Goal: Information Seeking & Learning: Learn about a topic

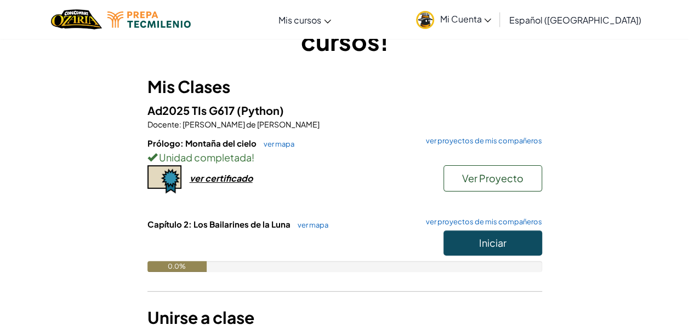
scroll to position [68, 0]
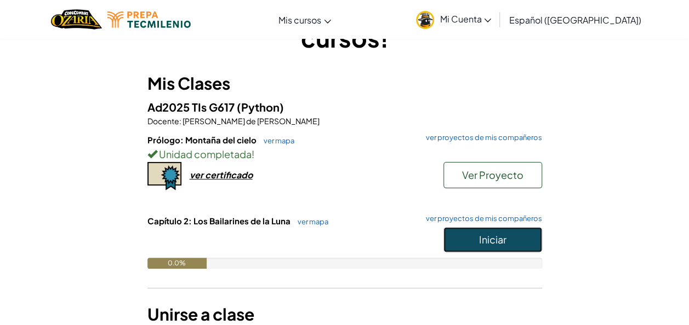
click at [497, 233] on span "Iniciar" at bounding box center [492, 239] width 27 height 13
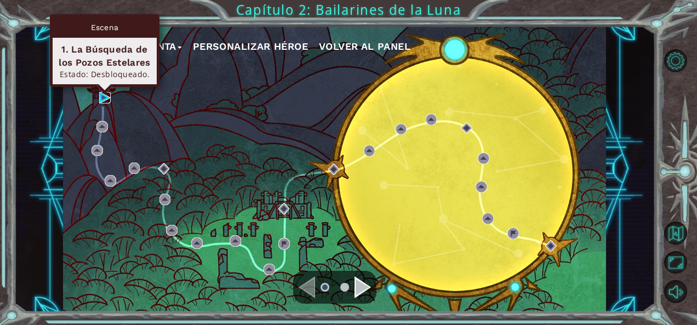
click at [101, 99] on img at bounding box center [105, 98] width 12 height 12
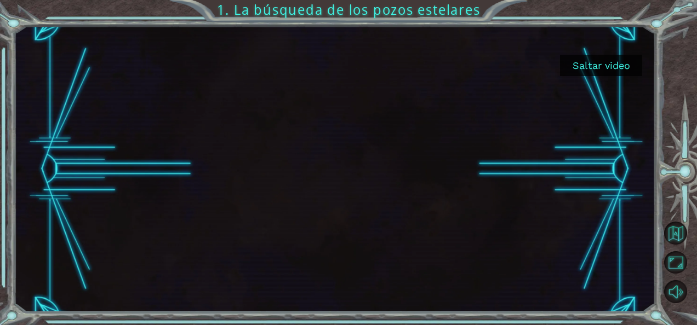
click at [588, 68] on button "Saltar video" at bounding box center [601, 65] width 82 height 21
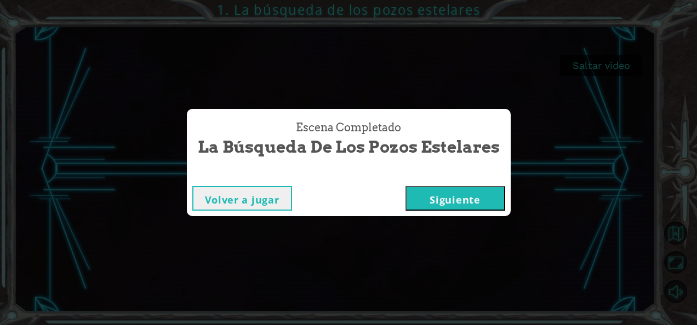
click at [456, 194] on button "Siguiente" at bounding box center [455, 198] width 100 height 25
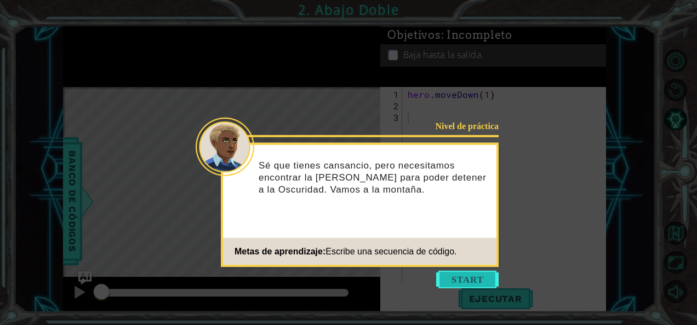
click at [459, 285] on button "Start" at bounding box center [467, 280] width 62 height 18
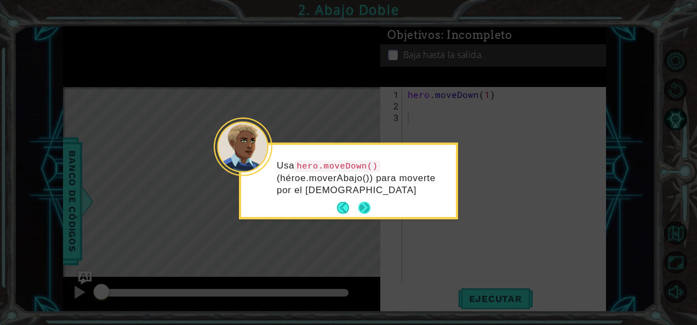
click at [361, 204] on button "Next" at bounding box center [364, 208] width 12 height 12
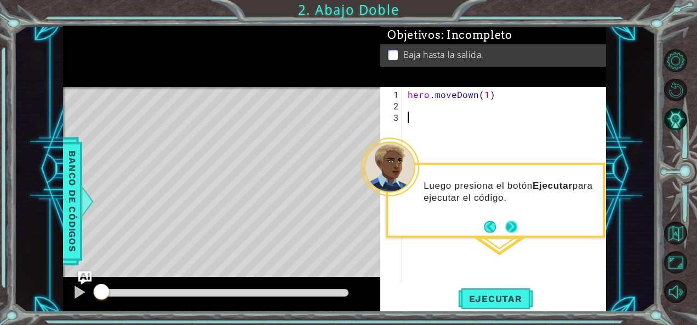
click at [510, 225] on button "Next" at bounding box center [511, 227] width 12 height 12
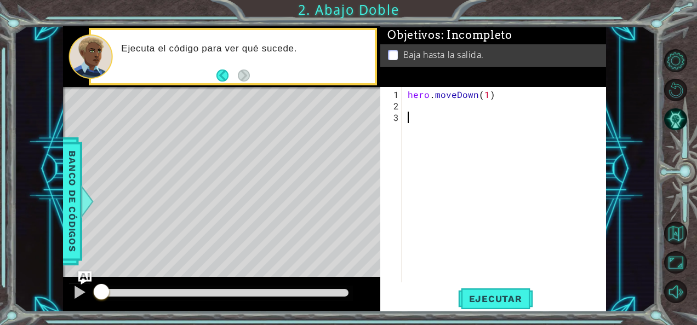
click at [440, 114] on div "hero . moveDown ( 1 )" at bounding box center [507, 198] width 204 height 219
click at [437, 111] on div "hero . moveDown ( 1 )" at bounding box center [507, 198] width 204 height 219
click at [433, 104] on div "hero . moveDown ( 1 )" at bounding box center [507, 198] width 204 height 219
click at [474, 299] on span "Ejecutar" at bounding box center [495, 299] width 75 height 11
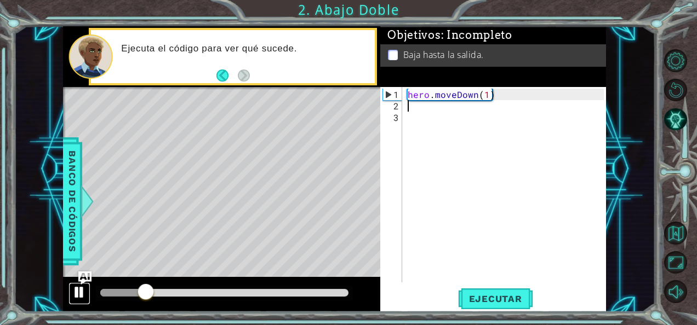
click at [77, 289] on div at bounding box center [79, 292] width 14 height 14
click at [484, 94] on div "hero . moveDown ( 1 )" at bounding box center [507, 198] width 204 height 219
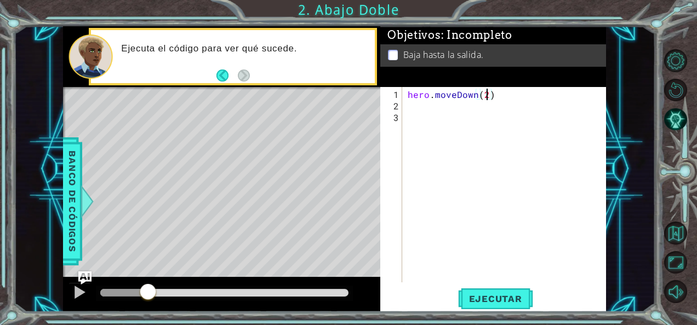
scroll to position [0, 4]
type textarea "hero.moveDown(2)"
click at [492, 300] on span "Ejecutar" at bounding box center [495, 299] width 75 height 11
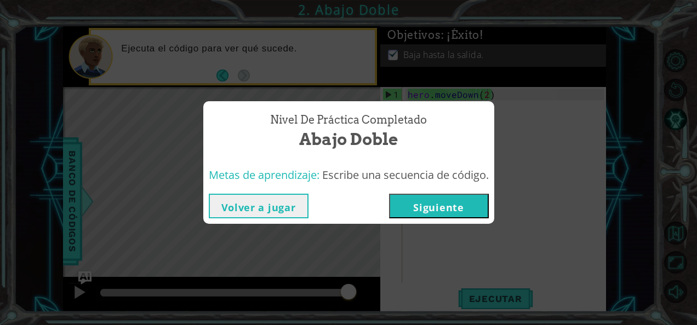
click at [410, 199] on button "Siguiente" at bounding box center [439, 206] width 100 height 25
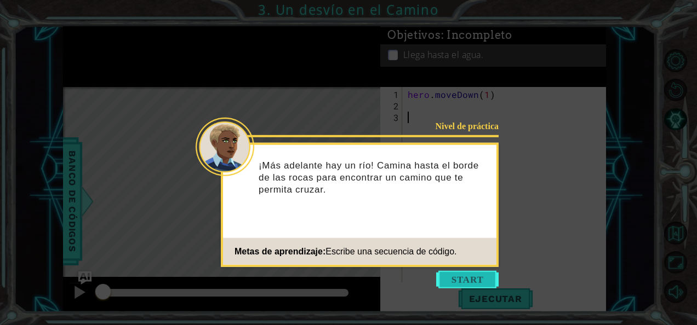
click at [461, 280] on button "Start" at bounding box center [467, 280] width 62 height 18
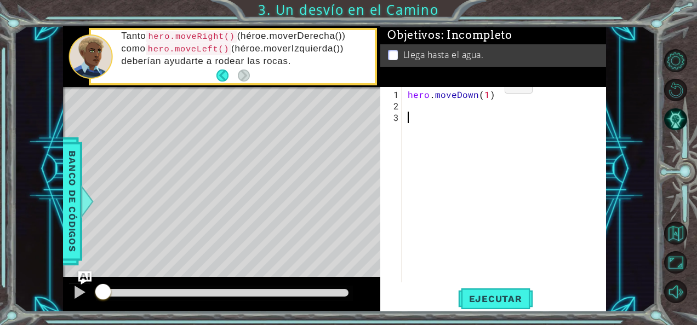
click at [486, 91] on div "hero . moveDown ( 1 )" at bounding box center [507, 198] width 204 height 219
type textarea "hero.moveDown(2)"
click at [496, 106] on div "hero . moveDown ( 2 )" at bounding box center [507, 198] width 204 height 219
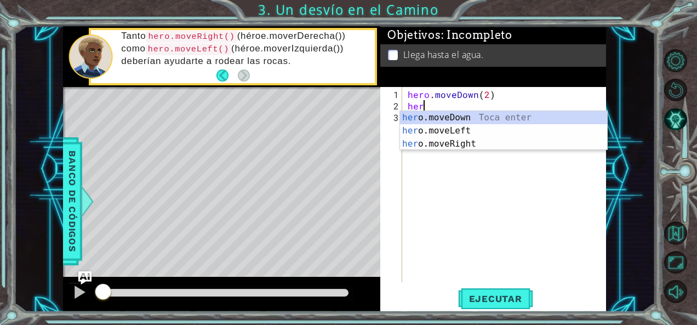
scroll to position [0, 0]
click at [448, 145] on div "her o.moveDown Toca enter her o.moveLeft [PERSON_NAME] enter her o.moveRight To…" at bounding box center [504, 144] width 208 height 66
type textarea "hero.moveRight(1)"
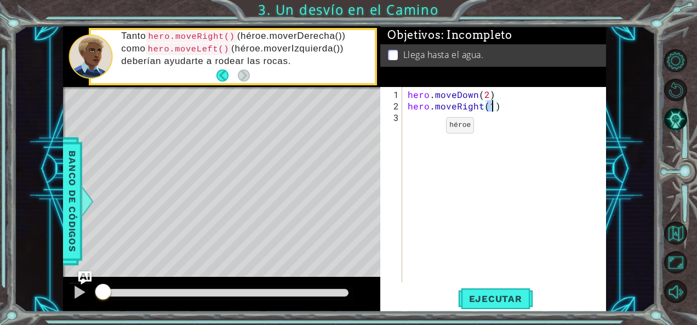
click at [427, 129] on div "hero . moveDown ( 2 ) hero . moveRight ( 1 )" at bounding box center [507, 198] width 204 height 219
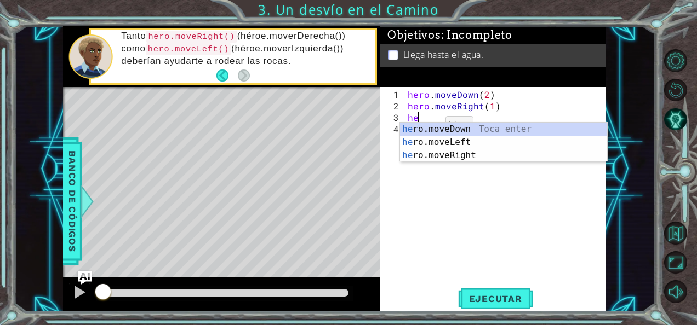
click at [427, 129] on div "he ro.moveDown Toca enter he ro.moveLeft Toca enter he ro.moveRight Toca enter" at bounding box center [504, 156] width 208 height 66
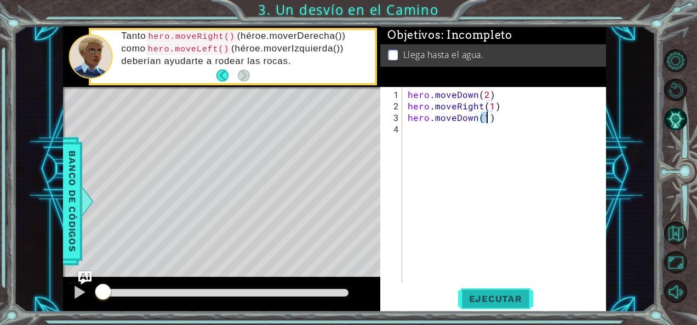
type textarea "hero.moveDown(1)"
click at [509, 305] on button "Ejecutar" at bounding box center [495, 299] width 75 height 22
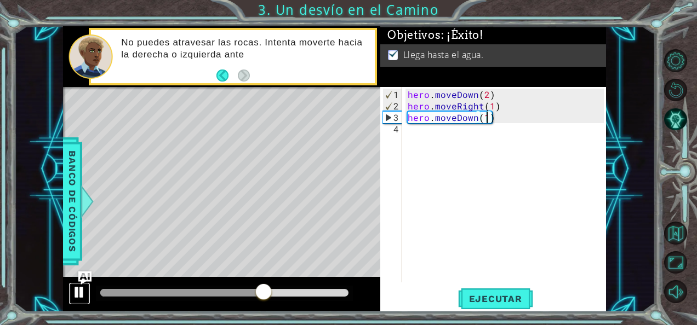
click at [73, 294] on div at bounding box center [79, 292] width 14 height 14
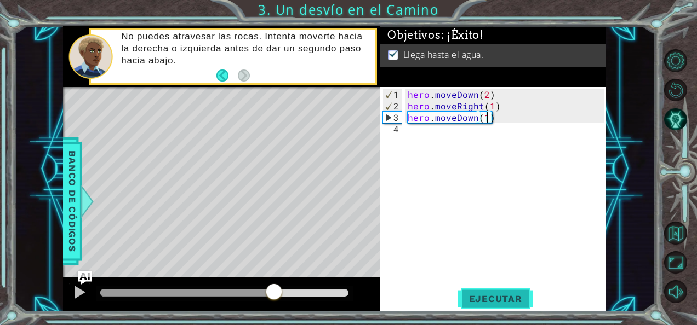
click at [511, 301] on span "Ejecutar" at bounding box center [495, 299] width 75 height 11
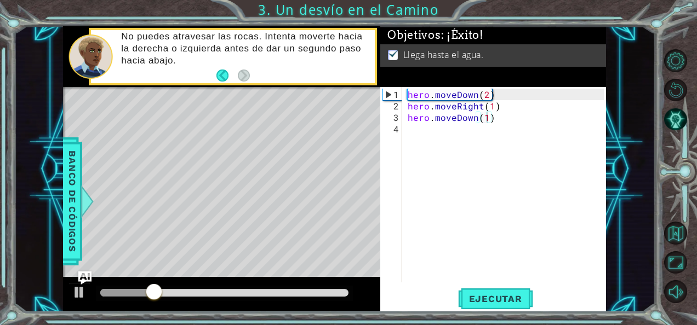
drag, startPoint x: 310, startPoint y: 288, endPoint x: 398, endPoint y: 296, distance: 88.6
click at [398, 296] on div "1 ההההההההההההההההההההההההההההההההההההההההההההההההההההההההההההההההההההההההההההה…" at bounding box center [334, 169] width 543 height 287
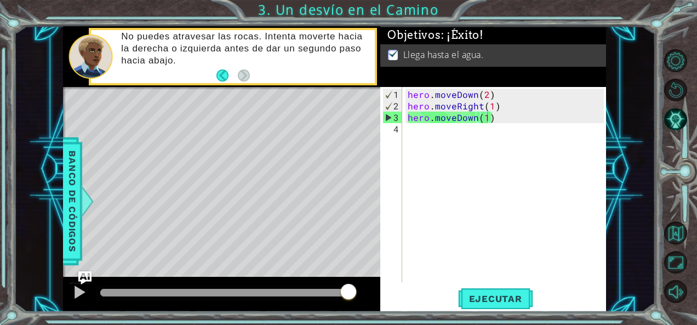
drag, startPoint x: 196, startPoint y: 290, endPoint x: 426, endPoint y: 294, distance: 229.6
click at [426, 294] on div "1 ההההההההההההההההההההההההההההההההההההההההההההההההההההההההההההההההההההההההההההה…" at bounding box center [334, 169] width 543 height 287
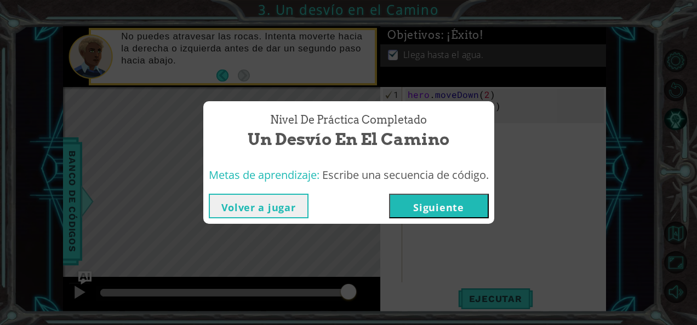
click at [422, 202] on button "Siguiente" at bounding box center [439, 206] width 100 height 25
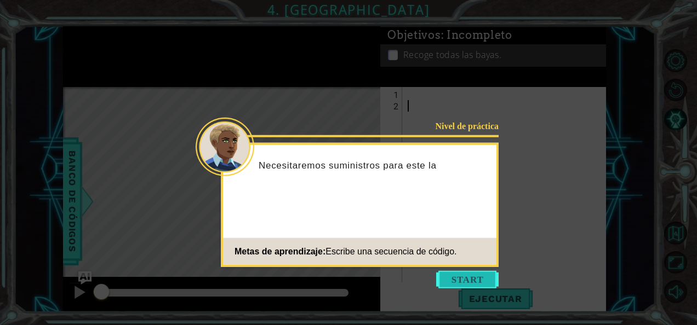
click at [459, 283] on button "Start" at bounding box center [467, 280] width 62 height 18
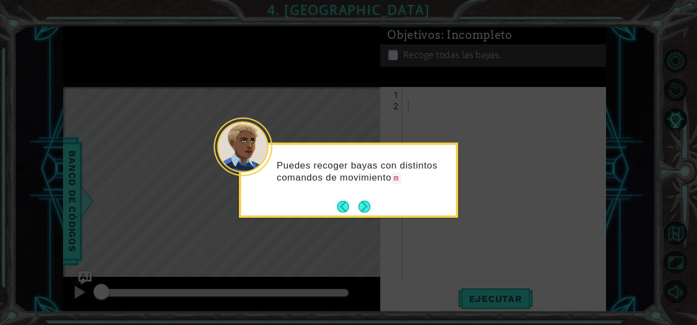
drag, startPoint x: 366, startPoint y: 205, endPoint x: 378, endPoint y: 221, distance: 19.5
click at [378, 221] on body "1 ההההההההההההההההההההההההההההההההההההההההההההההההההההההההההההההההההההההההההההה…" at bounding box center [348, 162] width 697 height 325
click at [366, 207] on button "Next" at bounding box center [364, 207] width 12 height 12
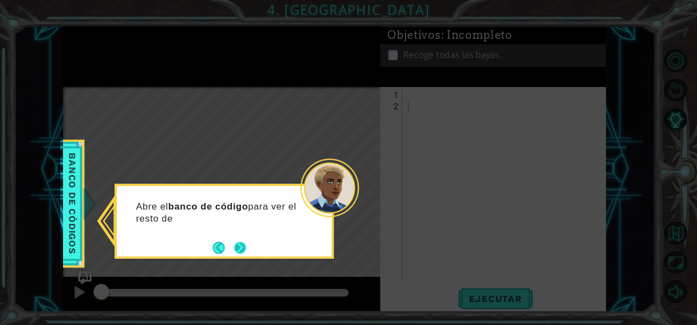
click at [234, 250] on button "Next" at bounding box center [240, 248] width 12 height 12
click at [236, 250] on button "Next" at bounding box center [240, 248] width 14 height 14
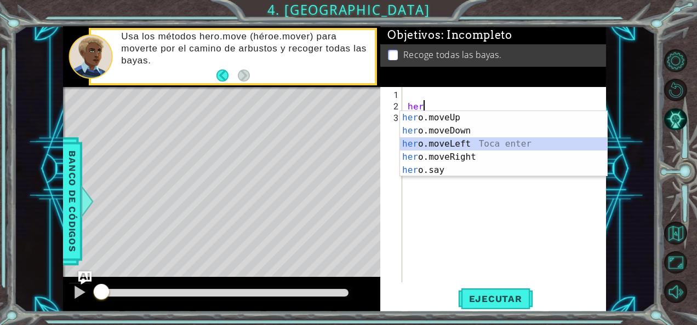
click at [439, 141] on div "her o.moveUp Toca enter her o.moveDown Toca enter her o.moveLeft [PERSON_NAME] …" at bounding box center [504, 157] width 208 height 92
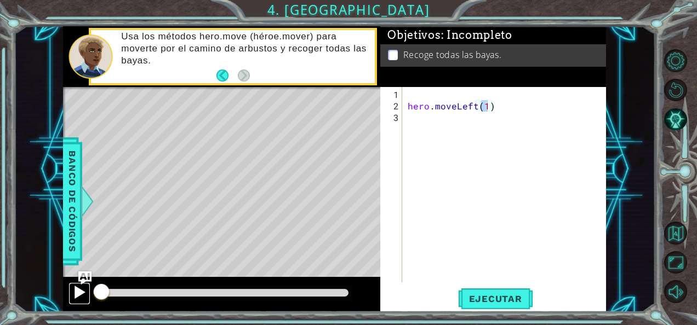
click at [79, 291] on div at bounding box center [79, 292] width 14 height 14
click at [473, 310] on button "Ejecutar" at bounding box center [495, 299] width 75 height 22
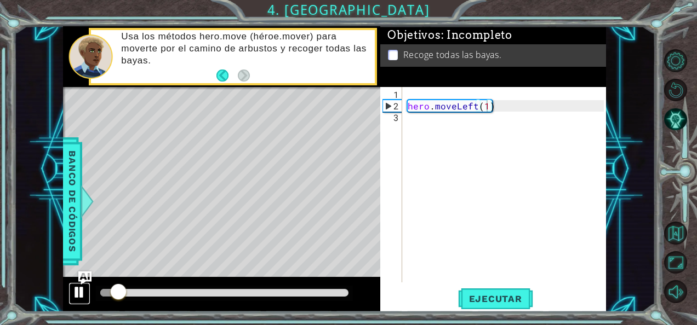
click at [76, 291] on div at bounding box center [79, 292] width 14 height 14
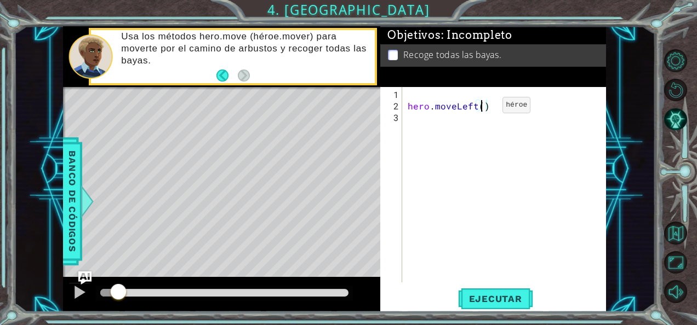
type textarea "hero.moveLeft(2)"
click at [465, 124] on div "hero . moveLeft ( 2 )" at bounding box center [507, 198] width 204 height 219
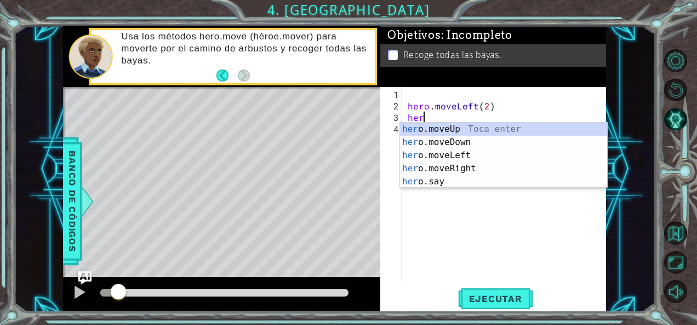
scroll to position [0, 1]
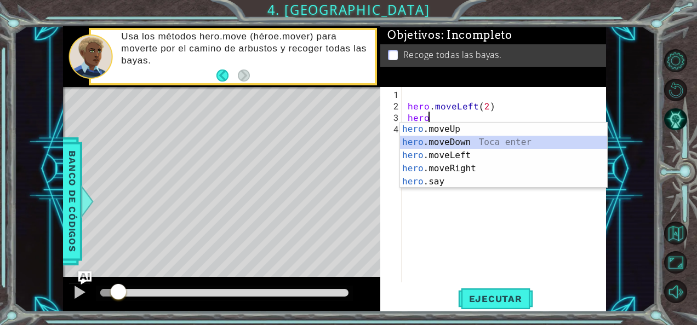
click at [468, 136] on div "hero .moveUp Toca enter hero .moveDown Toca enter hero .moveLeft Toca enter her…" at bounding box center [504, 169] width 208 height 92
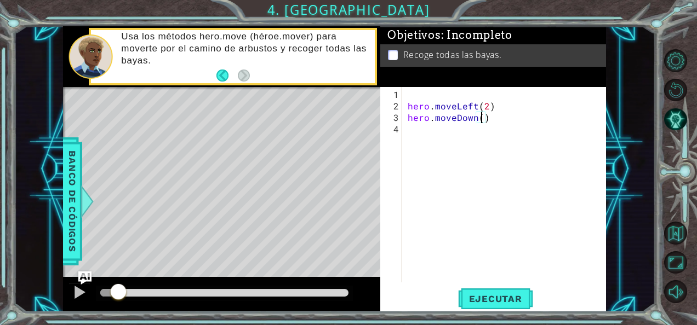
type textarea "hero.moveDown(2)"
click at [483, 130] on div "hero . moveLeft ( 2 ) hero . moveDown ( 2 )" at bounding box center [507, 198] width 204 height 219
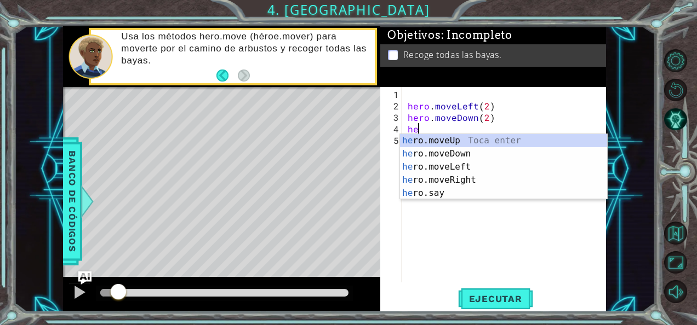
scroll to position [0, 1]
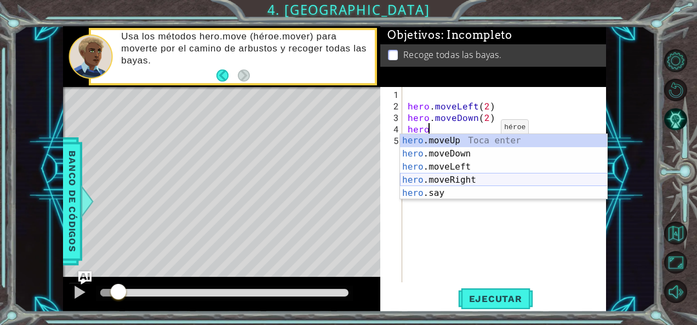
click at [488, 179] on div "hero .moveUp Toca enter hero .moveDown Toca enter hero .moveLeft Toca enter her…" at bounding box center [504, 180] width 208 height 92
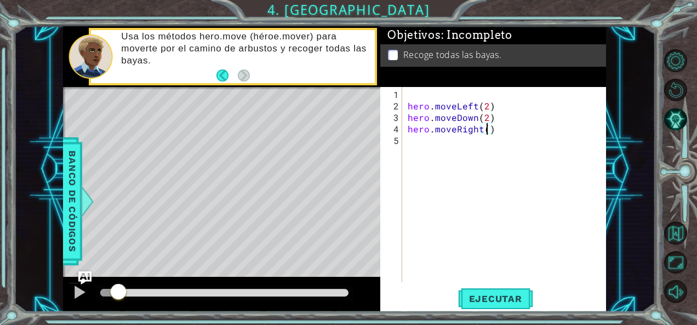
type textarea "hero.moveRight(2)"
click at [450, 146] on div "hero . moveLeft ( 2 ) hero . moveDown ( 2 ) hero . moveRight ( 2 )" at bounding box center [507, 198] width 204 height 219
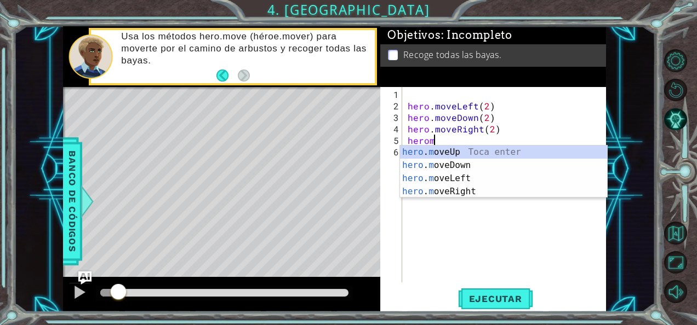
scroll to position [0, 1]
click at [451, 148] on div "hero . m oveUp Toca enter hero . m oveDown Toca enter hero . m oveLeft Toca ent…" at bounding box center [504, 185] width 208 height 79
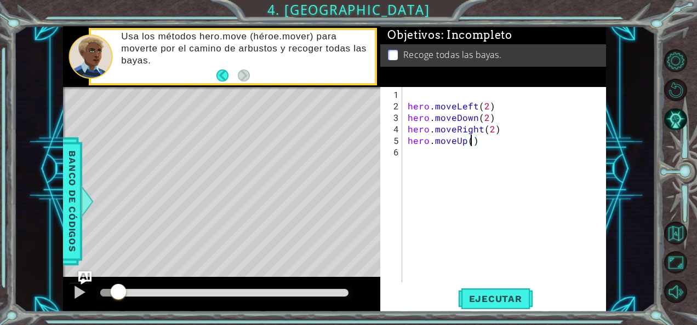
scroll to position [0, 4]
type textarea "hero.moveUp(2)"
click at [506, 301] on span "Ejecutar" at bounding box center [495, 299] width 75 height 11
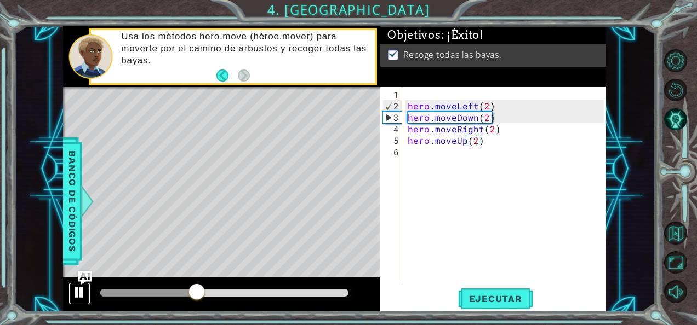
click at [77, 291] on div at bounding box center [79, 292] width 14 height 14
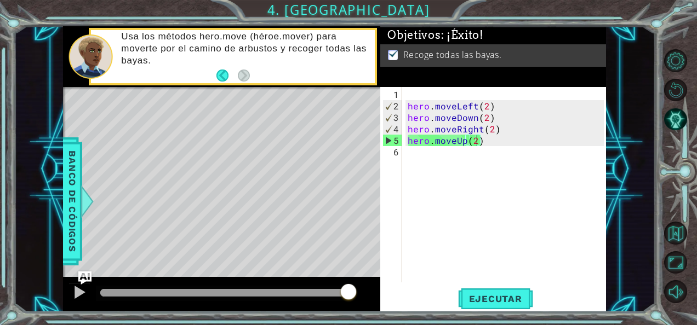
drag, startPoint x: 201, startPoint y: 295, endPoint x: 381, endPoint y: 286, distance: 180.5
click at [381, 286] on body "1 ההההההההההההההההההההההההההההההההההההההההההההההההההההההההההההההההההההההההההההה…" at bounding box center [348, 162] width 697 height 325
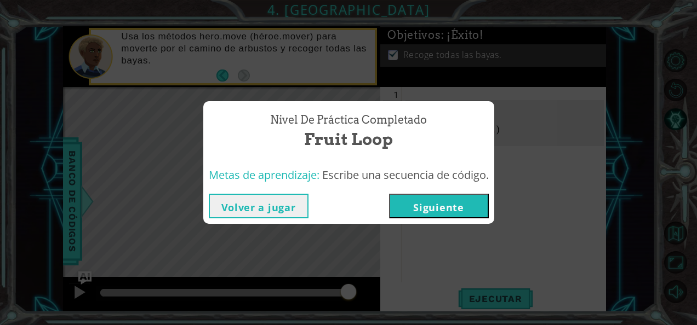
click at [414, 217] on button "Siguiente" at bounding box center [439, 206] width 100 height 25
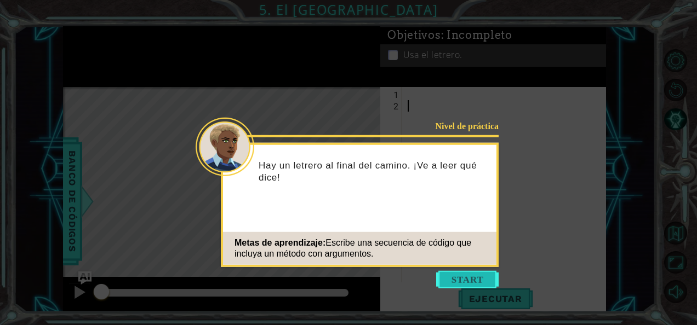
click at [476, 282] on button "Start" at bounding box center [467, 280] width 62 height 18
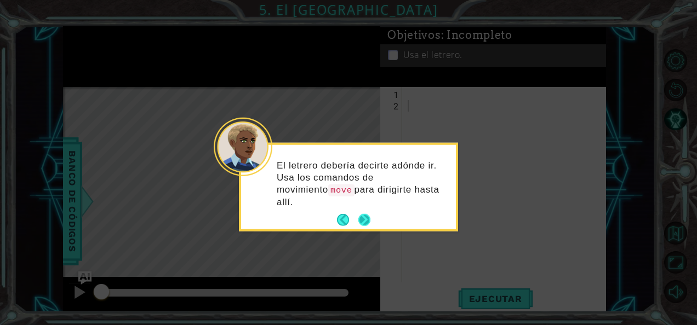
click at [363, 214] on button "Next" at bounding box center [364, 220] width 12 height 12
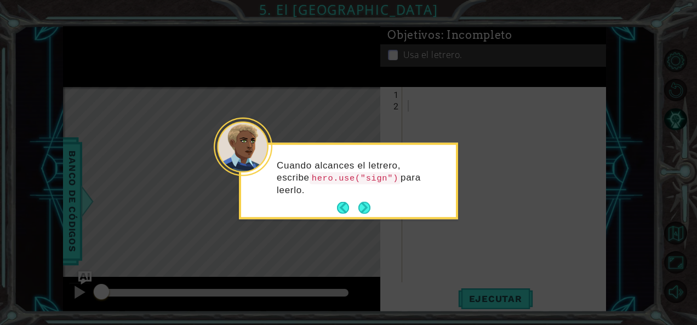
click at [363, 208] on button "Next" at bounding box center [364, 208] width 12 height 12
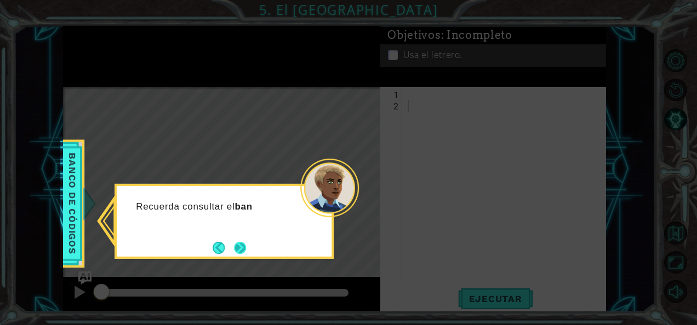
click at [237, 245] on button "Next" at bounding box center [240, 248] width 12 height 12
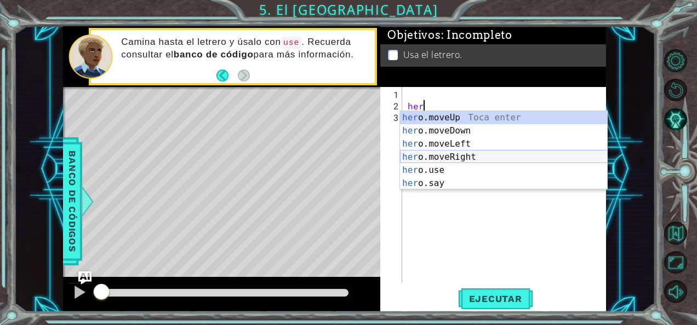
click at [455, 156] on div "her o.moveUp Toca enter her o.moveDown Toca enter her o.moveLeft [PERSON_NAME] …" at bounding box center [504, 163] width 208 height 105
type textarea "hero.moveRight(1)"
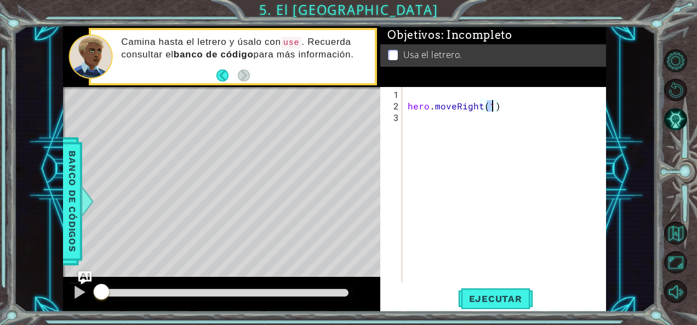
click at [436, 124] on div "hero . moveRight ( 1 )" at bounding box center [507, 198] width 204 height 219
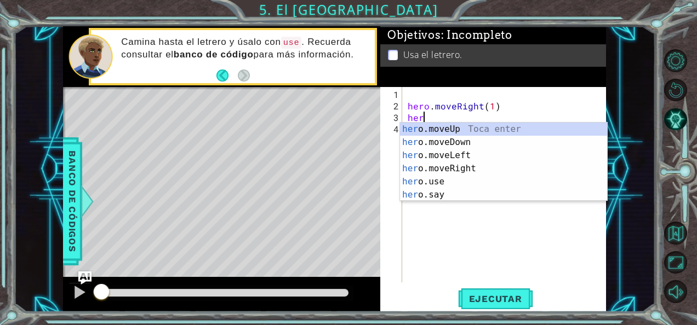
click at [436, 124] on div "her o.moveUp Toca enter her o.moveDown Toca enter her o.moveLeft [PERSON_NAME] …" at bounding box center [504, 175] width 208 height 105
type textarea "hero.moveUp(1)"
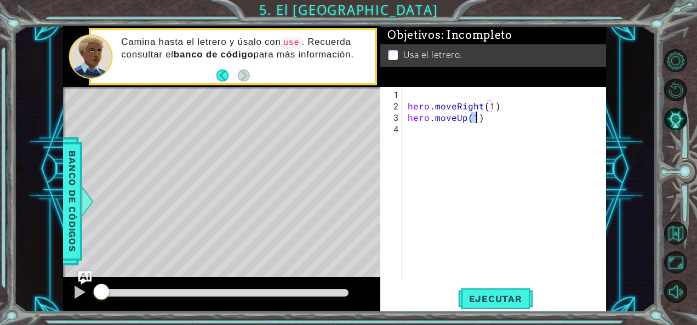
click at [430, 135] on div "hero . moveRight ( 1 ) hero . moveUp ( 1 )" at bounding box center [507, 198] width 204 height 219
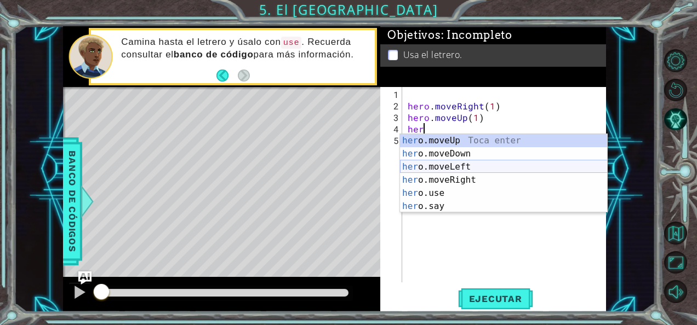
click at [450, 166] on div "her o.moveUp Toca enter her o.moveDown Toca enter her o.moveLeft [PERSON_NAME] …" at bounding box center [504, 186] width 208 height 105
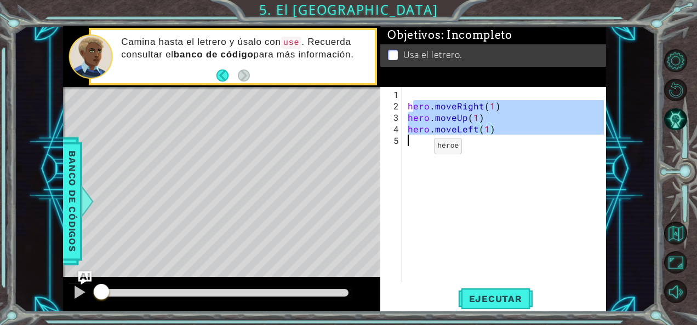
click at [415, 150] on div "hero . moveRight ( 1 ) hero . moveUp ( 1 ) hero . moveLeft ( 1 )" at bounding box center [507, 198] width 204 height 219
type textarea "hero.moveLeft(1)"
click at [443, 145] on div "hero . moveRight ( 1 ) hero . moveUp ( 1 ) hero . moveLeft ( 1 )" at bounding box center [504, 185] width 198 height 196
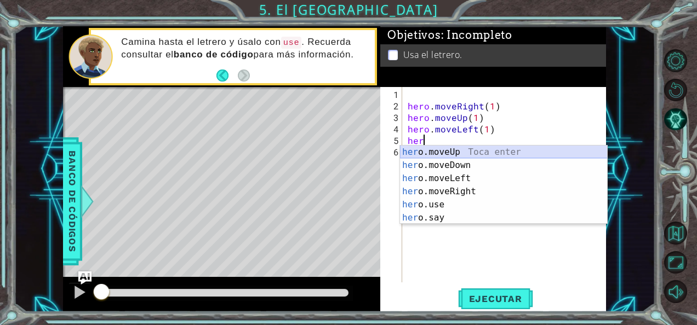
click at [447, 151] on div "her o.moveUp Toca enter her o.moveDown Toca enter her o.moveLeft [PERSON_NAME] …" at bounding box center [504, 198] width 208 height 105
type textarea "hero.moveUp(1)"
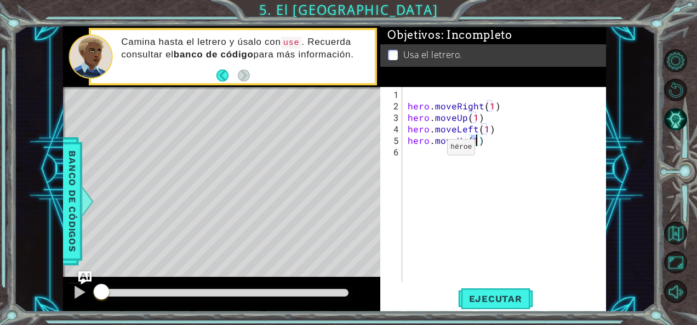
click at [427, 156] on div "hero . moveRight ( 1 ) hero . moveUp ( 1 ) hero . moveLeft ( 1 ) hero . moveUp …" at bounding box center [507, 198] width 204 height 219
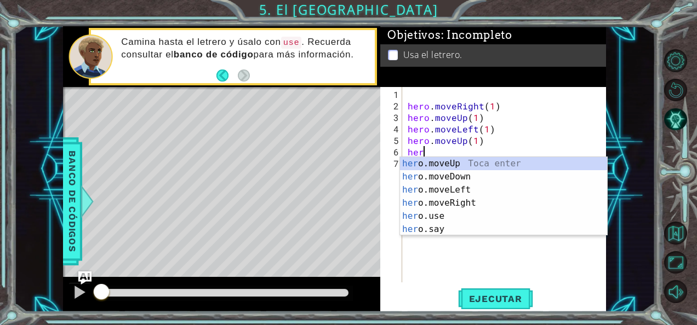
scroll to position [0, 1]
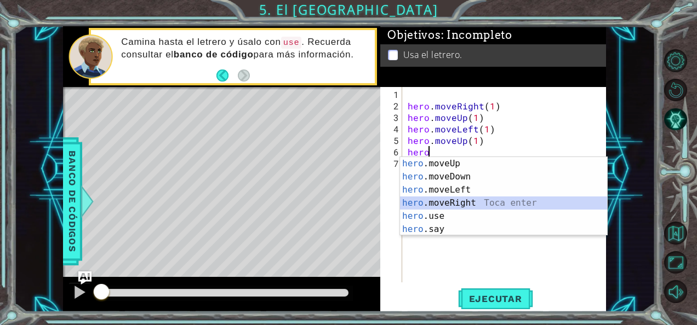
click at [438, 202] on div "hero .moveUp Toca enter hero .moveDown Toca enter hero .moveLeft Toca enter her…" at bounding box center [504, 209] width 208 height 105
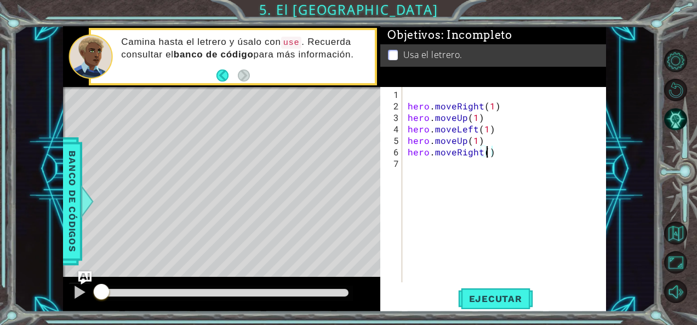
type textarea "hero.moveRight(2)"
click at [461, 165] on div "hero . moveRight ( 1 ) hero . moveUp ( 1 ) hero . moveLeft ( 1 ) hero . moveUp …" at bounding box center [507, 198] width 204 height 219
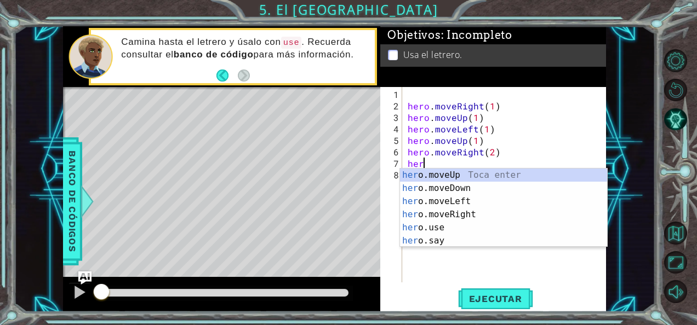
scroll to position [0, 1]
click at [467, 186] on div "hero .moveUp Toca enter hero .moveDown Toca enter hero .moveLeft Toca enter her…" at bounding box center [504, 221] width 208 height 105
type textarea "hero.moveDown(1)"
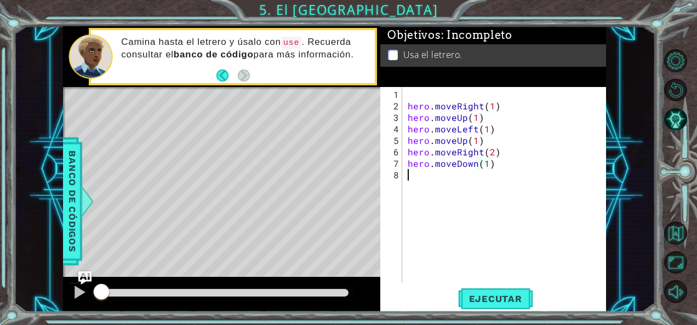
click at [448, 184] on div "hero . moveRight ( 1 ) hero . moveUp ( 1 ) hero . moveLeft ( 1 ) hero . moveUp …" at bounding box center [507, 198] width 204 height 219
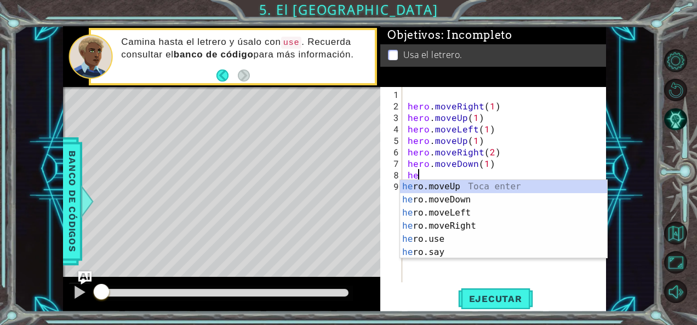
scroll to position [0, 0]
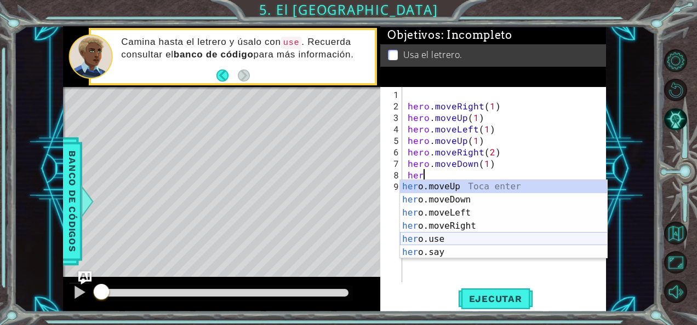
click at [454, 237] on div "her o.moveUp Toca enter her o.moveDown Toca enter her o.moveLeft [PERSON_NAME] …" at bounding box center [504, 232] width 208 height 105
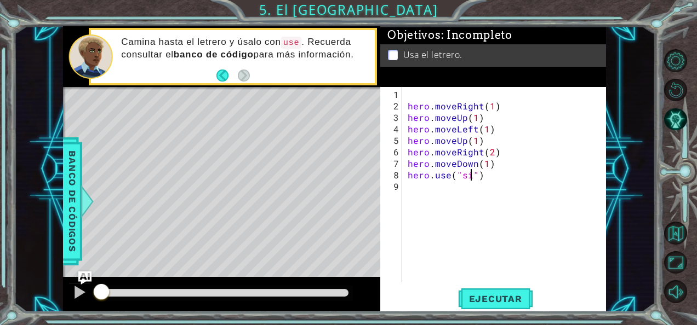
scroll to position [0, 4]
type textarea "hero.use("sign")"
click at [505, 301] on span "Ejecutar" at bounding box center [495, 299] width 75 height 11
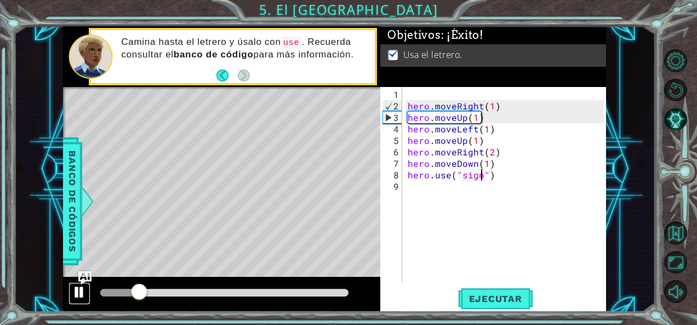
click at [85, 291] on div at bounding box center [79, 292] width 14 height 14
click at [76, 294] on div at bounding box center [79, 292] width 14 height 14
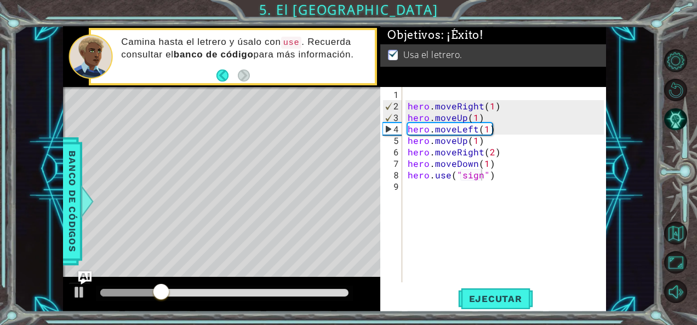
click at [225, 288] on div at bounding box center [224, 293] width 257 height 15
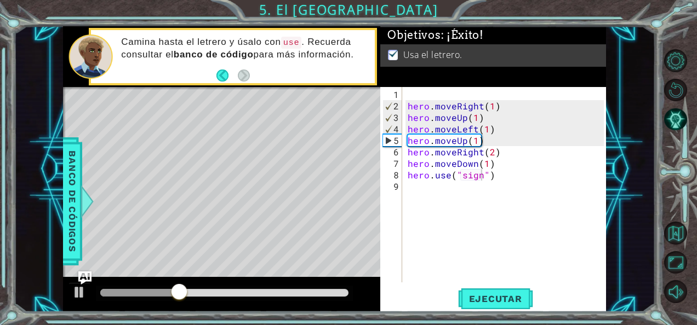
click at [236, 286] on div at bounding box center [224, 293] width 257 height 15
click at [236, 288] on div at bounding box center [224, 293] width 257 height 15
click at [238, 295] on div at bounding box center [224, 293] width 248 height 8
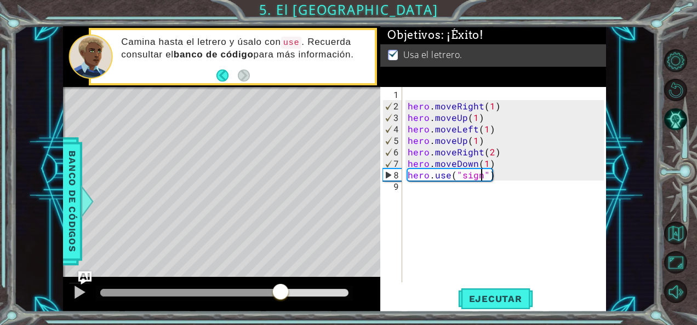
click at [280, 290] on div at bounding box center [224, 293] width 248 height 8
click at [291, 296] on div at bounding box center [224, 293] width 248 height 8
drag, startPoint x: 291, startPoint y: 296, endPoint x: 363, endPoint y: 296, distance: 71.2
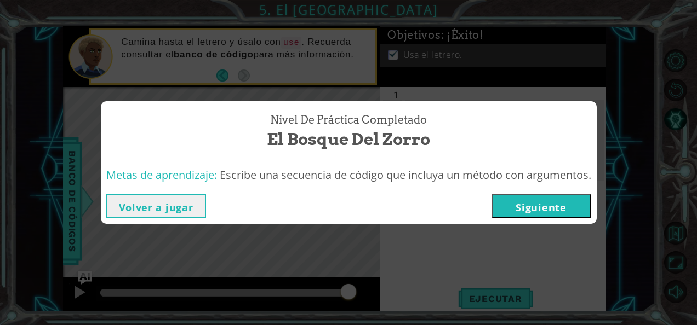
click at [522, 205] on button "Siguiente" at bounding box center [541, 206] width 100 height 25
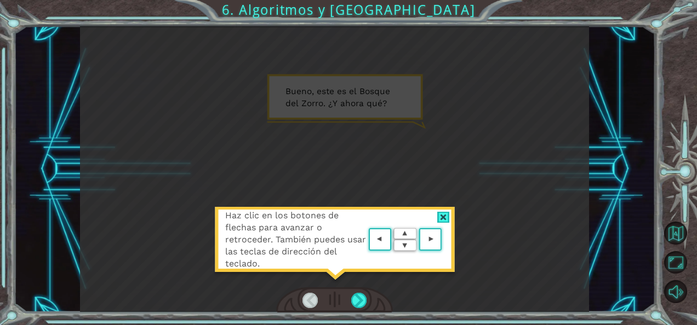
click at [474, 231] on div "Haz clic en los botones de flechas para avanzar o retroceder. También puedes us…" at bounding box center [334, 169] width 509 height 287
click at [444, 218] on div at bounding box center [443, 218] width 13 height 12
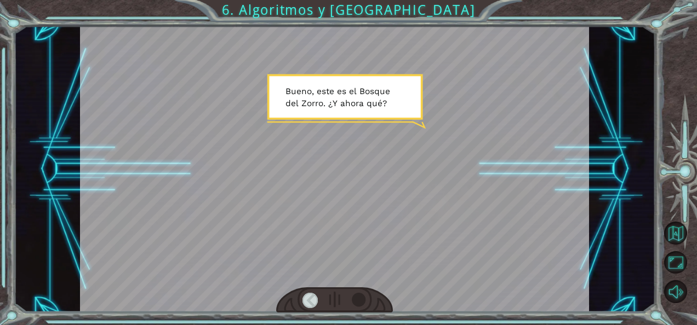
click at [352, 299] on div at bounding box center [358, 300] width 15 height 15
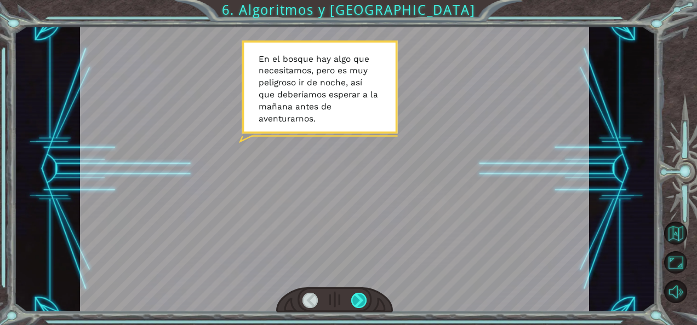
click at [352, 299] on div at bounding box center [358, 300] width 15 height 15
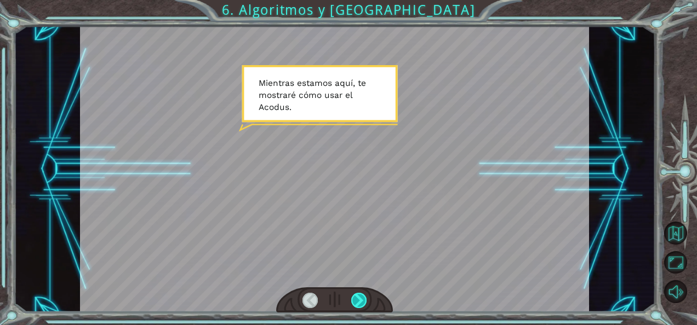
click at [354, 299] on div at bounding box center [358, 300] width 15 height 15
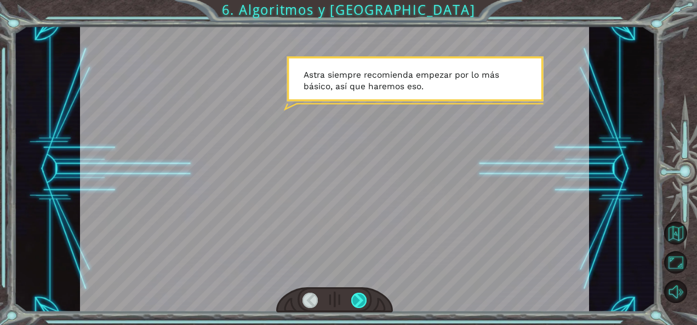
click at [353, 298] on div at bounding box center [358, 300] width 15 height 15
click at [352, 296] on div at bounding box center [358, 300] width 15 height 15
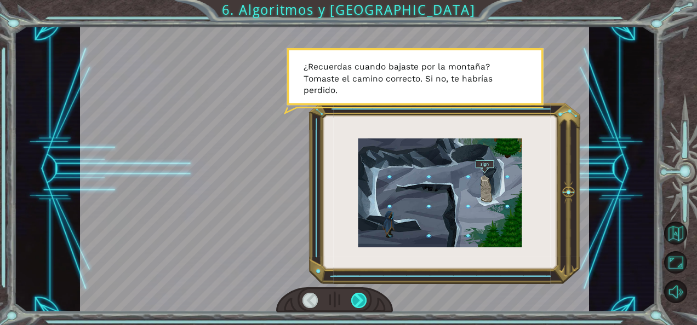
click at [354, 296] on div at bounding box center [358, 300] width 15 height 15
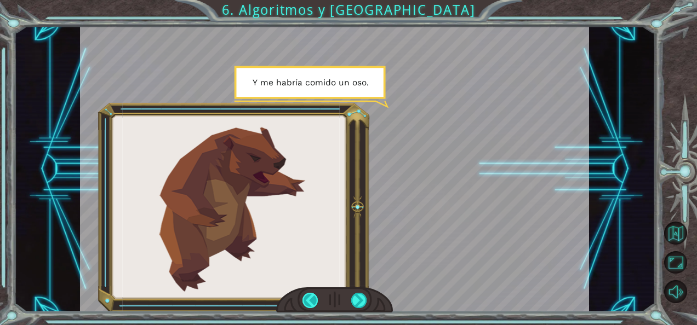
click at [311, 302] on div at bounding box center [309, 300] width 15 height 15
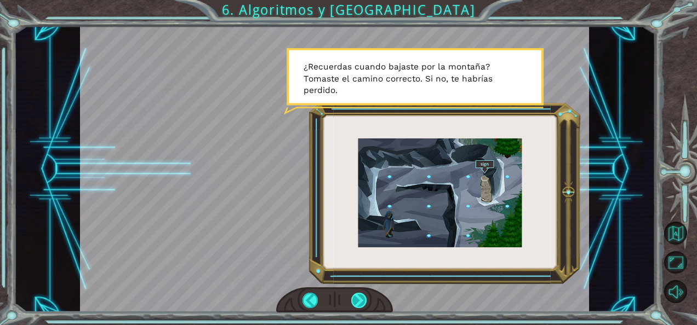
click at [353, 300] on div at bounding box center [358, 300] width 15 height 15
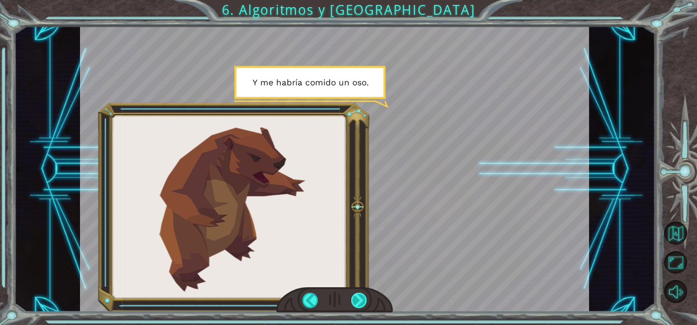
click at [358, 302] on div at bounding box center [358, 300] width 15 height 15
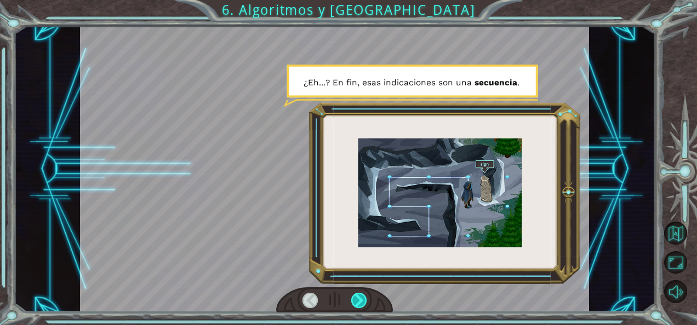
click at [358, 300] on div at bounding box center [358, 300] width 15 height 15
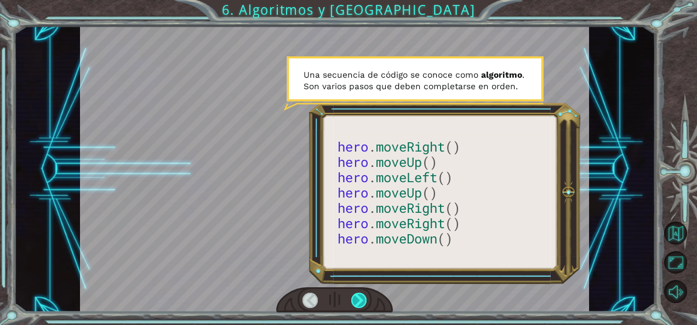
click at [358, 301] on div at bounding box center [358, 300] width 15 height 15
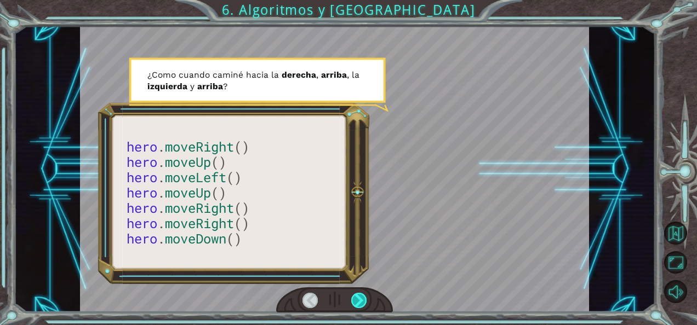
click at [358, 301] on div at bounding box center [358, 300] width 15 height 15
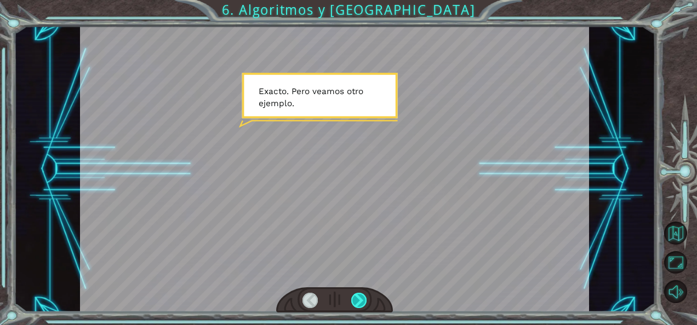
click at [354, 299] on div at bounding box center [358, 300] width 15 height 15
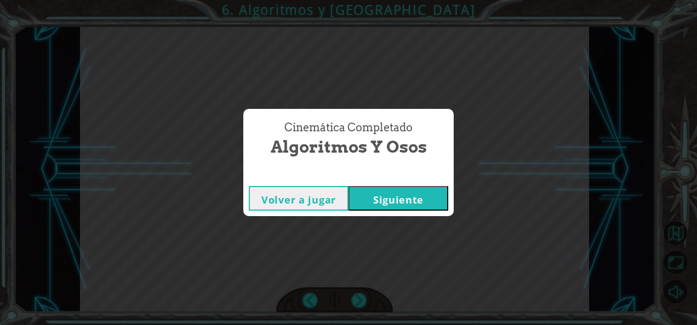
click at [379, 195] on button "Siguiente" at bounding box center [398, 198] width 100 height 25
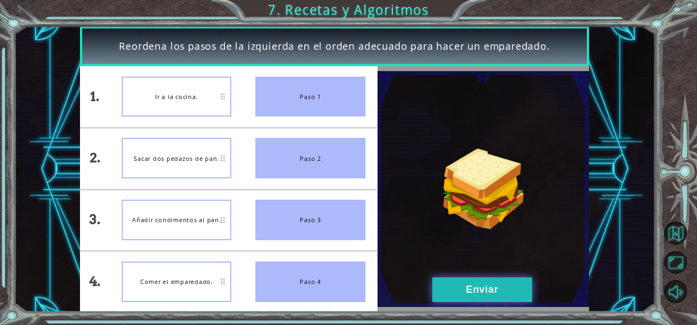
click at [449, 295] on button "Enviar" at bounding box center [482, 290] width 100 height 25
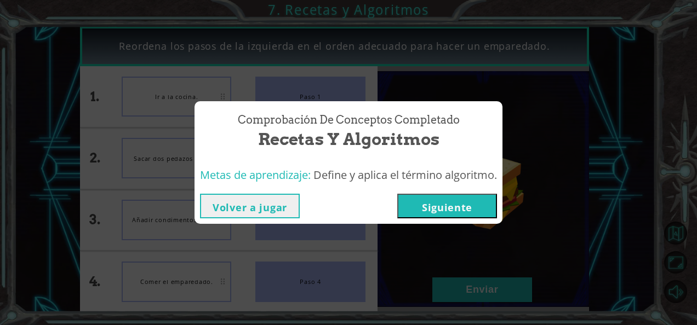
click at [426, 211] on button "Siguiente" at bounding box center [447, 206] width 100 height 25
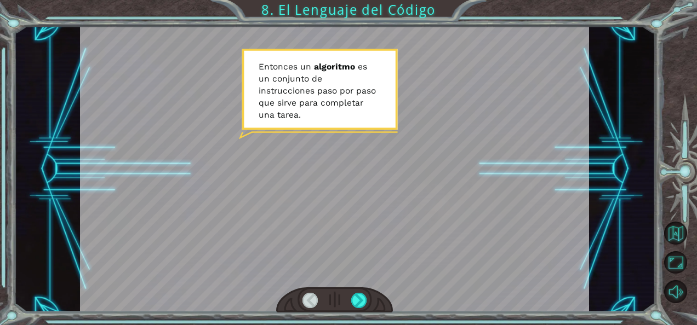
click at [398, 131] on div at bounding box center [334, 169] width 509 height 287
click at [362, 113] on div at bounding box center [334, 169] width 509 height 287
click at [362, 305] on div at bounding box center [358, 300] width 15 height 15
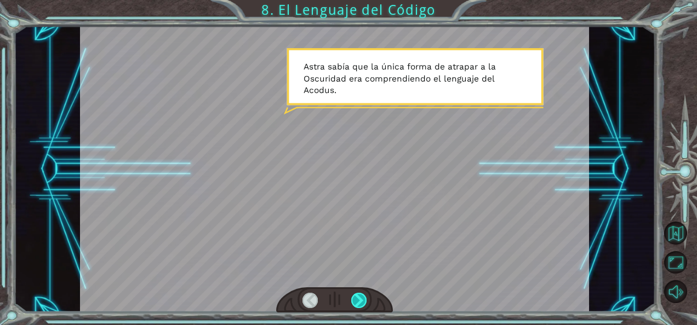
click at [357, 303] on div at bounding box center [358, 300] width 15 height 15
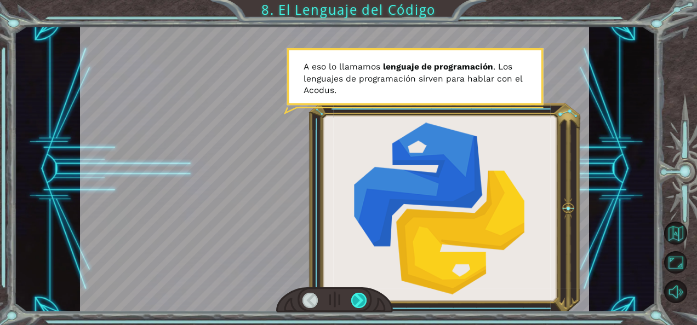
click at [357, 303] on div at bounding box center [358, 300] width 15 height 15
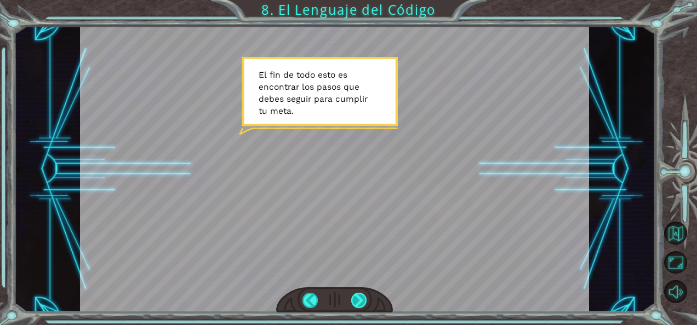
click at [357, 303] on div at bounding box center [358, 300] width 15 height 15
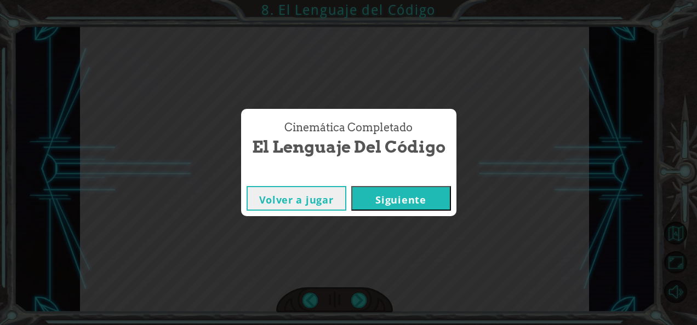
click at [393, 197] on button "Siguiente" at bounding box center [401, 198] width 100 height 25
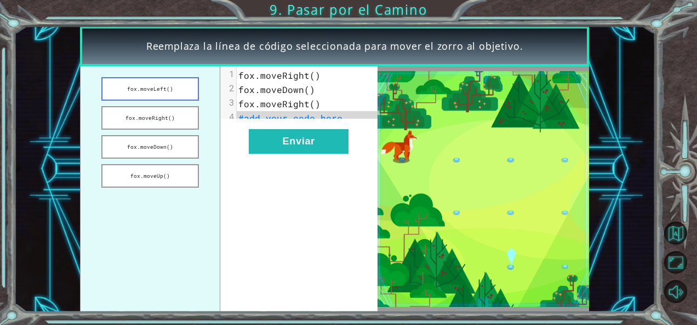
drag, startPoint x: 171, startPoint y: 119, endPoint x: 162, endPoint y: 88, distance: 32.6
click at [162, 88] on ul "[PERSON_NAME].moveLeft() [PERSON_NAME].moveRight() [PERSON_NAME].moveDown() [PE…" at bounding box center [150, 189] width 140 height 246
click at [312, 82] on pre "fox.moveRight()" at bounding box center [312, 75] width 150 height 14
click at [289, 75] on span "fox.moveRight()" at bounding box center [279, 76] width 82 height 12
click at [183, 91] on button "fox.moveLeft()" at bounding box center [150, 89] width 98 height 24
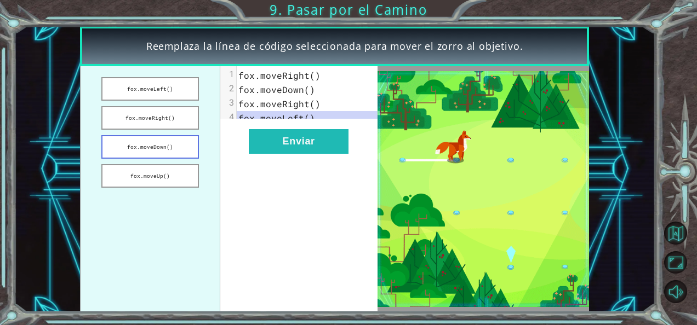
click at [185, 149] on button "fox.moveDown()" at bounding box center [150, 147] width 98 height 24
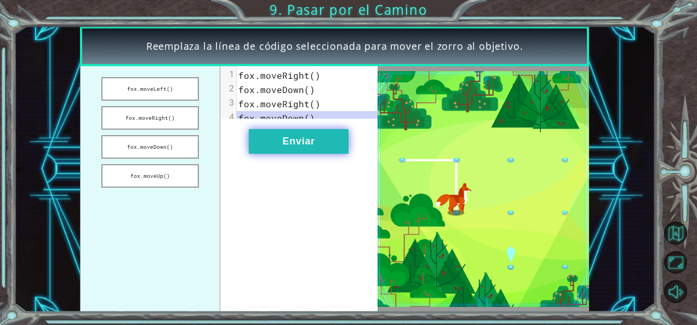
click at [270, 142] on button "Enviar" at bounding box center [299, 141] width 100 height 25
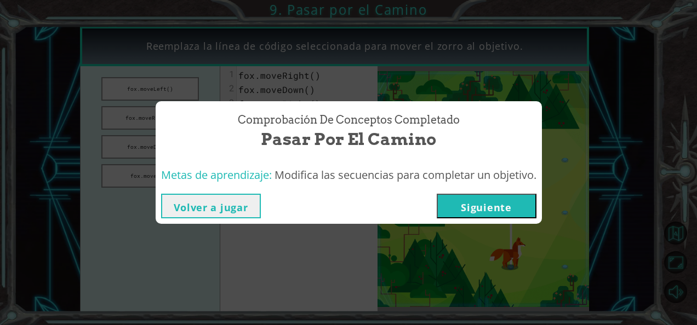
click at [456, 204] on button "Siguiente" at bounding box center [487, 206] width 100 height 25
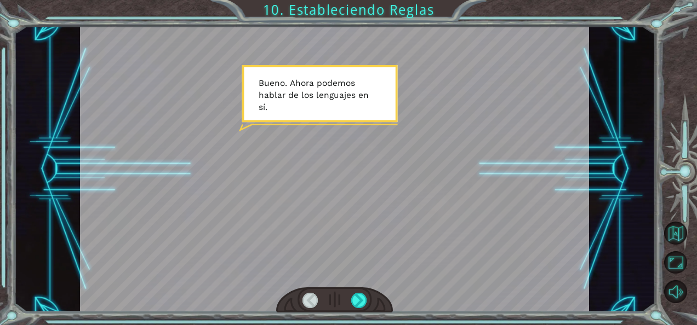
click at [305, 81] on div at bounding box center [334, 169] width 509 height 287
click at [316, 91] on div at bounding box center [334, 169] width 509 height 287
click at [356, 300] on div at bounding box center [358, 300] width 15 height 15
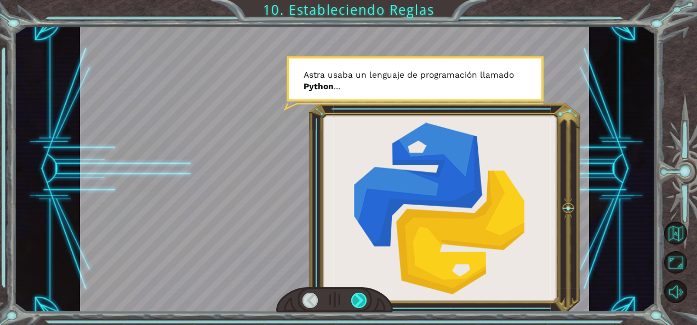
click at [356, 299] on div at bounding box center [358, 300] width 15 height 15
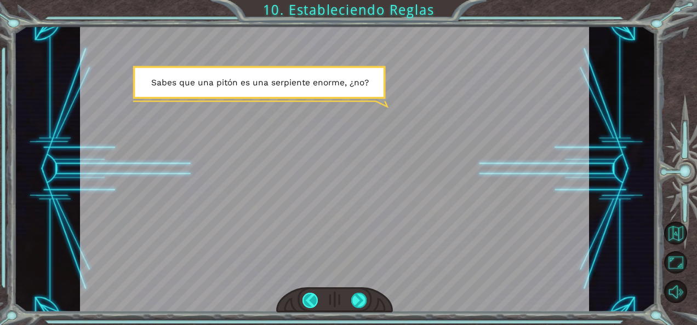
click at [308, 301] on div at bounding box center [309, 300] width 15 height 15
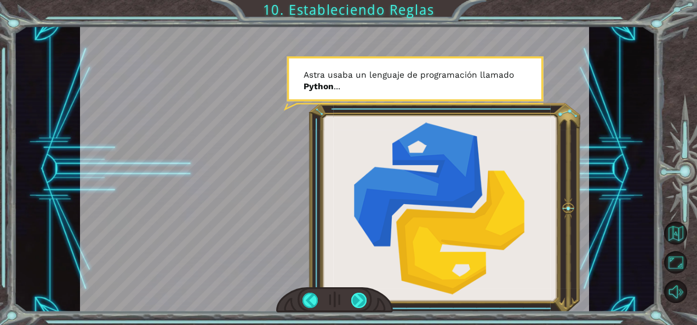
click at [357, 297] on div at bounding box center [358, 300] width 15 height 15
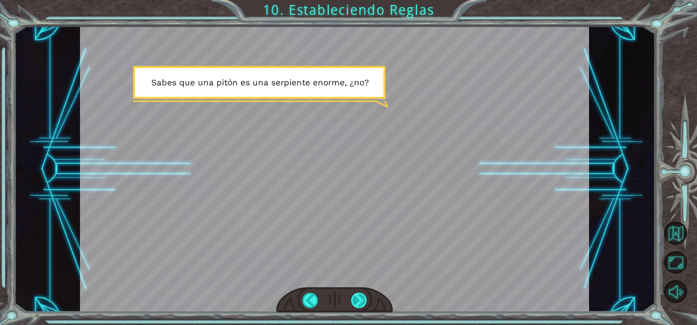
click at [357, 297] on div at bounding box center [358, 300] width 15 height 15
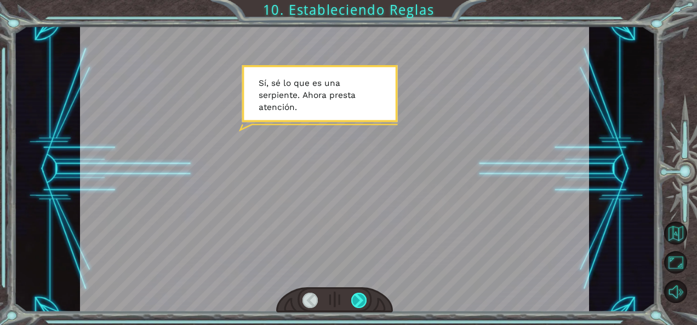
click at [357, 297] on div at bounding box center [358, 300] width 15 height 15
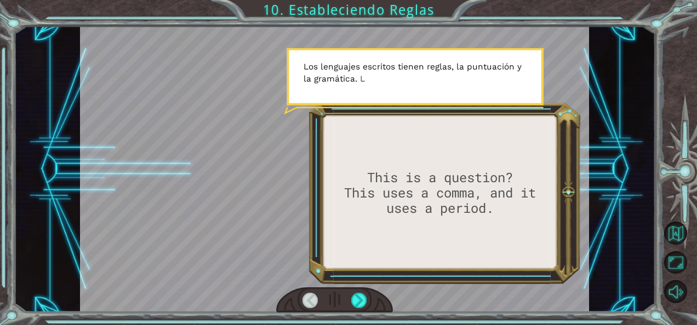
click at [314, 299] on div at bounding box center [309, 300] width 15 height 15
click at [301, 301] on div at bounding box center [334, 301] width 117 height 26
click at [306, 301] on div at bounding box center [309, 300] width 15 height 15
click at [311, 304] on div at bounding box center [309, 300] width 15 height 15
click at [361, 301] on div at bounding box center [358, 300] width 15 height 15
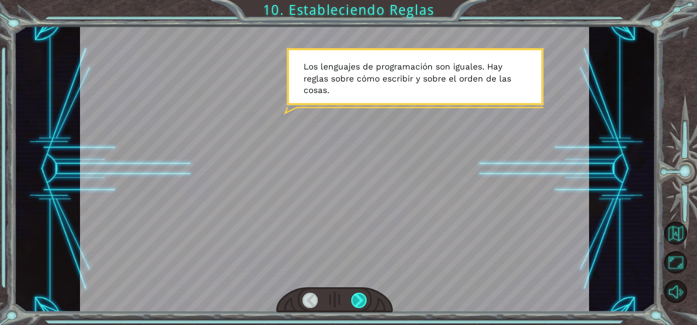
click at [358, 300] on div at bounding box center [358, 300] width 15 height 15
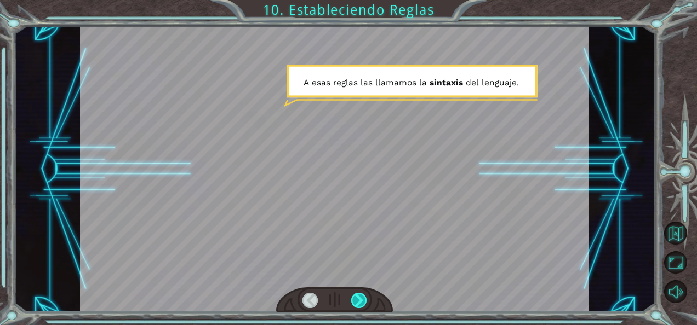
click at [360, 302] on div at bounding box center [358, 300] width 15 height 15
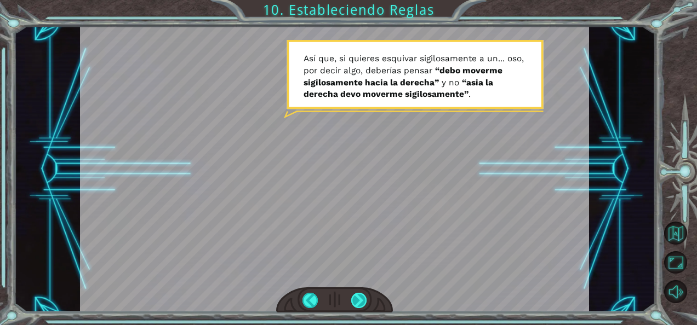
click at [364, 297] on div at bounding box center [358, 300] width 15 height 15
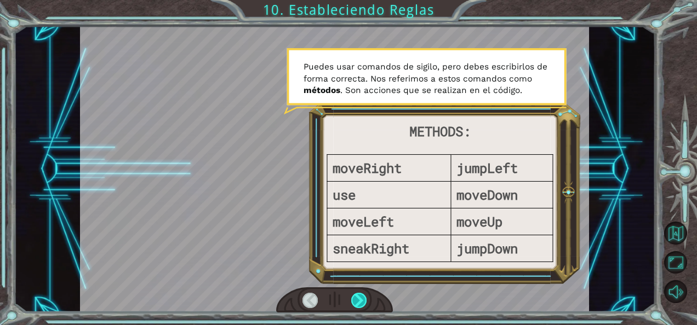
click at [362, 295] on div at bounding box center [358, 300] width 15 height 15
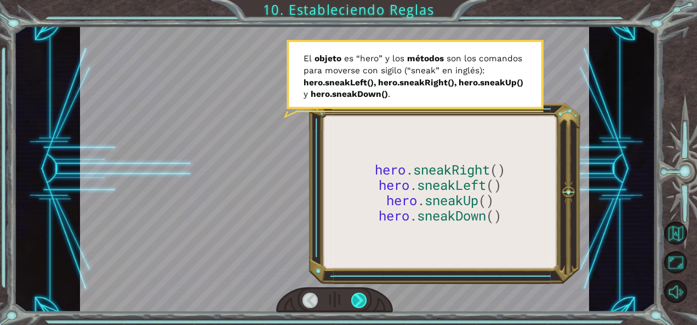
click at [360, 301] on div at bounding box center [358, 300] width 15 height 15
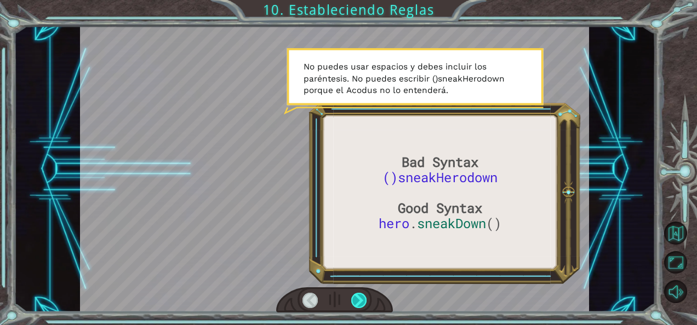
click at [352, 297] on div at bounding box center [358, 300] width 15 height 15
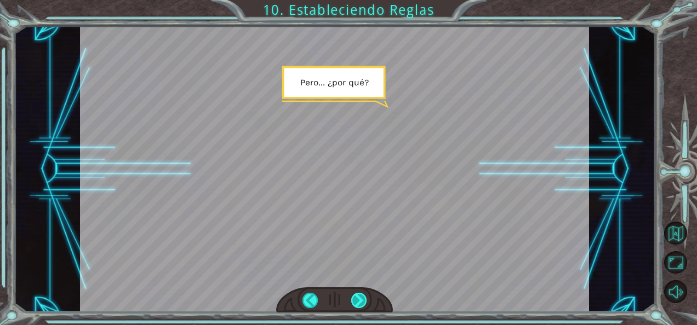
click at [354, 297] on div at bounding box center [358, 300] width 15 height 15
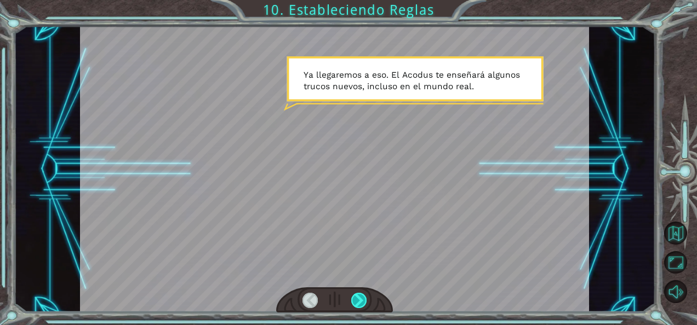
click at [365, 297] on div at bounding box center [358, 300] width 15 height 15
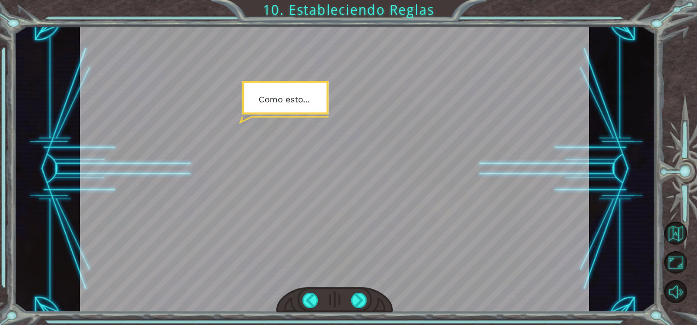
click at [370, 301] on div at bounding box center [334, 301] width 117 height 26
click at [358, 299] on div at bounding box center [358, 300] width 15 height 15
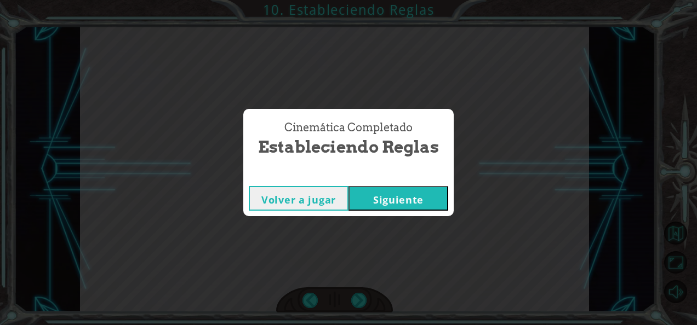
click at [368, 205] on button "Siguiente" at bounding box center [398, 198] width 100 height 25
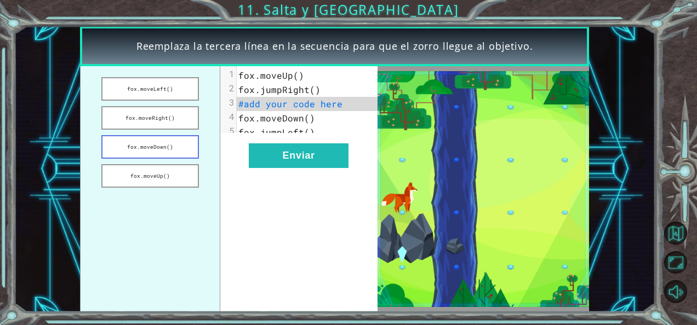
click at [180, 148] on button "fox.moveDown()" at bounding box center [150, 147] width 98 height 24
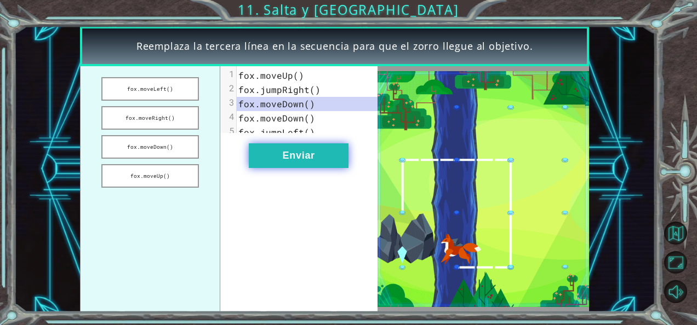
click at [328, 156] on button "Enviar" at bounding box center [299, 156] width 100 height 25
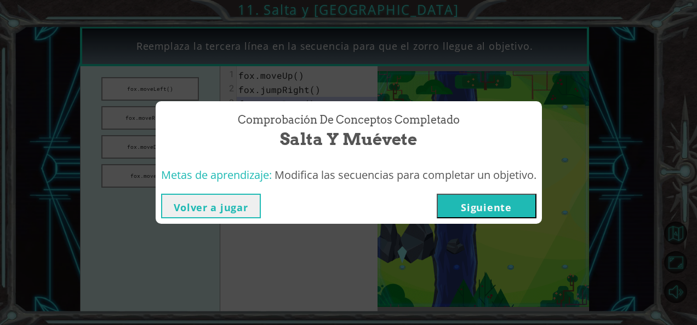
click at [467, 207] on button "Siguiente" at bounding box center [487, 206] width 100 height 25
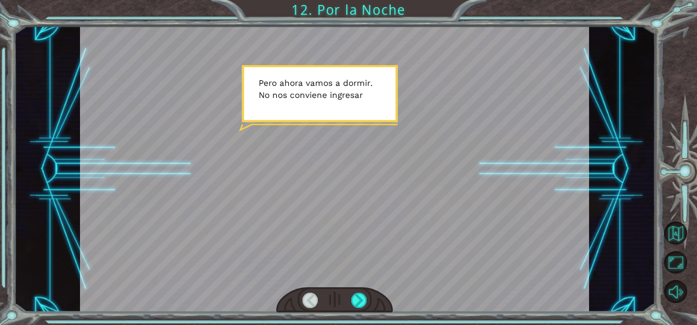
click at [371, 120] on div at bounding box center [334, 169] width 509 height 287
click at [359, 295] on div at bounding box center [358, 300] width 15 height 15
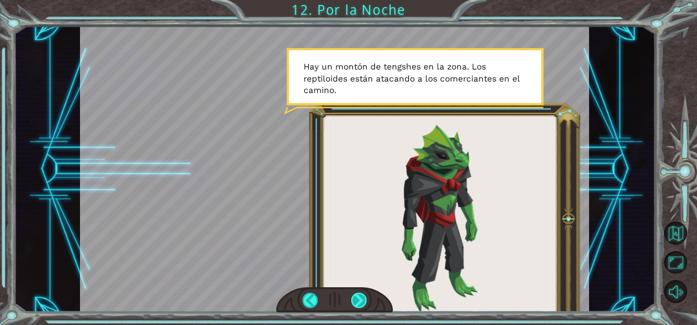
click at [362, 302] on div at bounding box center [358, 300] width 15 height 15
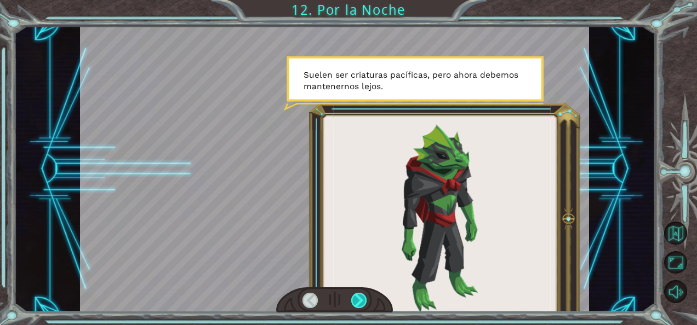
click at [360, 297] on div at bounding box center [358, 300] width 15 height 15
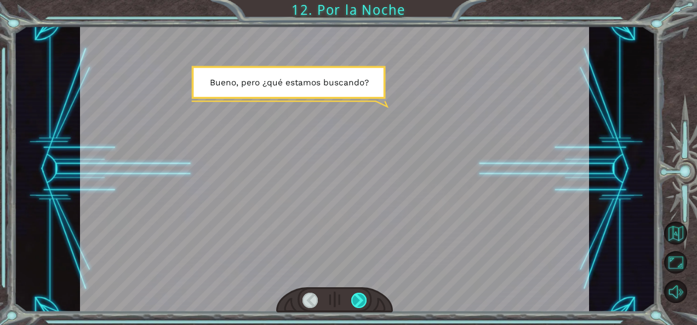
click at [360, 297] on div at bounding box center [358, 300] width 15 height 15
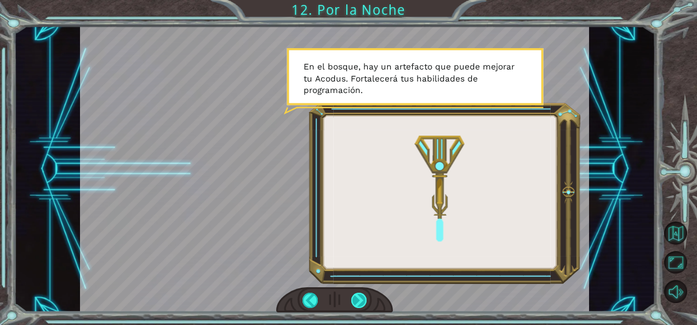
click at [358, 295] on div at bounding box center [358, 300] width 15 height 15
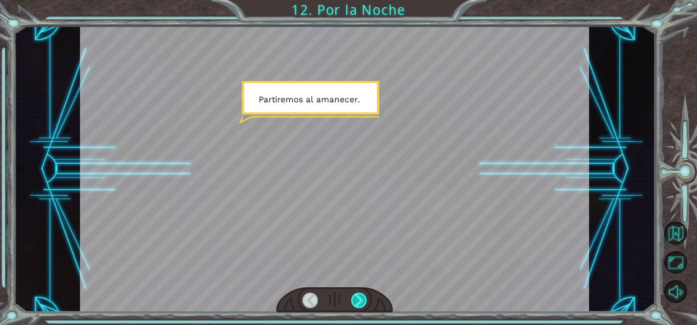
click at [360, 297] on div at bounding box center [358, 300] width 15 height 15
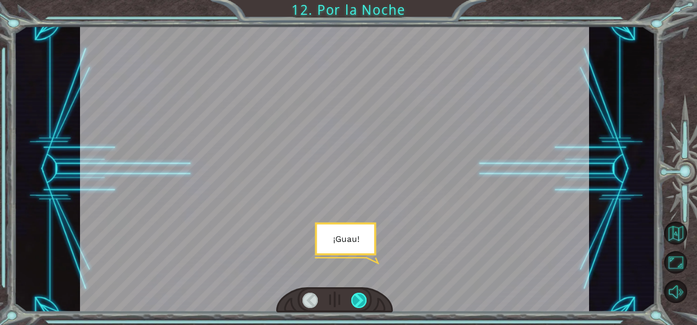
click at [363, 300] on div at bounding box center [358, 300] width 15 height 15
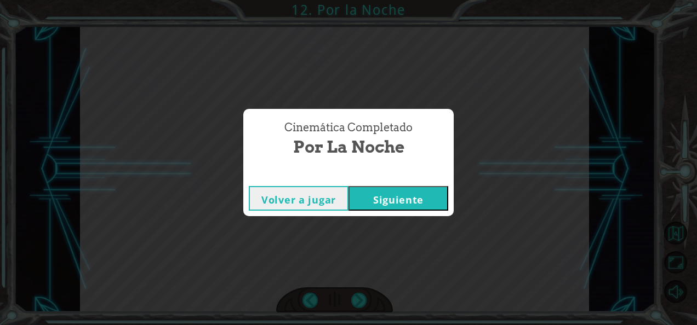
click at [416, 198] on button "Siguiente" at bounding box center [398, 198] width 100 height 25
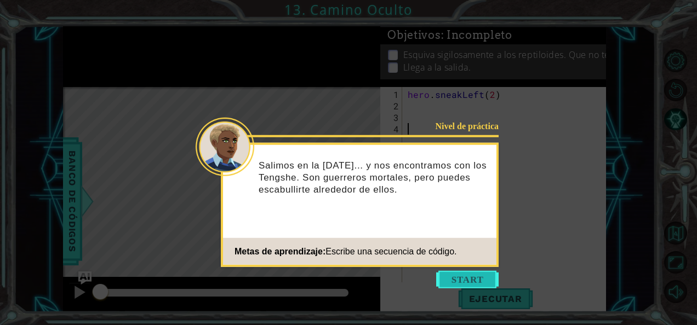
click at [447, 274] on button "Start" at bounding box center [467, 280] width 62 height 18
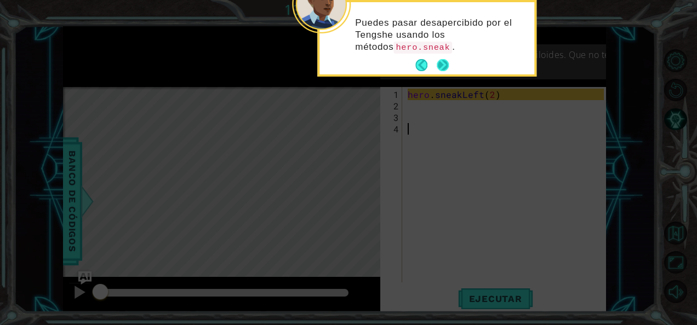
click at [439, 71] on button "Next" at bounding box center [443, 65] width 12 height 12
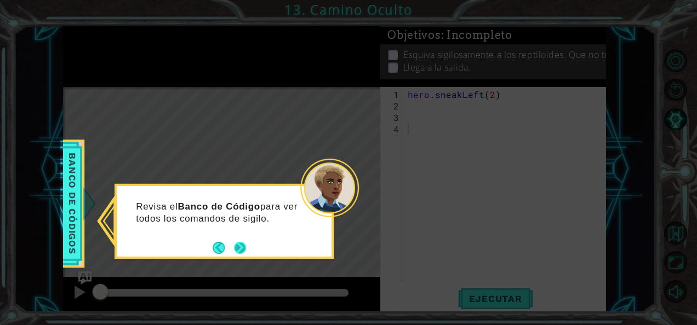
click at [237, 244] on button "Next" at bounding box center [240, 248] width 12 height 12
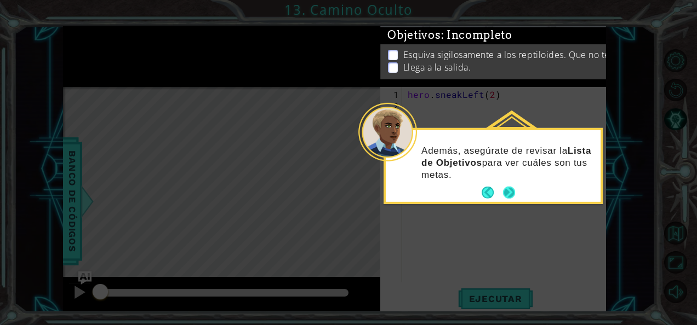
click at [505, 191] on button "Next" at bounding box center [509, 193] width 12 height 12
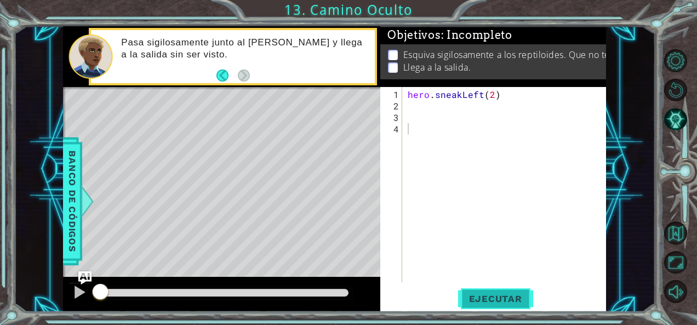
click at [474, 308] on button "Ejecutar" at bounding box center [495, 299] width 75 height 22
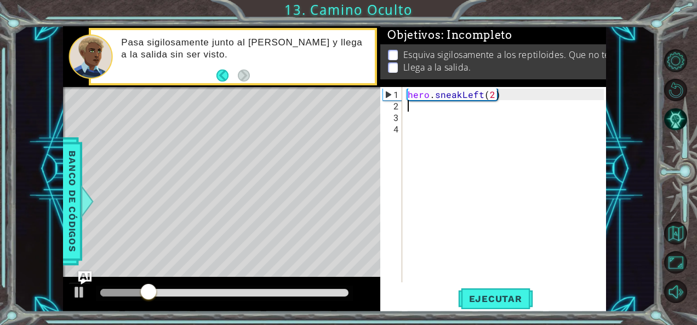
click at [424, 110] on div "hero . sneakLeft ( 2 )" at bounding box center [507, 198] width 204 height 219
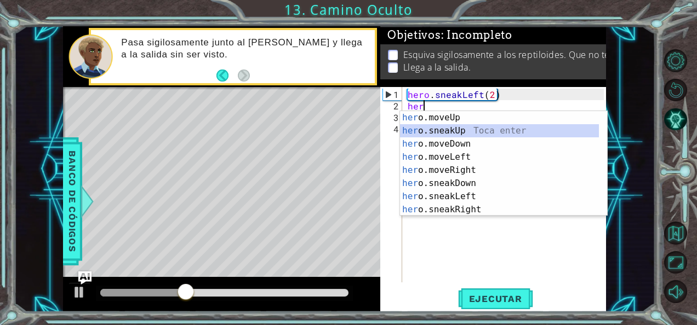
click at [437, 128] on div "her o.moveUp Toca enter her o.sneakUp Toca enter her o.moveDown Toca enter her …" at bounding box center [499, 176] width 199 height 131
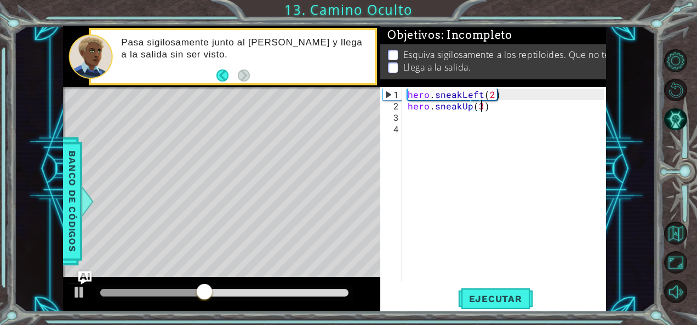
scroll to position [0, 4]
type textarea "hero.sneakUp(3)"
click at [505, 297] on span "Ejecutar" at bounding box center [495, 299] width 75 height 11
click at [250, 291] on div at bounding box center [224, 293] width 248 height 8
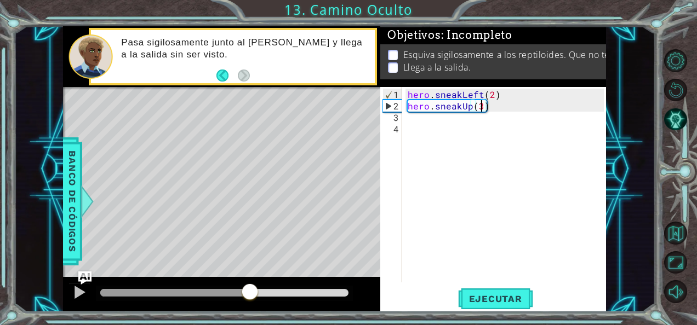
click at [433, 121] on div "hero . sneakLeft ( 2 ) hero . sneakUp ( 3 )" at bounding box center [507, 198] width 204 height 219
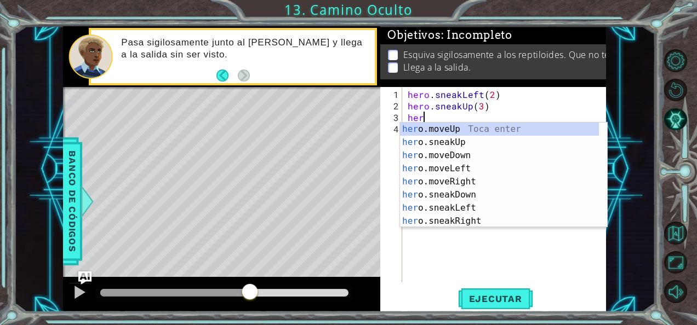
scroll to position [0, 0]
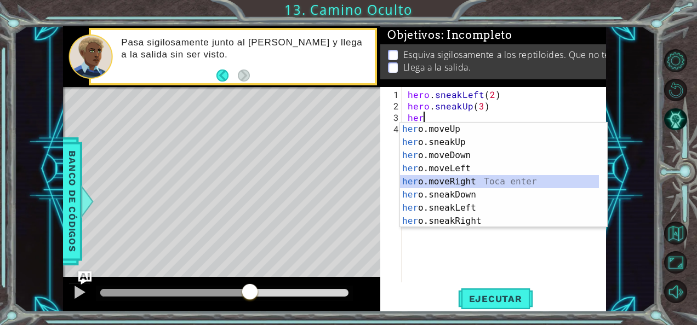
click at [467, 177] on div "her o.moveUp Toca enter her o.sneakUp Toca enter her o.moveDown Toca enter her …" at bounding box center [499, 188] width 199 height 131
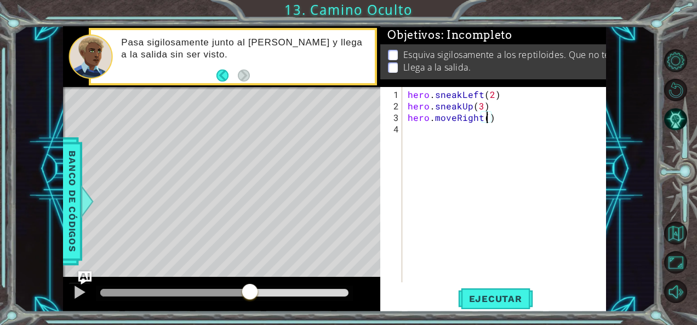
type textarea "hero.moveRight(2)"
click at [445, 133] on div "hero . sneakLeft ( 2 ) hero . sneakUp ( 3 ) hero . moveRight ( 2 )" at bounding box center [507, 198] width 204 height 219
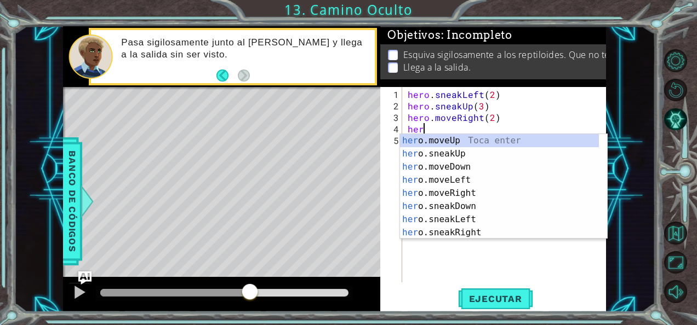
scroll to position [0, 0]
click at [485, 294] on span "Ejecutar" at bounding box center [495, 299] width 75 height 11
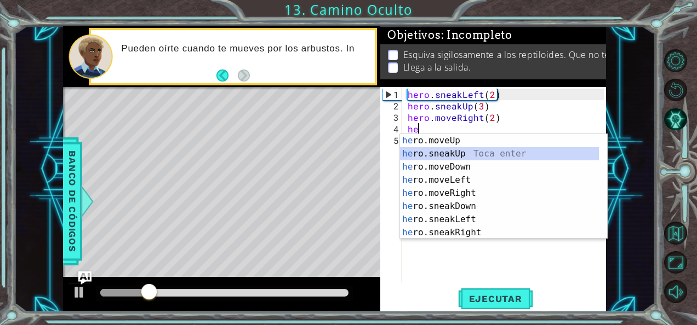
click at [454, 156] on div "he ro.moveUp Toca enter he ro.sneakUp Toca enter he ro.moveDown Toca enter he r…" at bounding box center [499, 199] width 199 height 131
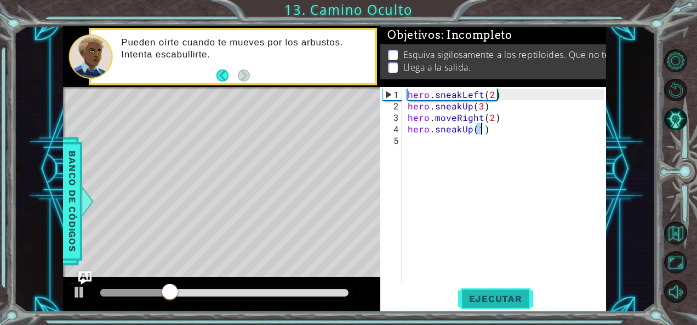
click at [507, 301] on span "Ejecutar" at bounding box center [495, 299] width 75 height 11
click at [175, 291] on div at bounding box center [224, 293] width 248 height 8
click at [204, 287] on div at bounding box center [224, 293] width 257 height 15
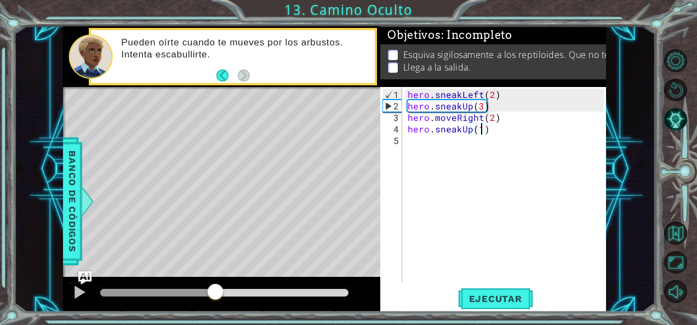
click at [215, 291] on div at bounding box center [224, 293] width 248 height 8
click at [79, 294] on div at bounding box center [79, 292] width 14 height 14
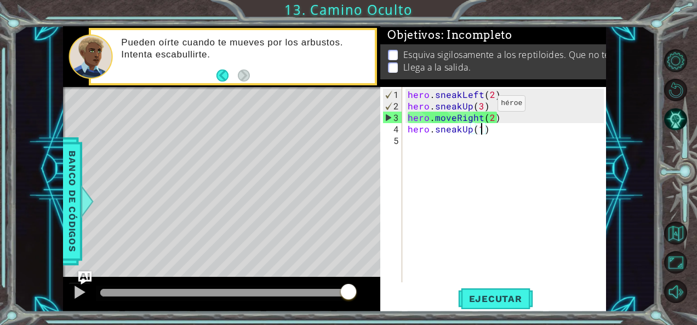
click at [480, 107] on div "hero . sneakLeft ( 2 ) hero . sneakUp ( 3 ) hero . moveRight ( 2 ) hero . sneak…" at bounding box center [507, 198] width 204 height 219
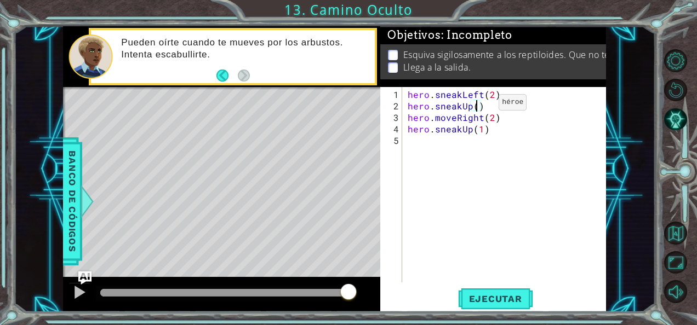
scroll to position [0, 4]
click at [456, 119] on div "hero . sneakLeft ( 2 ) hero . sneakUp ( 2 ) hero . moveRight ( 2 ) hero . sneak…" at bounding box center [507, 198] width 204 height 219
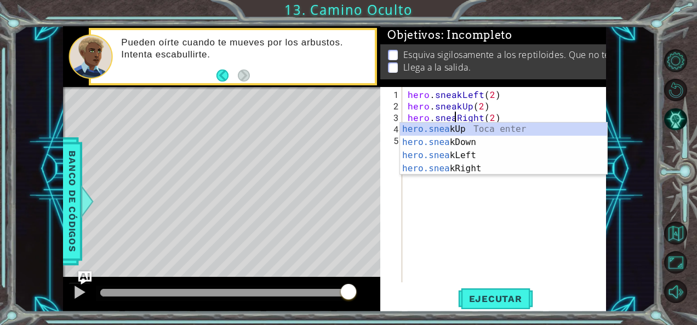
scroll to position [0, 3]
type textarea "hero.sneakRight(2)"
click at [476, 304] on span "Ejecutar" at bounding box center [495, 299] width 75 height 11
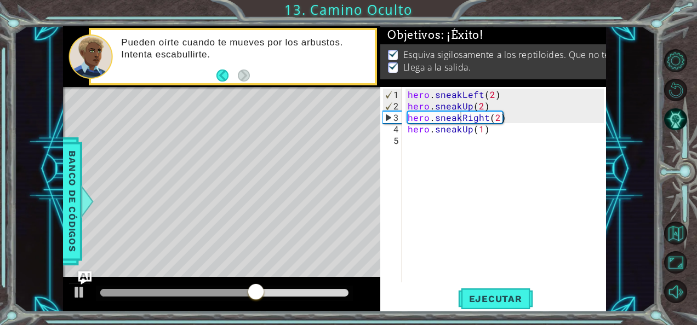
drag, startPoint x: 280, startPoint y: 300, endPoint x: 291, endPoint y: 299, distance: 11.0
click at [299, 300] on div at bounding box center [224, 293] width 257 height 15
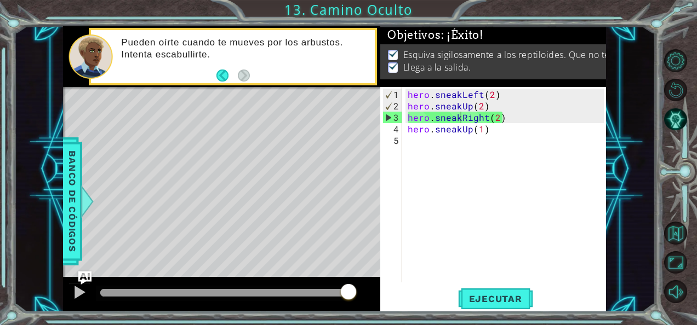
drag, startPoint x: 267, startPoint y: 296, endPoint x: 411, endPoint y: 295, distance: 143.5
click at [411, 295] on div "1 ההההההההההההההההההההההההההההההההההההההההההההההההההההההההההההההההההההההההההההה…" at bounding box center [334, 169] width 543 height 287
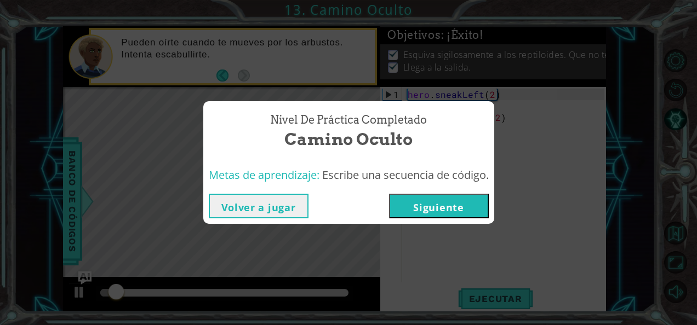
click at [431, 207] on button "Siguiente" at bounding box center [439, 206] width 100 height 25
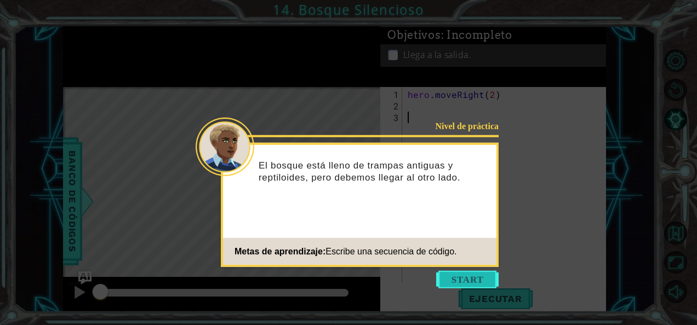
click at [460, 278] on button "Start" at bounding box center [467, 280] width 62 height 18
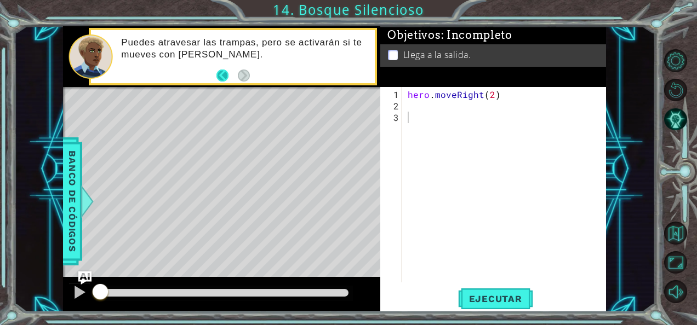
click at [220, 73] on button "Back" at bounding box center [226, 76] width 21 height 12
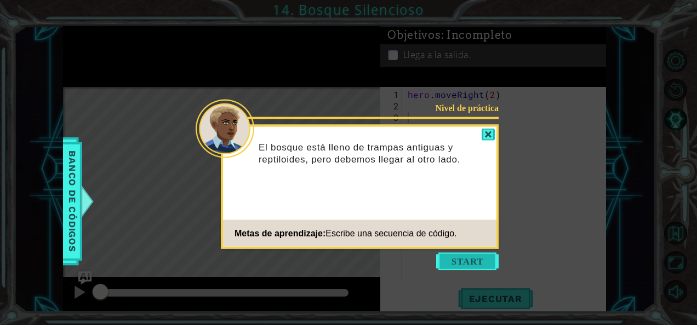
click at [446, 258] on button "Start" at bounding box center [467, 262] width 62 height 18
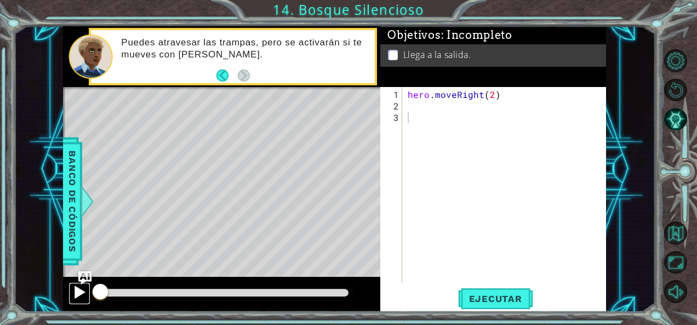
click at [78, 291] on div at bounding box center [79, 292] width 14 height 14
click at [484, 291] on button "Ejecutar" at bounding box center [495, 299] width 75 height 22
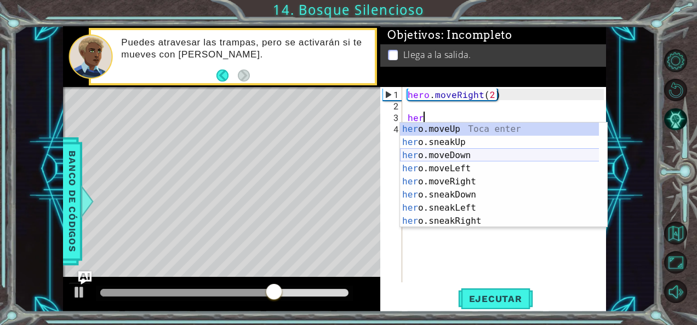
click at [436, 158] on div "her o.moveUp Toca enter her o.sneakUp Toca enter her o.moveDown Toca enter her …" at bounding box center [499, 188] width 199 height 131
type textarea "hero.moveDown(1)"
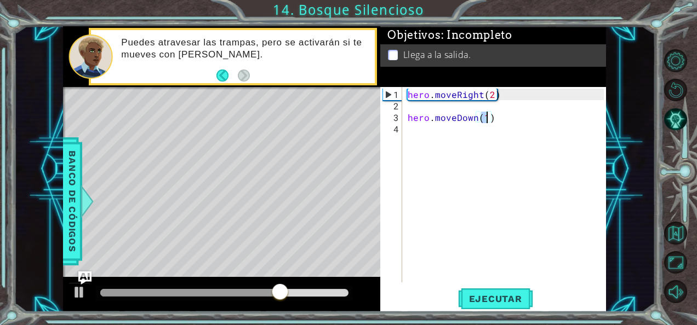
click at [422, 129] on div "hero . moveRight ( 2 ) hero . moveDown ( 1 )" at bounding box center [507, 198] width 204 height 219
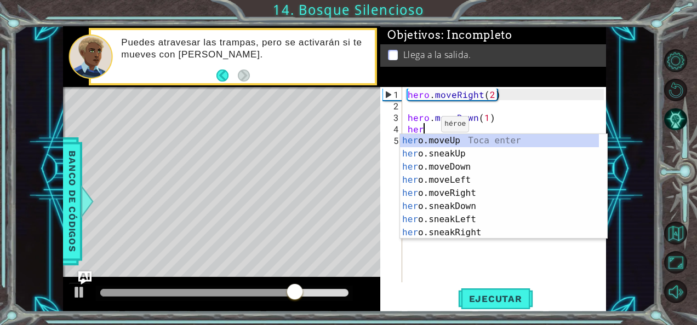
scroll to position [0, 1]
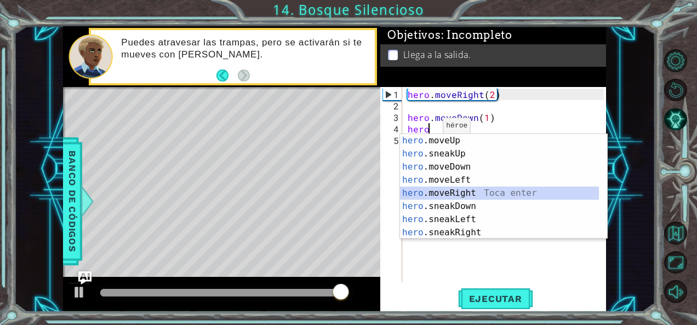
click at [446, 192] on div "hero .moveUp Toca enter hero .sneakUp Toca enter hero .moveDown Toca enter hero…" at bounding box center [499, 199] width 199 height 131
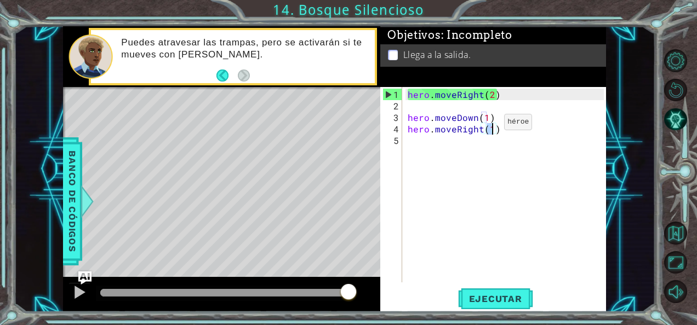
type textarea "hero.moveRight(2)"
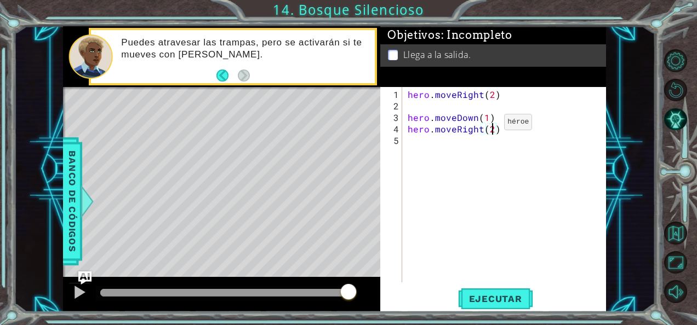
scroll to position [0, 4]
click at [414, 144] on div "hero . moveRight ( 2 ) hero . moveDown ( 1 ) hero . moveRight ( 2 )" at bounding box center [507, 198] width 204 height 219
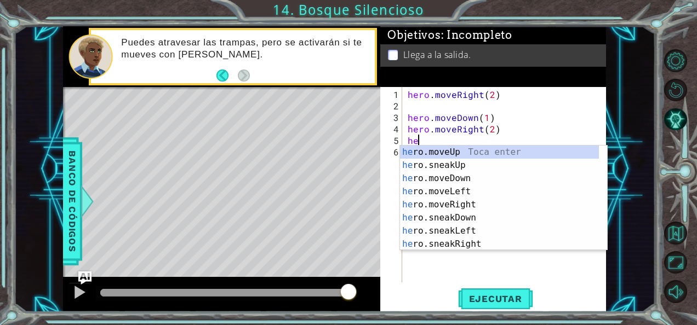
scroll to position [0, 1]
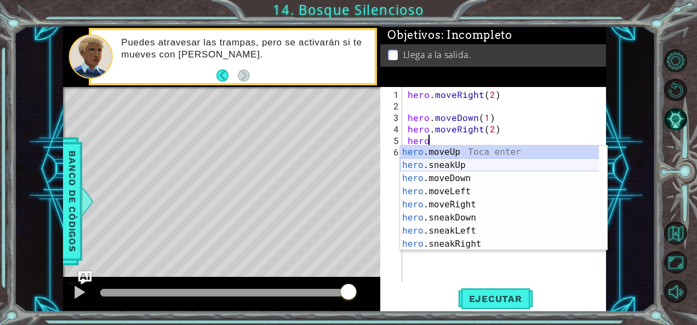
click at [431, 163] on div "hero .moveUp Toca enter hero .sneakUp Toca enter hero .moveDown Toca enter hero…" at bounding box center [499, 211] width 199 height 131
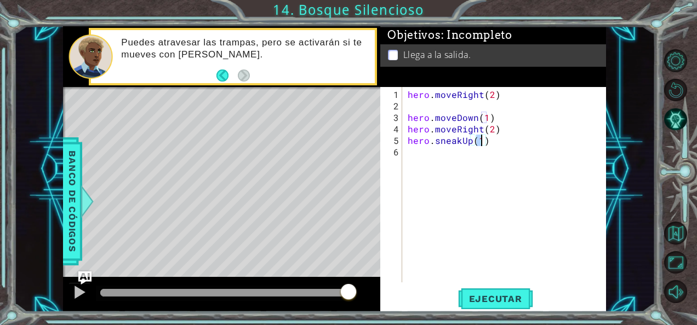
click at [423, 156] on div "hero . moveRight ( 2 ) hero . moveDown ( 1 ) hero . moveRight ( 2 ) hero . snea…" at bounding box center [507, 198] width 204 height 219
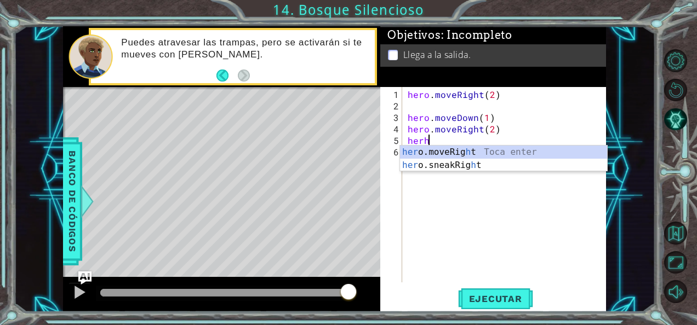
scroll to position [0, 0]
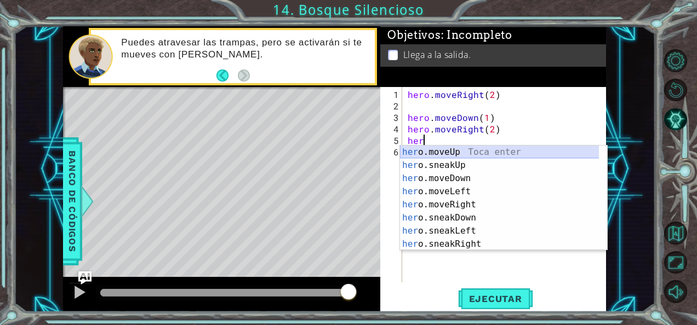
click at [423, 154] on div "her o.moveUp Toca enter her o.sneakUp Toca enter her o.moveDown Toca enter her …" at bounding box center [504, 211] width 208 height 131
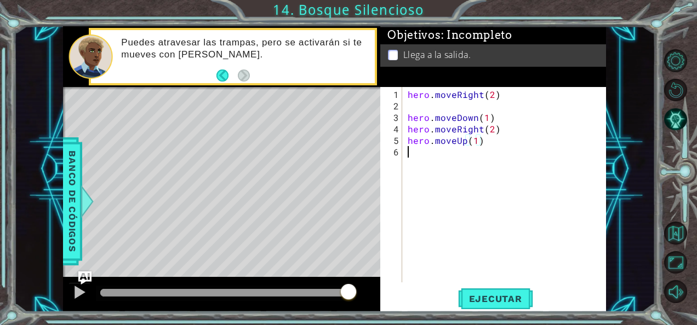
click at [424, 156] on div "hero . moveRight ( 2 ) hero . moveDown ( 1 ) hero . moveRight ( 2 ) hero . move…" at bounding box center [507, 198] width 204 height 219
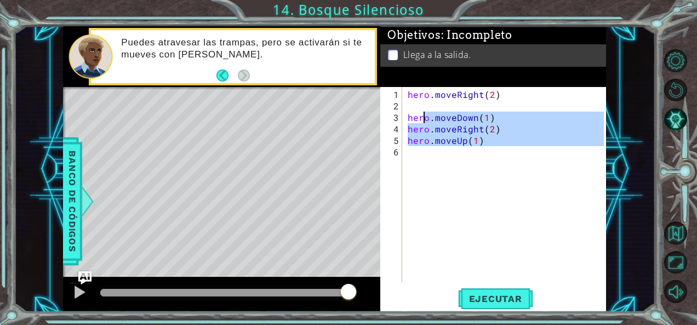
type textarea "hero.moveDown(1) hero.moveRight(2)"
click at [423, 156] on div "hero . moveRight ( 2 ) hero . moveDown ( 1 ) hero . moveRight ( 2 ) hero . move…" at bounding box center [504, 185] width 198 height 196
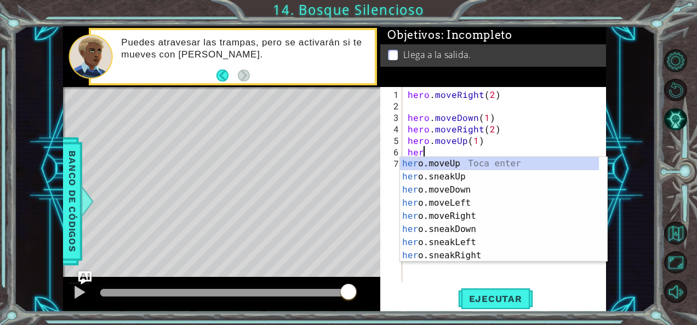
scroll to position [0, 1]
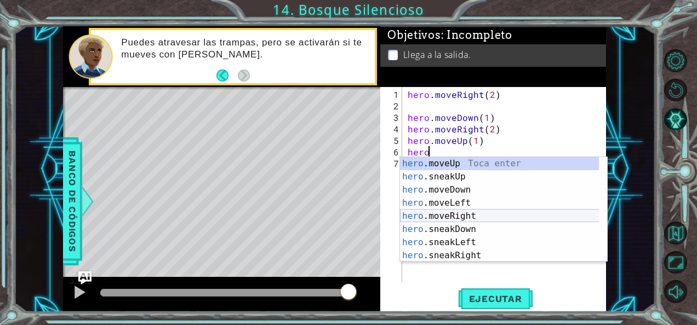
click at [464, 215] on div "hero .moveUp Toca enter hero .sneakUp Toca enter hero .moveDown Toca enter hero…" at bounding box center [499, 222] width 199 height 131
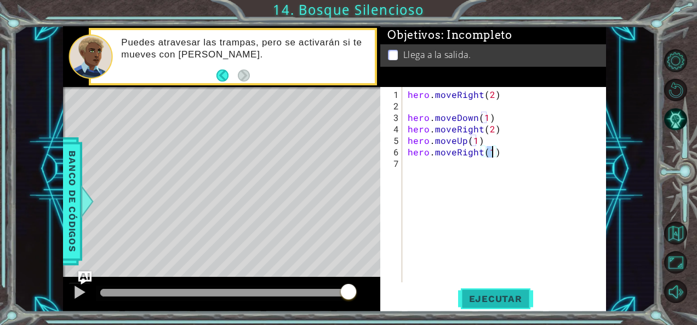
click at [489, 292] on button "Ejecutar" at bounding box center [495, 299] width 75 height 22
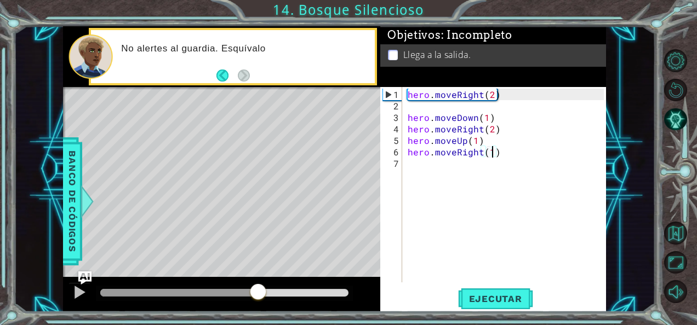
click at [259, 293] on div at bounding box center [224, 293] width 248 height 8
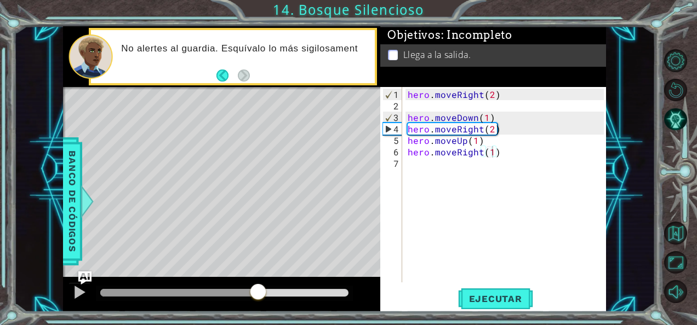
click at [227, 288] on div at bounding box center [224, 293] width 257 height 15
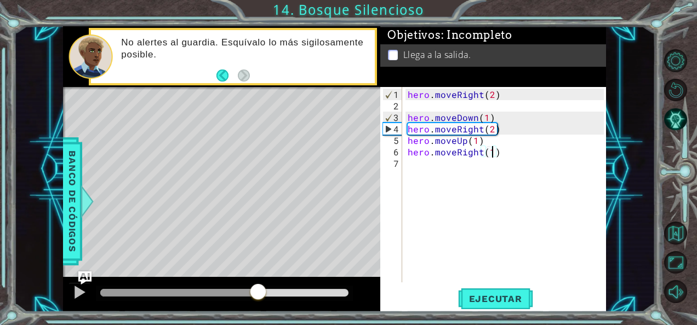
click at [181, 296] on div at bounding box center [179, 293] width 158 height 8
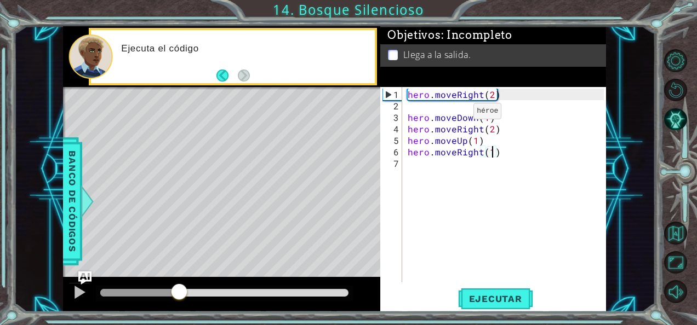
click at [453, 115] on div "hero . moveRight ( 2 ) hero . moveDown ( 1 ) hero . moveRight ( 2 ) hero . move…" at bounding box center [507, 198] width 204 height 219
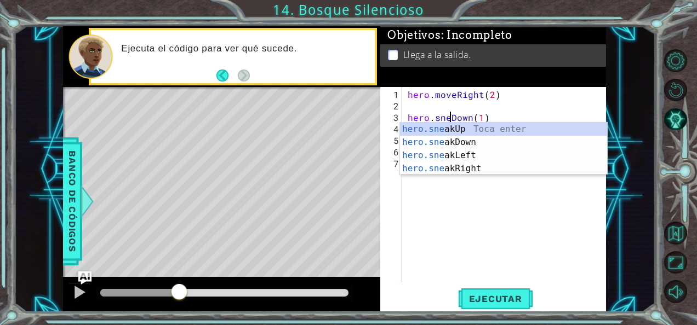
type textarea "hero.sneakDown(1)"
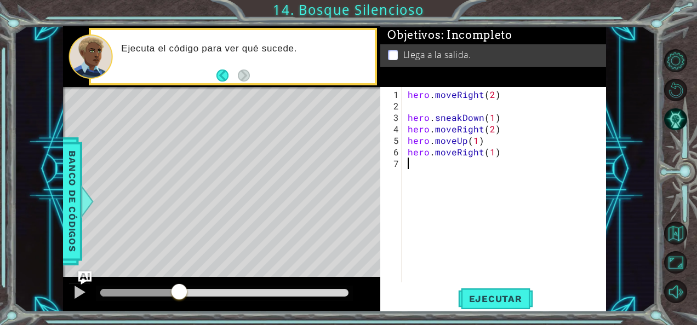
click at [502, 187] on div "hero . moveRight ( 2 ) hero . sneakDown ( 1 ) hero . moveRight ( 2 ) hero . mov…" at bounding box center [507, 198] width 204 height 219
click at [455, 133] on div "hero . moveRight ( 2 ) hero . sneakDown ( 1 ) hero . moveRight ( 2 ) hero . mov…" at bounding box center [507, 198] width 204 height 219
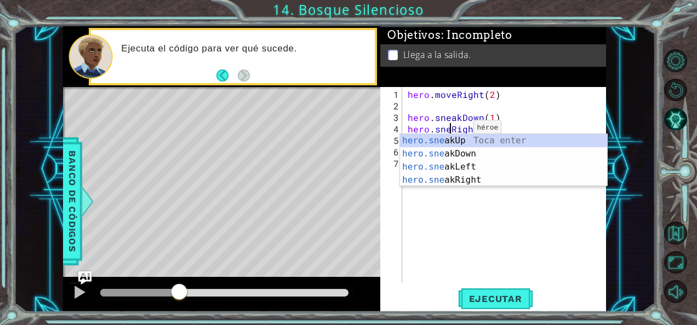
scroll to position [0, 3]
type textarea "hero.sneakRight(2)"
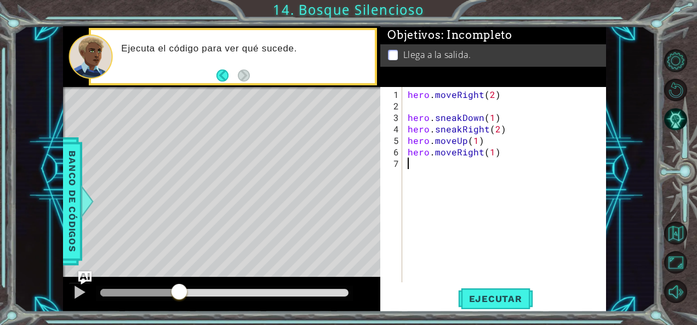
click at [471, 215] on div "hero . moveRight ( 2 ) hero . sneakDown ( 1 ) hero . sneakRight ( 2 ) hero . mo…" at bounding box center [507, 198] width 204 height 219
click at [456, 140] on div "hero . moveRight ( 2 ) hero . sneakDown ( 1 ) hero . sneakRight ( 2 ) hero . mo…" at bounding box center [507, 198] width 204 height 219
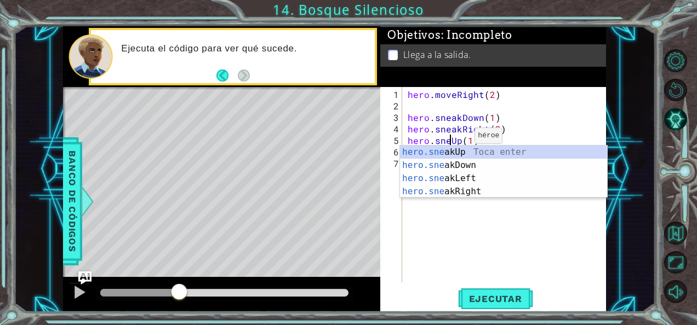
scroll to position [0, 3]
type textarea "hero.sneakUp(1)"
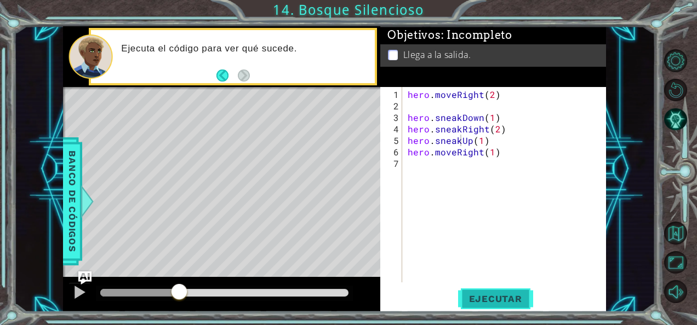
click at [470, 304] on span "Ejecutar" at bounding box center [495, 299] width 75 height 11
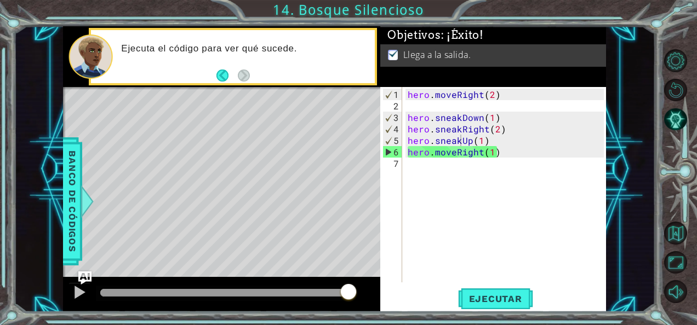
drag, startPoint x: 308, startPoint y: 291, endPoint x: 402, endPoint y: 276, distance: 94.9
click at [402, 276] on div "1 ההההההההההההההההההההההההההההההההההההההההההההההההההההההההההההההההההההההההההההה…" at bounding box center [334, 169] width 543 height 287
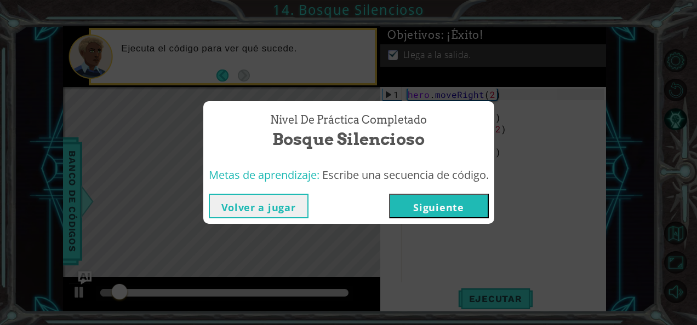
click at [409, 207] on button "Siguiente" at bounding box center [439, 206] width 100 height 25
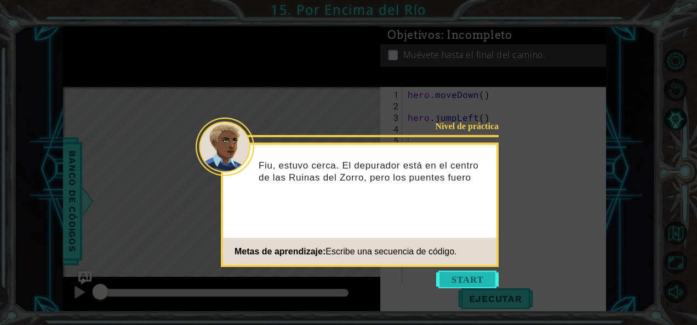
click at [467, 278] on button "Start" at bounding box center [467, 280] width 62 height 18
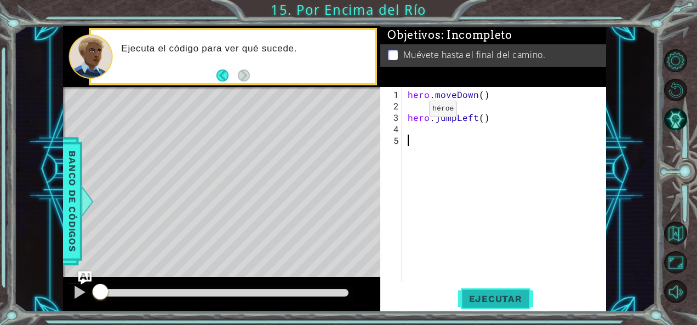
click at [492, 305] on button "Ejecutar" at bounding box center [495, 299] width 75 height 22
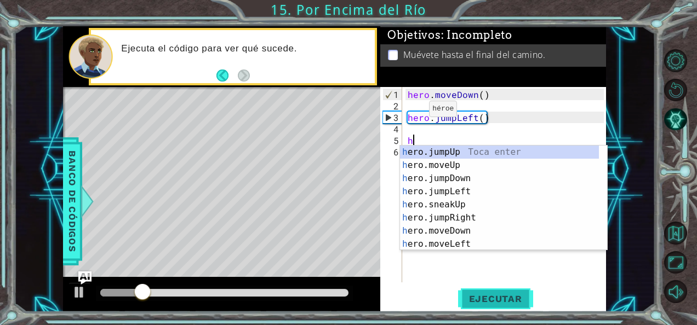
type textarea "her"
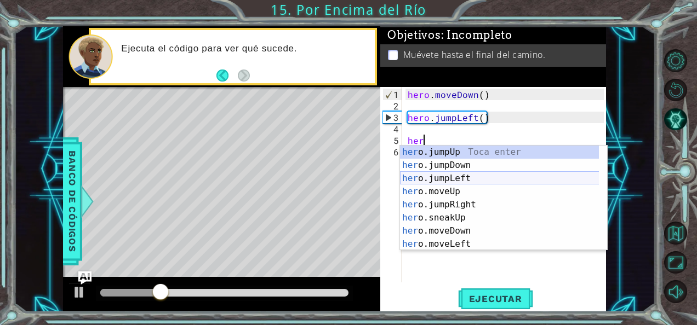
click at [464, 178] on div "her o.jumpUp Toca enter her o.jumpDown Toca enter her o.jumpLeft Toca enter her…" at bounding box center [499, 211] width 199 height 131
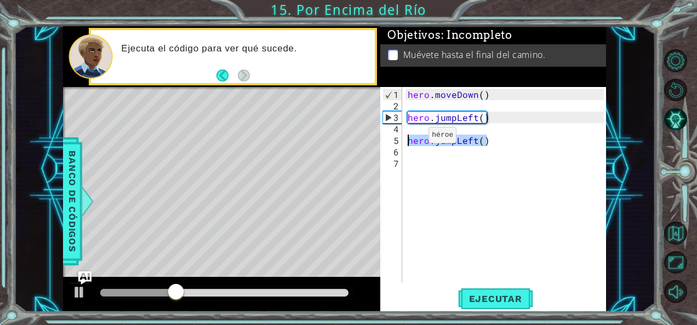
drag, startPoint x: 491, startPoint y: 143, endPoint x: 408, endPoint y: 139, distance: 83.9
click at [408, 139] on div "hero . moveDown ( ) hero . jumpLeft ( ) hero . jumpLeft ( )" at bounding box center [507, 198] width 204 height 219
type textarea "hero.jumpLeft()"
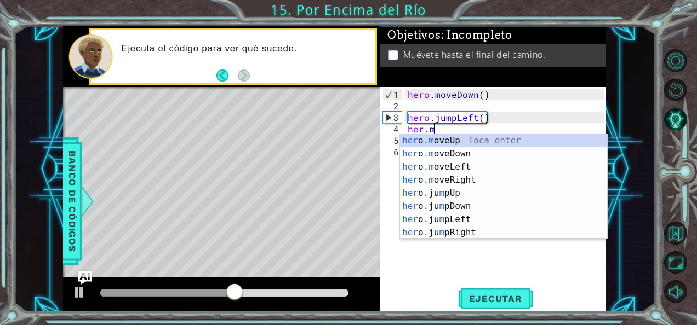
scroll to position [0, 1]
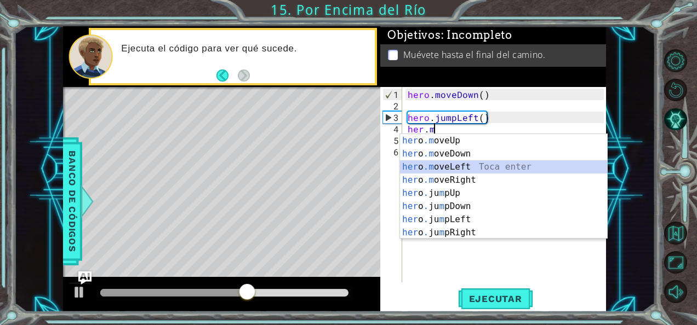
click at [454, 164] on div "her o .m oveUp Toca enter her o .m oveDown Toca enter her o .m oveLeft [PERSON_…" at bounding box center [504, 199] width 208 height 131
type textarea "hero.moveLeft(1)"
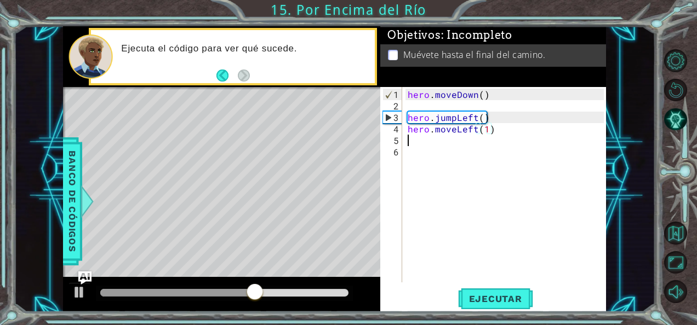
click at [425, 144] on div "hero . moveDown ( ) hero . jumpLeft ( ) hero . moveLeft ( 1 )" at bounding box center [507, 198] width 204 height 219
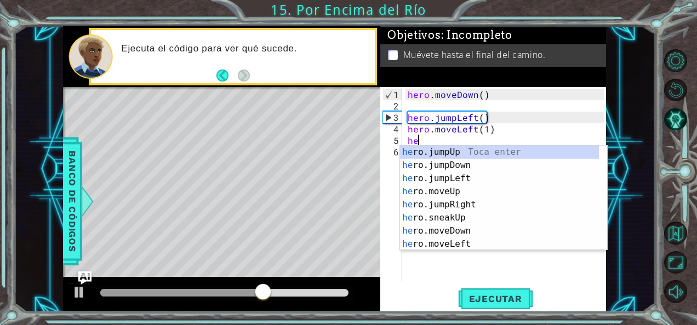
scroll to position [0, 0]
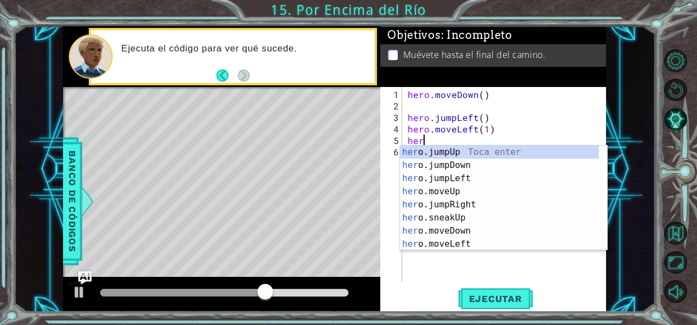
type textarea "hero"
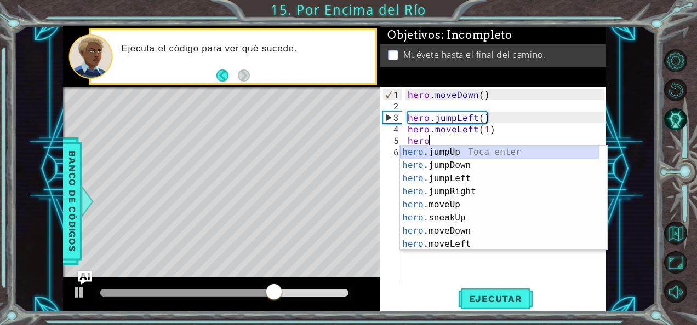
click at [431, 161] on div "hero .jumpUp Toca enter hero .jumpDown Toca enter hero .jumpLeft Toca enter her…" at bounding box center [499, 211] width 199 height 131
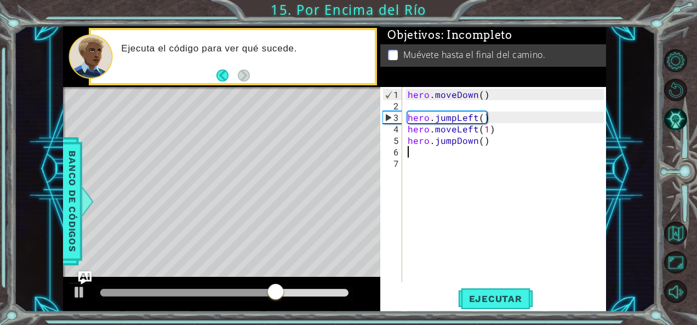
scroll to position [0, 0]
click at [494, 312] on div "1 2 3 4 5 6 7 hero . moveDown ( ) hero . jumpLeft ( ) hero . moveLeft ( 1 ) her…" at bounding box center [493, 199] width 226 height 225
click at [488, 303] on span "Ejecutar" at bounding box center [495, 299] width 75 height 11
click at [155, 295] on div at bounding box center [224, 293] width 248 height 8
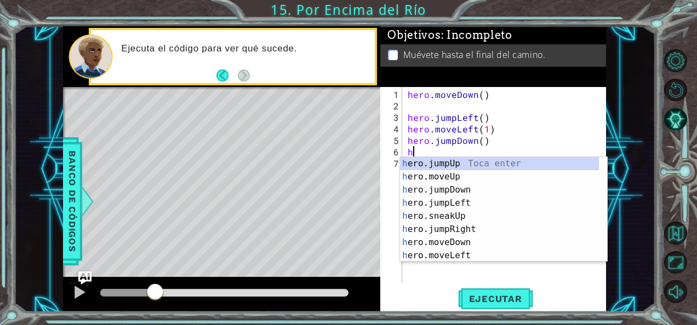
type textarea "her"
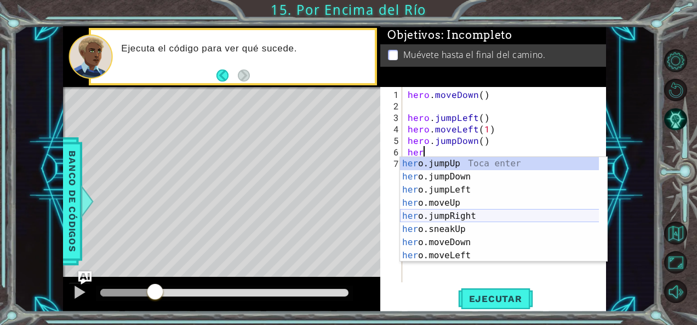
click at [451, 215] on div "her o.jumpUp Toca enter her o.jumpDown Toca enter her o.jumpLeft Toca enter her…" at bounding box center [499, 222] width 199 height 131
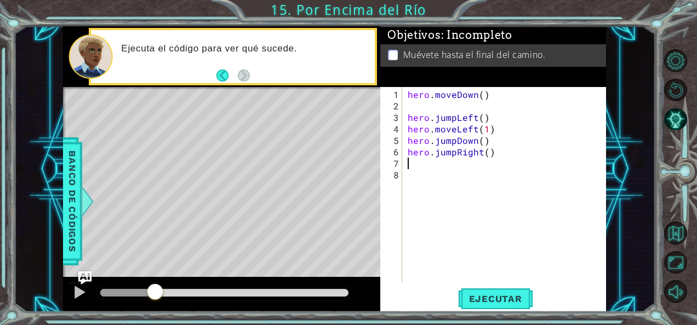
click at [423, 168] on div "hero . moveDown ( ) hero . jumpLeft ( ) hero . moveLeft ( 1 ) hero . jumpDown (…" at bounding box center [507, 198] width 204 height 219
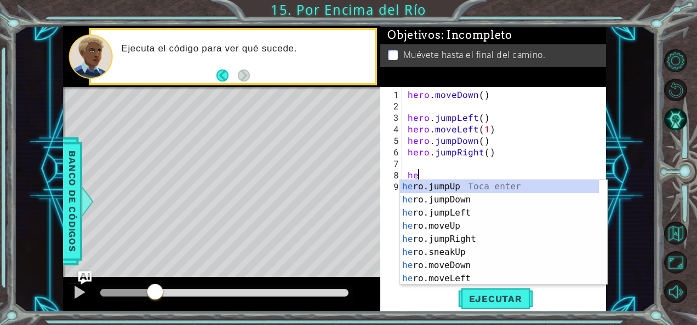
type textarea "her"
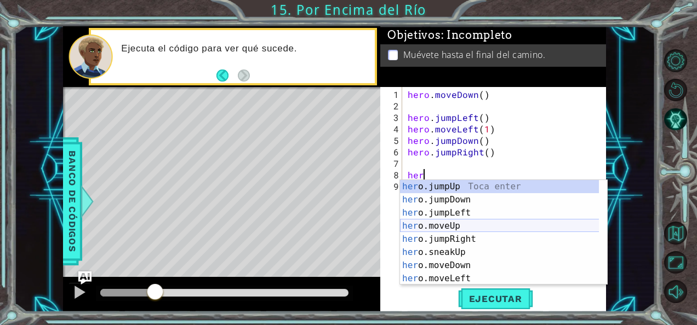
click at [448, 236] on div "her o.jumpUp Toca enter her o.jumpDown Toca enter her o.jumpLeft Toca enter her…" at bounding box center [499, 245] width 199 height 131
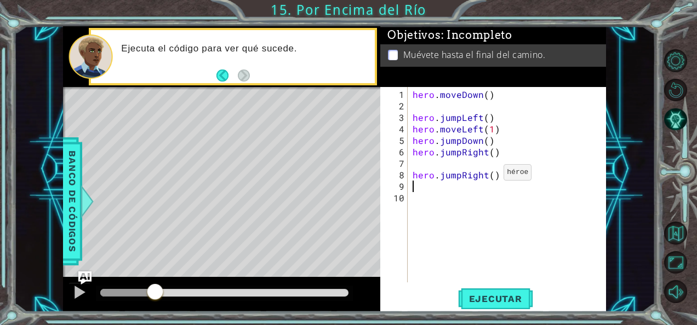
click at [491, 178] on div "hero . moveDown ( ) hero . jumpLeft ( ) hero . moveLeft ( 1 ) hero . jumpDown (…" at bounding box center [509, 198] width 199 height 219
click at [507, 305] on button "Ejecutar" at bounding box center [495, 299] width 75 height 22
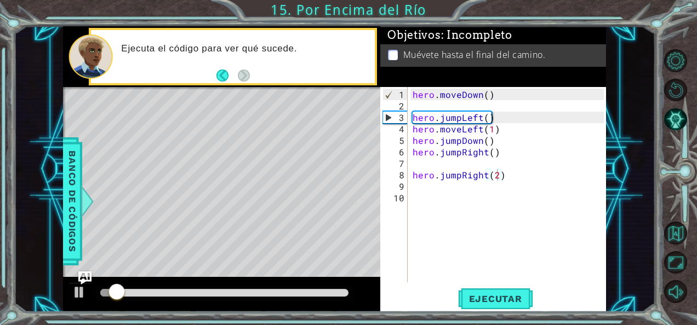
click at [306, 297] on div at bounding box center [224, 293] width 257 height 15
click at [307, 294] on div at bounding box center [224, 293] width 248 height 8
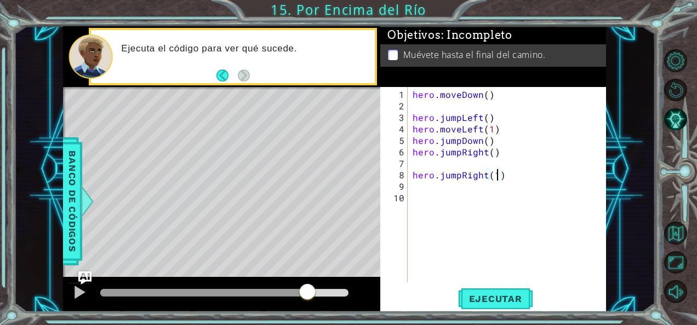
type textarea "hero.jumpRight()"
click at [427, 188] on div "hero . moveDown ( ) hero . jumpLeft ( ) hero . moveLeft ( 1 ) hero . jumpDown (…" at bounding box center [509, 198] width 199 height 219
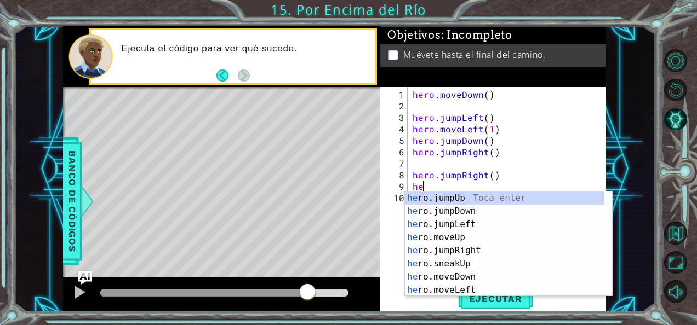
scroll to position [0, 0]
type textarea "hero"
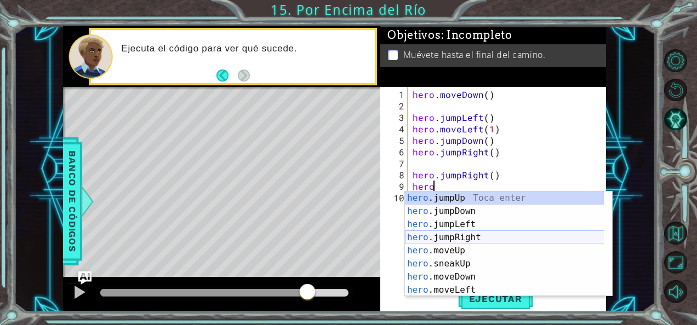
click at [453, 235] on div "hero .jumpUp Toca enter hero .jumpDown Toca enter hero .jumpLeft Toca enter her…" at bounding box center [504, 257] width 199 height 131
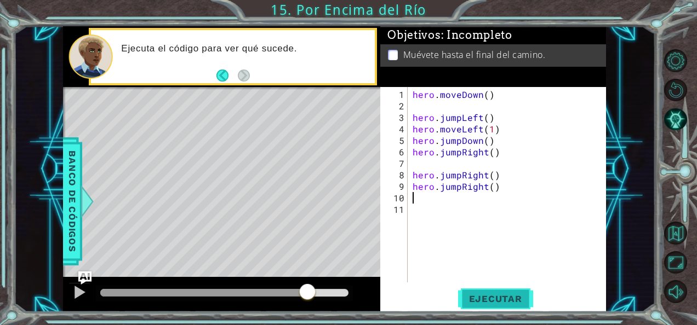
click at [483, 304] on span "Ejecutar" at bounding box center [495, 299] width 75 height 11
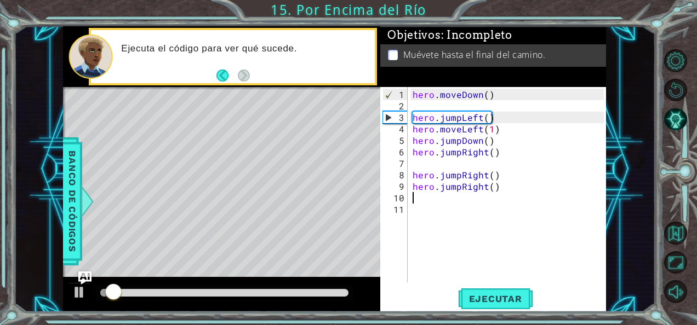
click at [314, 292] on div at bounding box center [224, 293] width 248 height 8
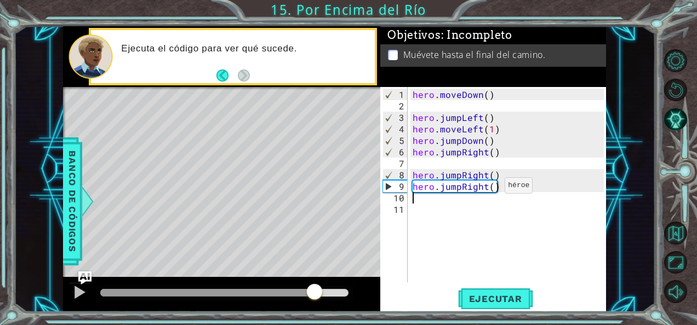
click at [491, 188] on div "hero . moveDown ( ) hero . jumpLeft ( ) hero . moveLeft ( 1 ) hero . jumpDown (…" at bounding box center [509, 198] width 199 height 219
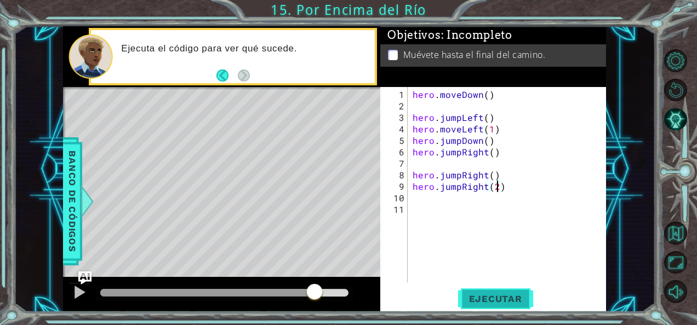
type textarea "hero.jumpRight(2)"
click at [489, 302] on span "Ejecutar" at bounding box center [495, 299] width 75 height 11
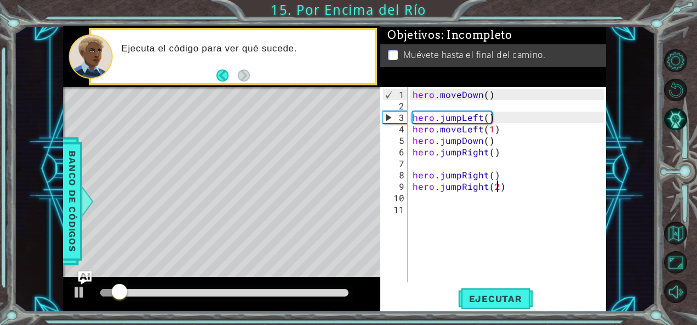
click at [257, 292] on div at bounding box center [224, 293] width 248 height 8
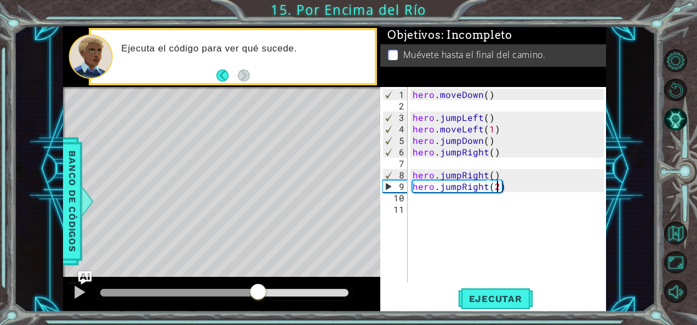
click at [281, 295] on div at bounding box center [224, 293] width 248 height 8
click at [73, 290] on div at bounding box center [79, 292] width 14 height 14
click at [225, 294] on div at bounding box center [194, 293] width 189 height 8
click at [166, 296] on div at bounding box center [162, 293] width 124 height 8
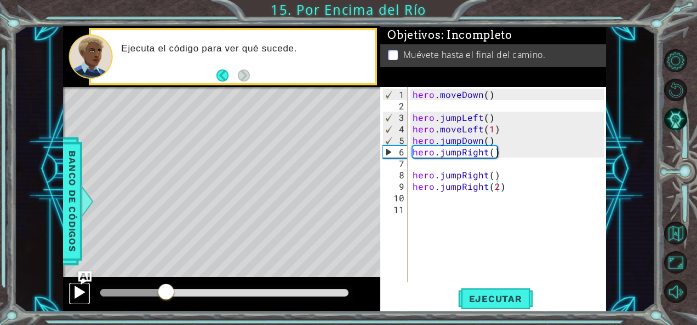
click at [81, 293] on div at bounding box center [79, 292] width 14 height 14
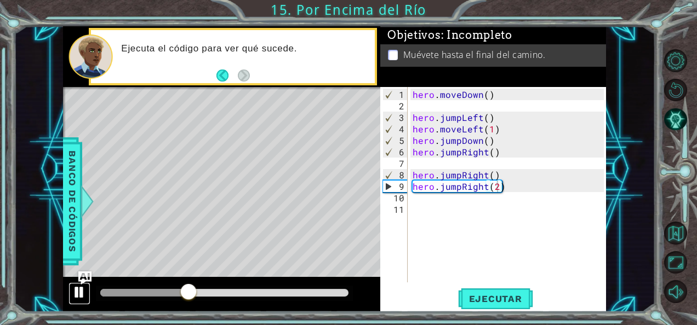
click at [78, 289] on div at bounding box center [79, 292] width 14 height 14
click at [457, 190] on div "hero . moveDown ( ) hero . jumpLeft ( ) hero . moveLeft ( 1 ) hero . jumpDown (…" at bounding box center [509, 198] width 199 height 219
click at [499, 191] on div "hero . moveDown ( ) hero . jumpLeft ( ) hero . moveLeft ( 1 ) hero . jumpDown (…" at bounding box center [509, 198] width 199 height 219
click at [499, 190] on div "hero . moveDown ( ) hero . jumpLeft ( ) hero . moveLeft ( 1 ) hero . jumpDown (…" at bounding box center [509, 198] width 199 height 219
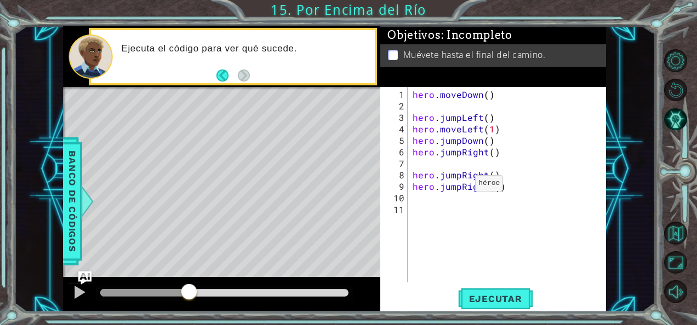
scroll to position [0, 5]
click at [461, 187] on div "hero . moveDown ( ) hero . jumpLeft ( ) hero . moveLeft ( 1 ) hero . jumpDown (…" at bounding box center [509, 198] width 199 height 219
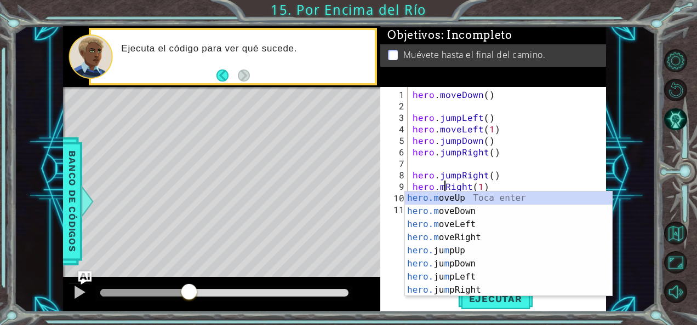
scroll to position [0, 2]
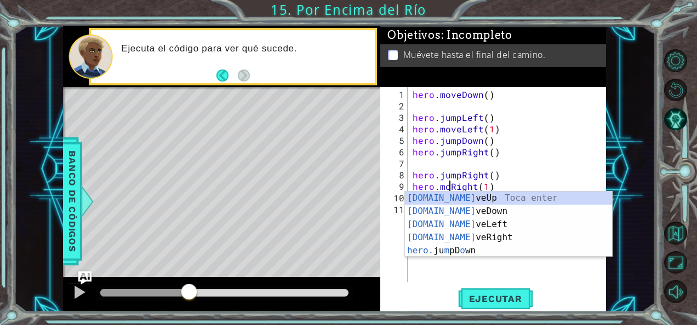
type textarea "hero.moveRight(1)"
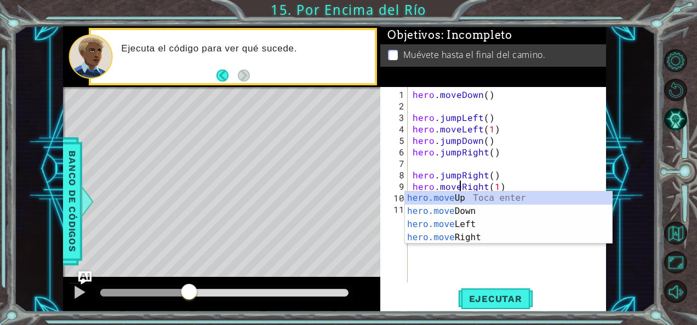
click at [442, 272] on div "hero . moveDown ( ) hero . jumpLeft ( ) hero . moveLeft ( 1 ) hero . jumpDown (…" at bounding box center [509, 198] width 199 height 219
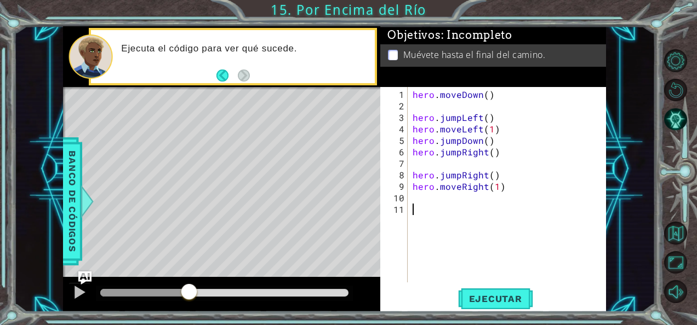
scroll to position [0, 0]
click at [496, 301] on span "Ejecutar" at bounding box center [495, 299] width 75 height 11
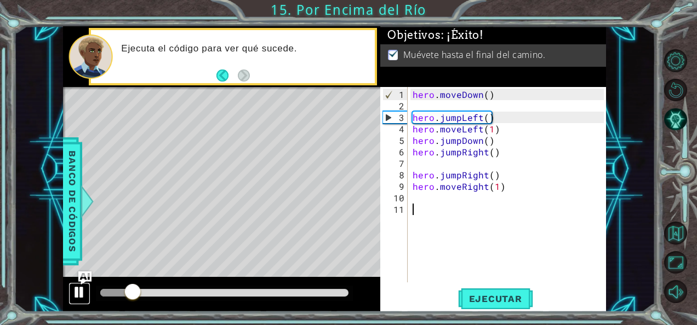
click at [78, 295] on div at bounding box center [79, 292] width 14 height 14
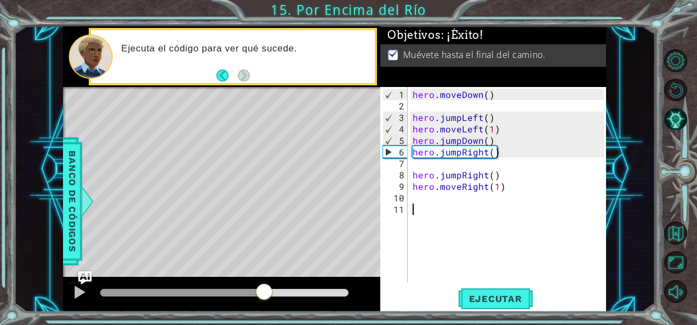
drag, startPoint x: 250, startPoint y: 295, endPoint x: 381, endPoint y: 287, distance: 131.2
click at [381, 287] on div "1 ההההההההההההההההההההההההההההההההההההההההההההההההההההההההההההההההההההההההההההה…" at bounding box center [334, 169] width 543 height 287
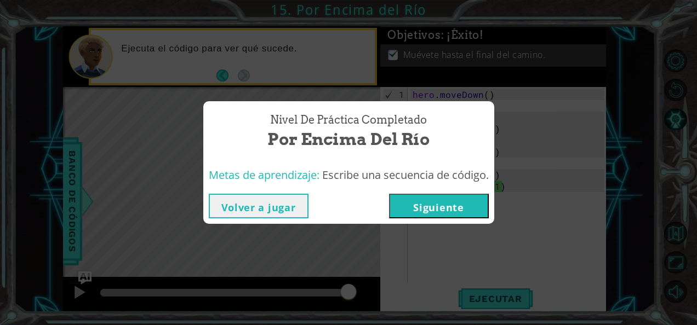
click at [442, 210] on button "Siguiente" at bounding box center [439, 206] width 100 height 25
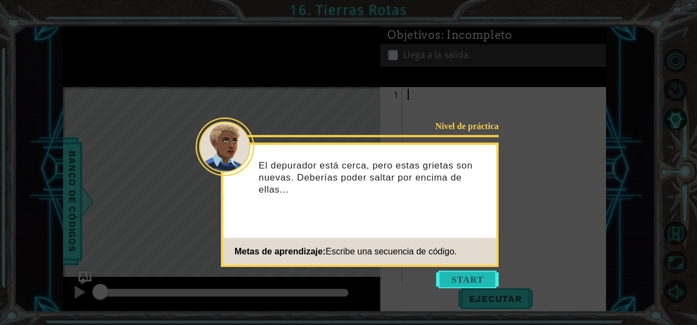
click at [467, 287] on button "Start" at bounding box center [467, 280] width 62 height 18
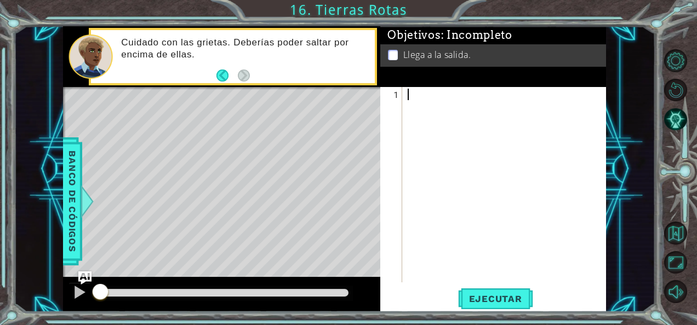
type textarea "h"
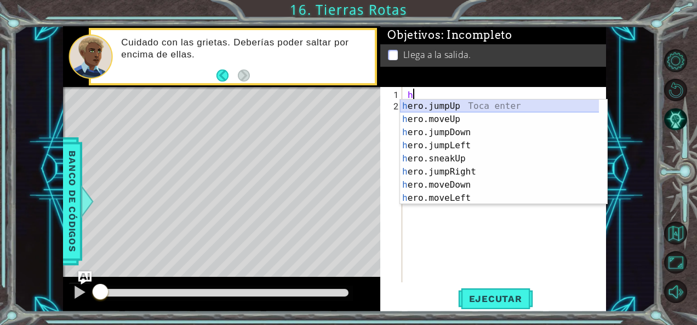
click at [428, 102] on div "h ero.jumpUp Toca enter h ero.moveUp Toca enter h ero.jumpDown Toca enter h ero…" at bounding box center [499, 165] width 199 height 131
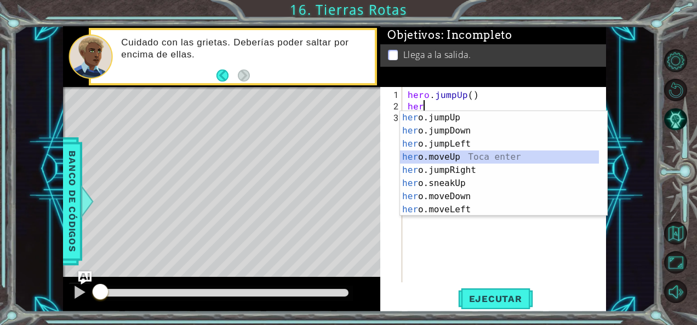
click at [438, 154] on div "her o.jumpUp Toca enter her o.jumpDown Toca enter her o.jumpLeft Toca enter her…" at bounding box center [499, 176] width 199 height 131
type textarea "hero.moveUp(1)"
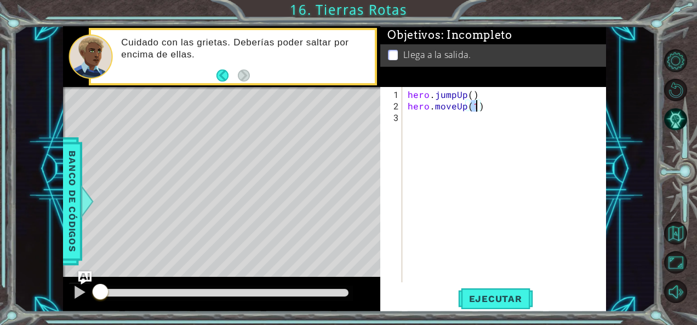
click at [421, 125] on div "hero . jumpUp ( ) hero . moveUp ( 1 )" at bounding box center [507, 198] width 204 height 219
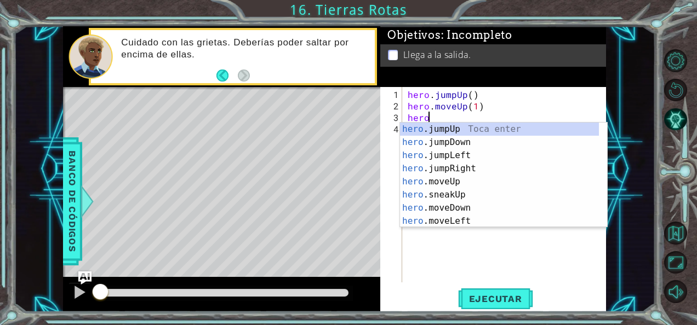
scroll to position [0, 1]
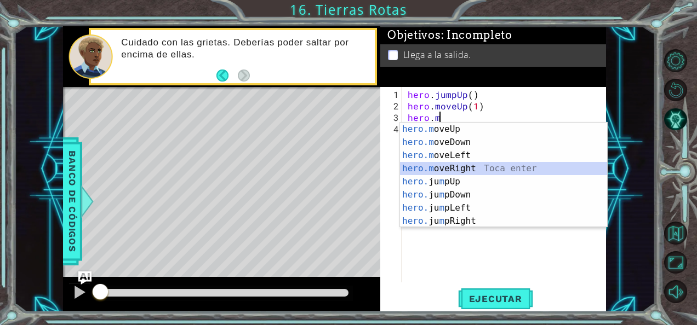
click at [491, 167] on div "hero.m oveUp Toca enter hero.m oveDown Toca enter hero.m oveLeft Toca enter her…" at bounding box center [504, 188] width 208 height 131
type textarea "hero.moveRight(1)"
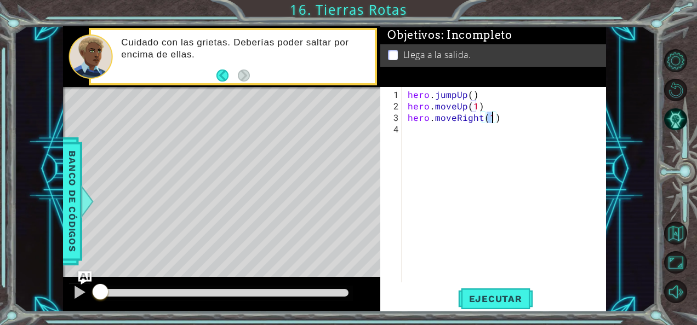
click at [431, 135] on div "hero . jumpUp ( ) hero . moveUp ( 1 ) hero . moveRight ( 1 )" at bounding box center [507, 198] width 204 height 219
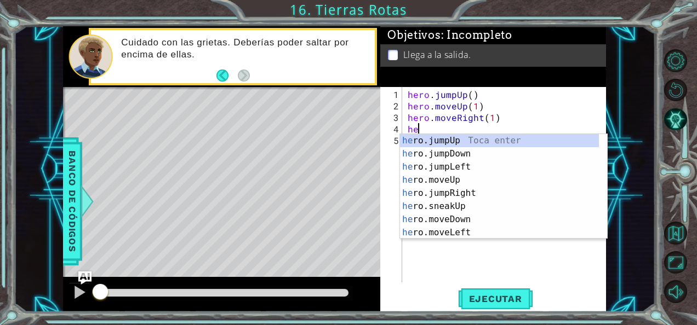
type textarea "her"
click at [471, 189] on div "her o.jumpUp Toca enter her o.jumpDown Toca enter her o.jumpLeft Toca enter her…" at bounding box center [499, 199] width 199 height 131
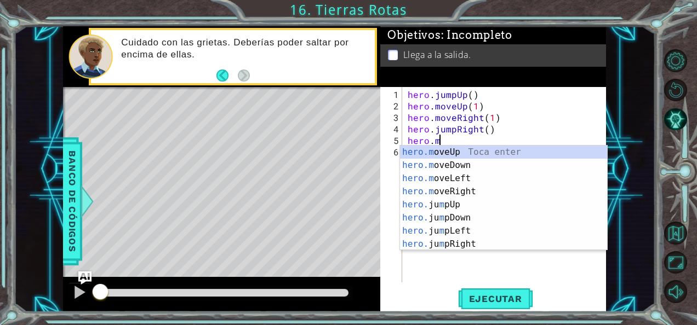
scroll to position [0, 1]
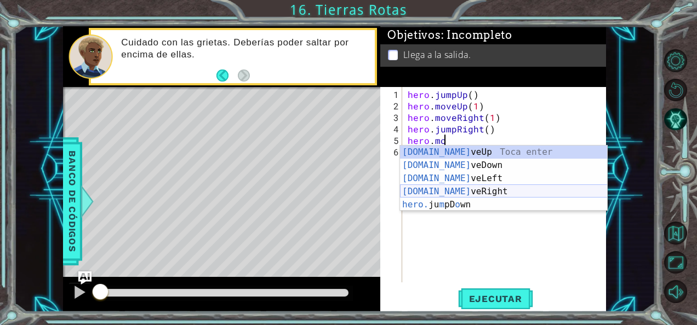
click at [477, 190] on div "[DOMAIN_NAME] veUp Toca enter [DOMAIN_NAME] veDown Toca enter [DOMAIN_NAME] veL…" at bounding box center [504, 192] width 208 height 92
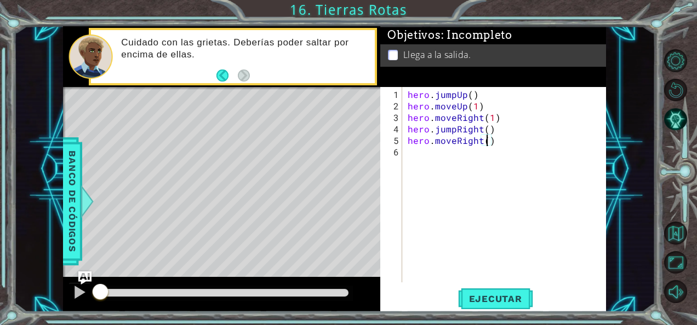
scroll to position [0, 4]
type textarea "hero.moveRight(2)"
click at [496, 304] on span "Ejecutar" at bounding box center [495, 299] width 75 height 11
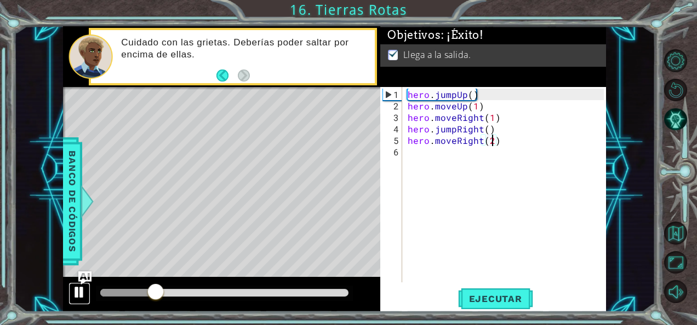
click at [84, 289] on div at bounding box center [79, 292] width 14 height 14
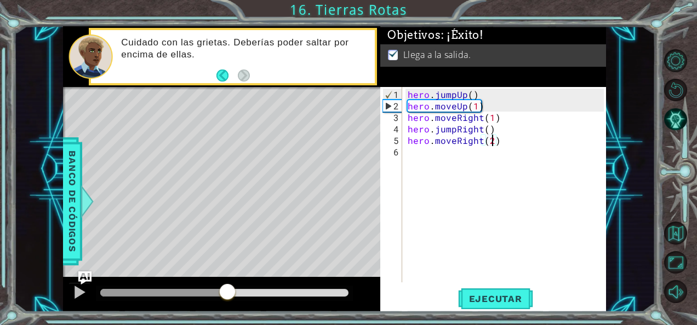
drag, startPoint x: 161, startPoint y: 294, endPoint x: 419, endPoint y: 289, distance: 258.1
click at [419, 289] on div "1 ההההההההההההההההההההההההההההההההההההההההההההההההההההההההההההההההההההההההההההה…" at bounding box center [334, 169] width 543 height 287
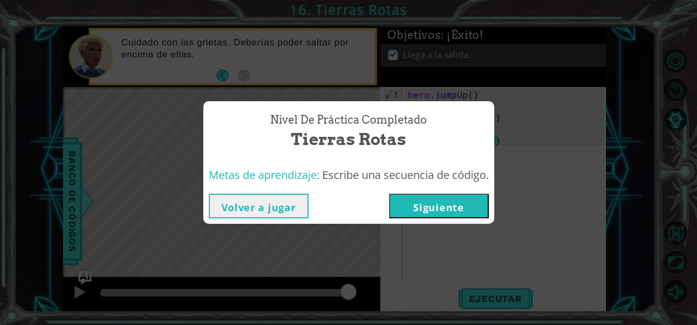
click at [399, 196] on button "Siguiente" at bounding box center [439, 206] width 100 height 25
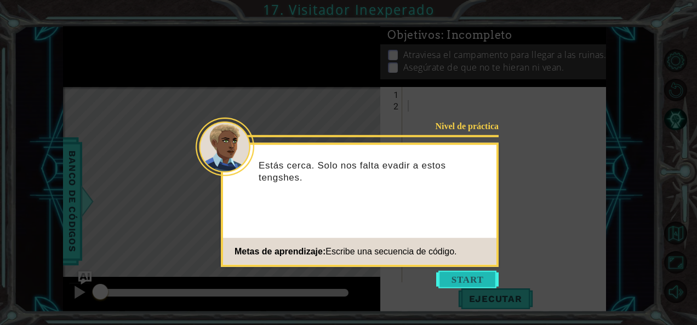
click at [469, 283] on button "Start" at bounding box center [467, 280] width 62 height 18
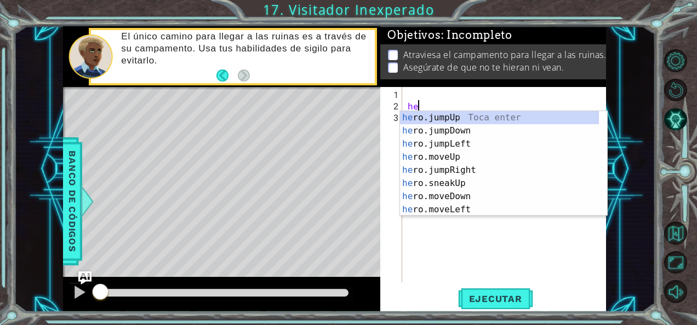
scroll to position [0, 1]
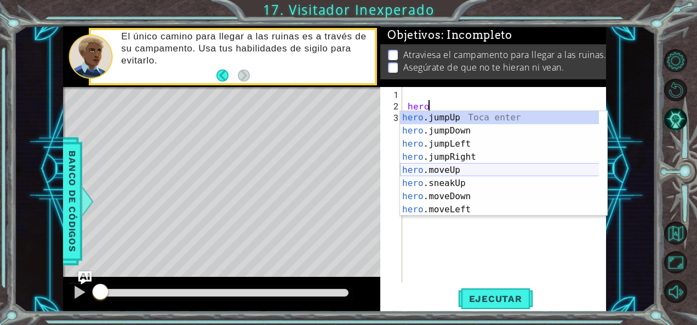
click at [455, 171] on div "hero .jumpUp Toca enter hero .jumpDown Toca enter hero .jumpLeft Toca enter her…" at bounding box center [499, 176] width 199 height 131
type textarea "hero.moveUp(1)"
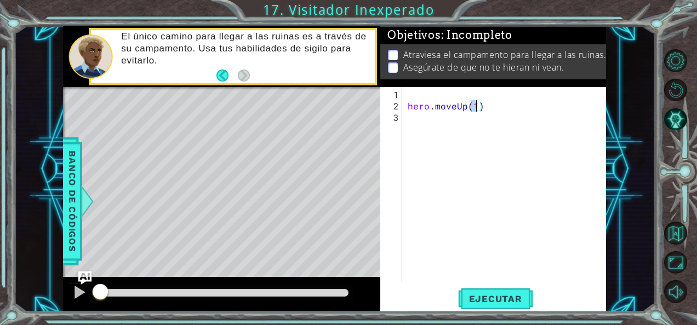
click at [416, 119] on div "hero . moveUp ( 1 )" at bounding box center [507, 198] width 204 height 219
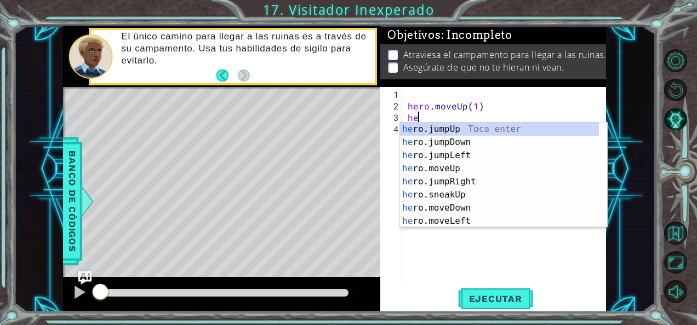
scroll to position [0, 0]
type textarea "hero"
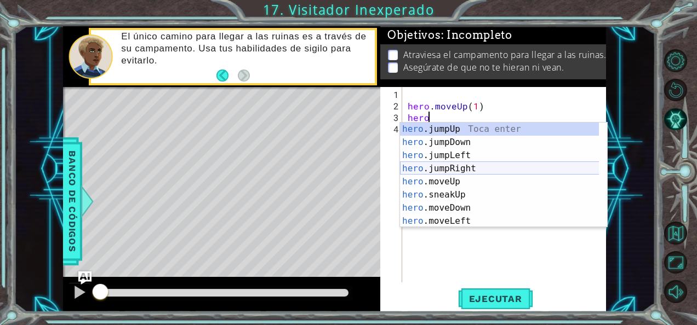
click at [440, 165] on div "hero .jumpUp Toca enter hero .jumpDown Toca enter hero .jumpLeft Toca enter her…" at bounding box center [499, 188] width 199 height 131
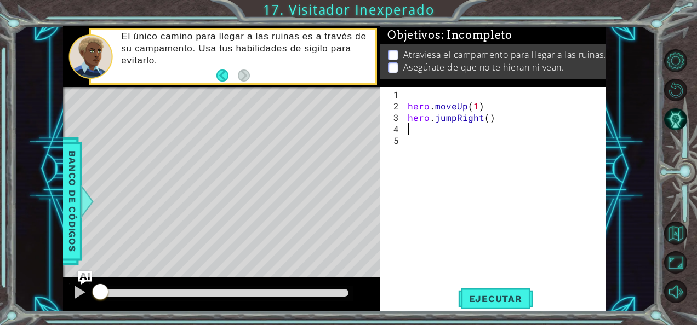
scroll to position [0, 0]
click at [428, 131] on div "hero . moveUp ( 1 ) hero . jumpRight ( )" at bounding box center [507, 198] width 204 height 219
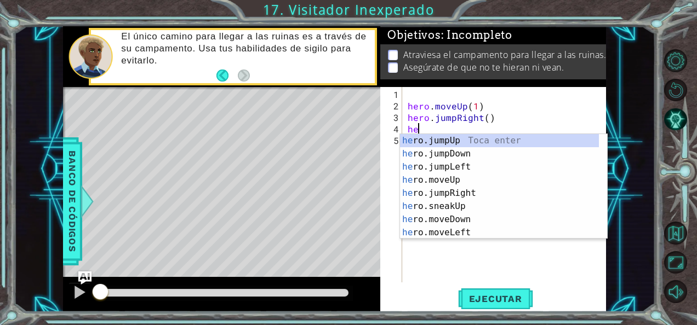
type textarea "hero"
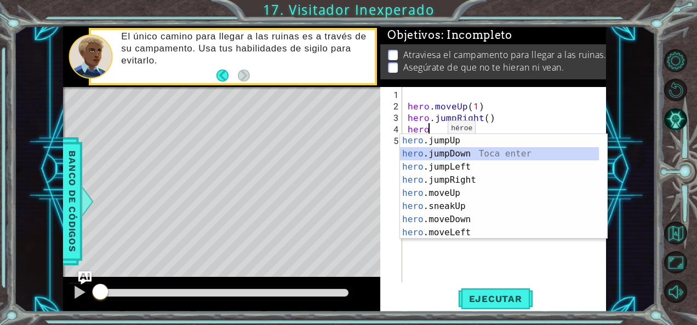
click at [443, 150] on div "hero .jumpUp Toca enter hero .jumpDown Toca enter hero .jumpLeft Toca enter her…" at bounding box center [499, 199] width 199 height 131
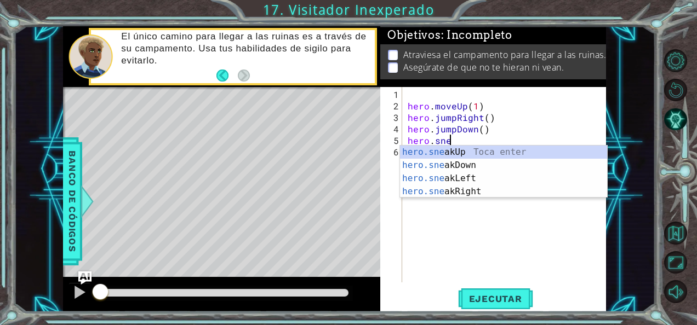
scroll to position [0, 2]
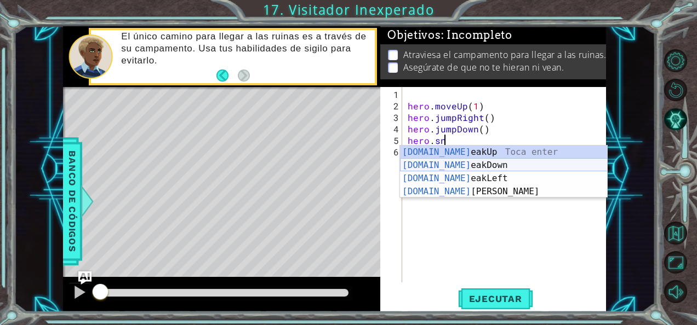
click at [430, 162] on div "[DOMAIN_NAME] eakUp Toca enter [DOMAIN_NAME] eakDown Toca enter [DOMAIN_NAME] e…" at bounding box center [504, 185] width 208 height 79
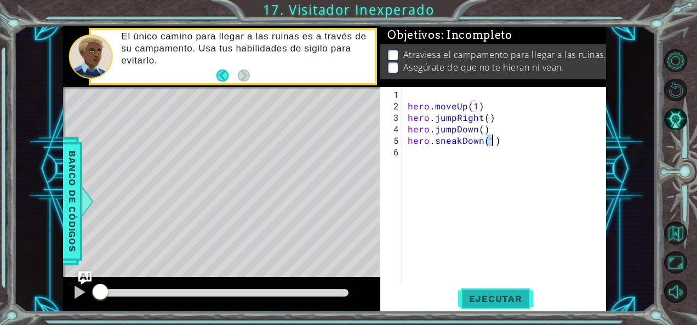
type textarea "hero.sneakDown(1)"
click at [516, 307] on button "Ejecutar" at bounding box center [495, 299] width 75 height 22
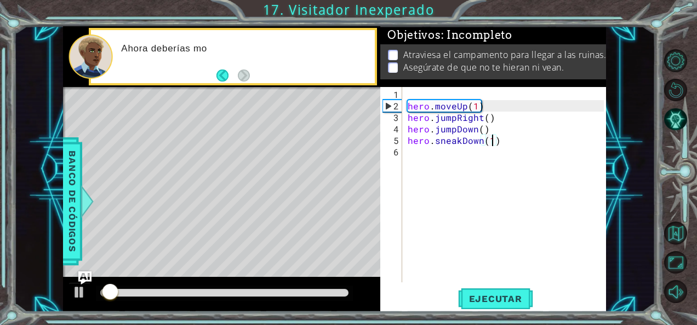
click at [170, 288] on div at bounding box center [224, 293] width 257 height 15
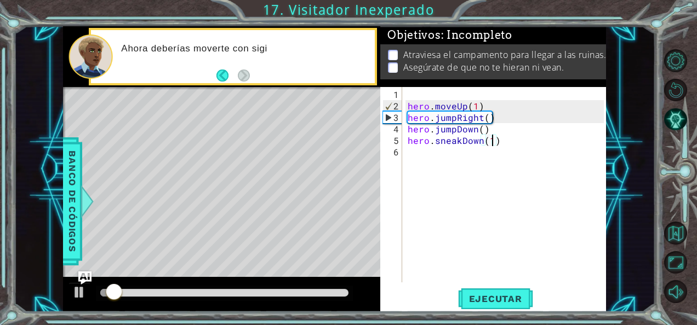
click at [190, 298] on div at bounding box center [224, 293] width 257 height 15
click at [210, 298] on div at bounding box center [224, 293] width 257 height 15
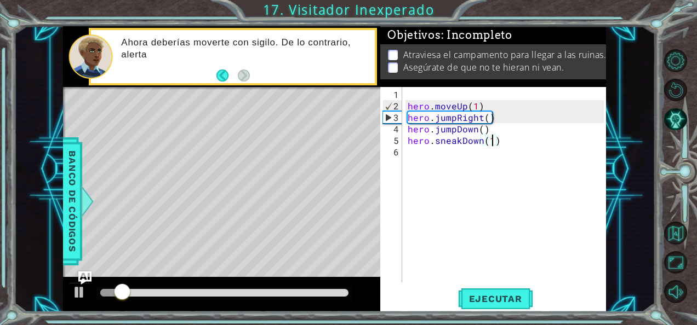
click at [196, 293] on div at bounding box center [224, 293] width 248 height 8
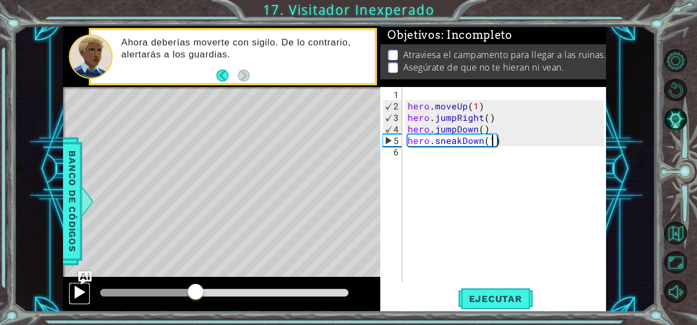
click at [79, 290] on div at bounding box center [79, 292] width 14 height 14
click at [78, 291] on div at bounding box center [79, 292] width 14 height 14
click at [461, 141] on div "hero . moveUp ( 1 ) hero . jumpRight ( ) hero . jumpDown ( ) hero . sneakDown (…" at bounding box center [507, 198] width 204 height 219
click at [481, 146] on div "hero . moveUp ( 1 ) hero . jumpRight ( ) hero . jumpDown ( ) hero . sneakDown (…" at bounding box center [507, 198] width 204 height 219
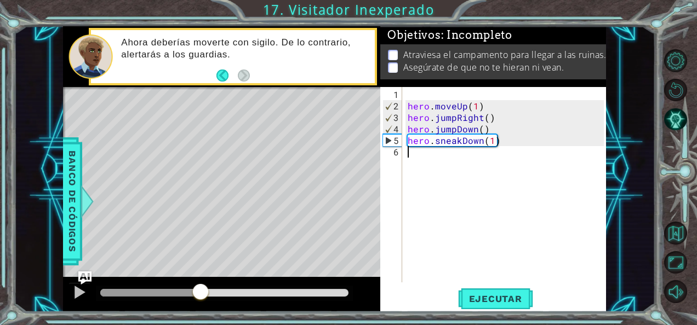
click at [481, 145] on div "hero . moveUp ( 1 ) hero . jumpRight ( ) hero . jumpDown ( ) hero . sneakDown (…" at bounding box center [507, 198] width 204 height 219
click at [480, 139] on div "hero . moveUp ( 1 ) hero . jumpRight ( ) hero . jumpDown ( ) hero . sneakDown (…" at bounding box center [507, 198] width 204 height 219
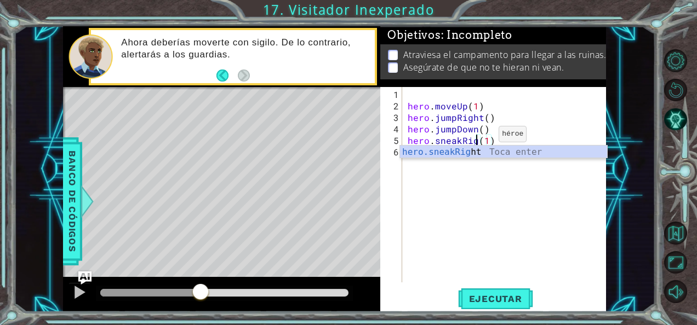
scroll to position [0, 4]
type textarea "hero.sneakRight(1)"
click at [494, 299] on span "Ejecutar" at bounding box center [495, 299] width 75 height 11
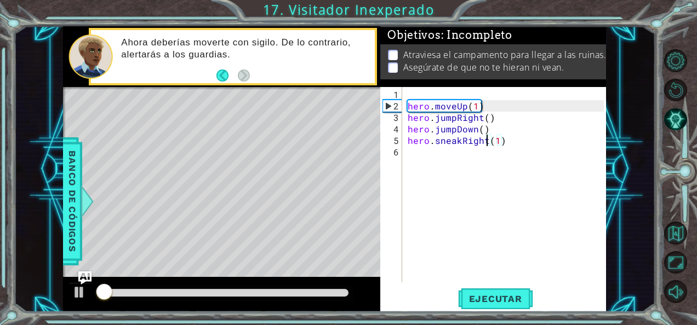
click at [228, 290] on div at bounding box center [224, 293] width 248 height 8
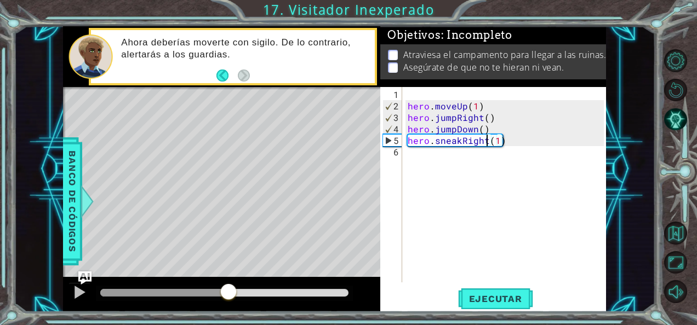
click at [436, 157] on div "hero . moveUp ( 1 ) hero . jumpRight ( ) hero . jumpDown ( ) hero . sneakRight …" at bounding box center [507, 198] width 204 height 219
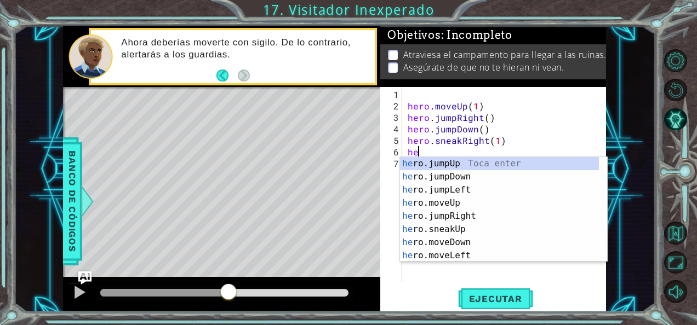
scroll to position [0, 1]
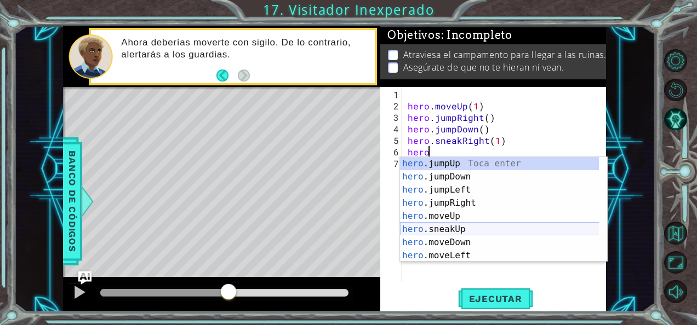
click at [467, 232] on div "hero .jumpUp Toca enter hero .jumpDown Toca enter hero .jumpLeft Toca enter her…" at bounding box center [499, 222] width 199 height 131
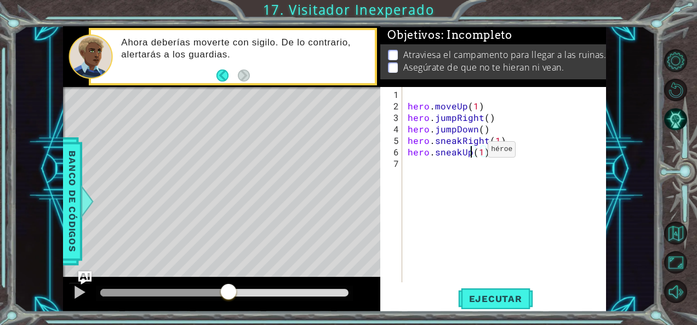
click at [469, 153] on div "hero . moveUp ( 1 ) hero . jumpRight ( ) hero . jumpDown ( ) hero . sneakRight …" at bounding box center [507, 198] width 204 height 219
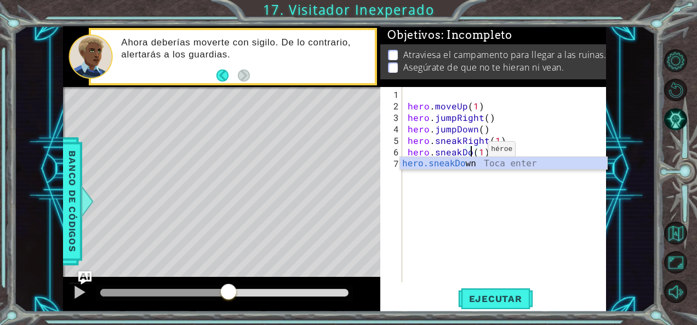
type textarea "hero.sneakDown(1)"
click at [483, 189] on div "hero . moveUp ( 1 ) hero . jumpRight ( ) hero . jumpDown ( ) hero . sneakRight …" at bounding box center [507, 198] width 204 height 219
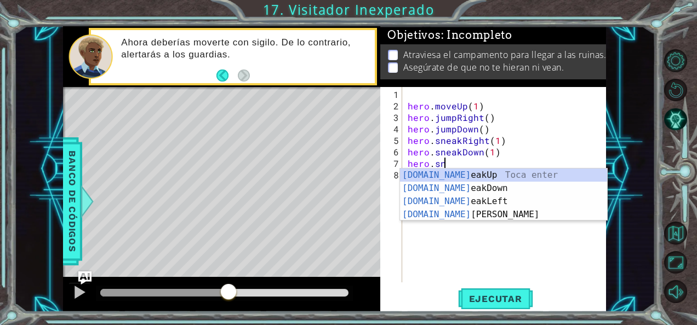
scroll to position [0, 2]
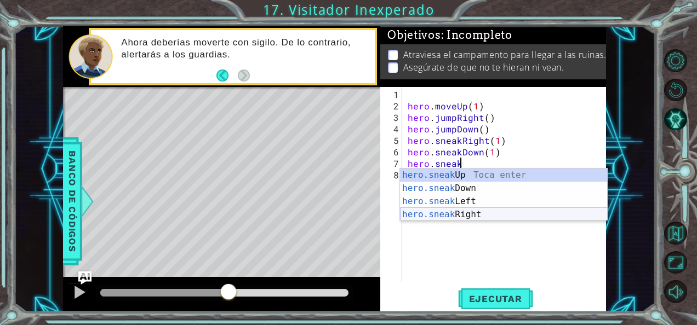
click at [470, 216] on div "hero.sneak Up Toca enter hero.sneak Down Toca enter hero.sneak Left Toca enter …" at bounding box center [504, 208] width 208 height 79
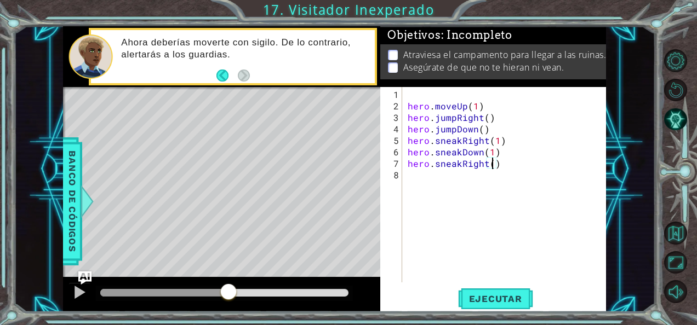
type textarea "hero.sneakRight(2)"
click at [440, 179] on div "hero . moveUp ( 1 ) hero . jumpRight ( ) hero . jumpDown ( ) hero . sneakRight …" at bounding box center [507, 198] width 204 height 219
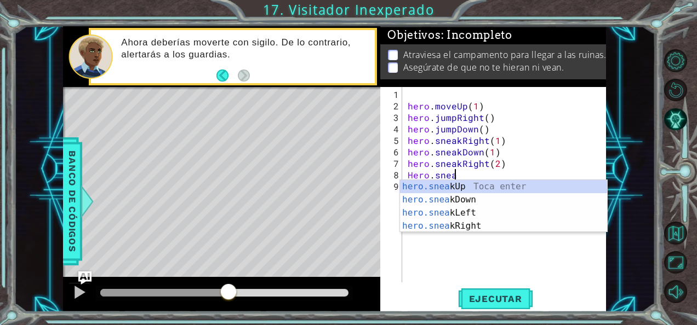
scroll to position [0, 2]
click at [449, 187] on div "hero.sneak Up Toca enter hero.sneak Down Toca enter hero.sneak Left Toca enter …" at bounding box center [504, 219] width 208 height 79
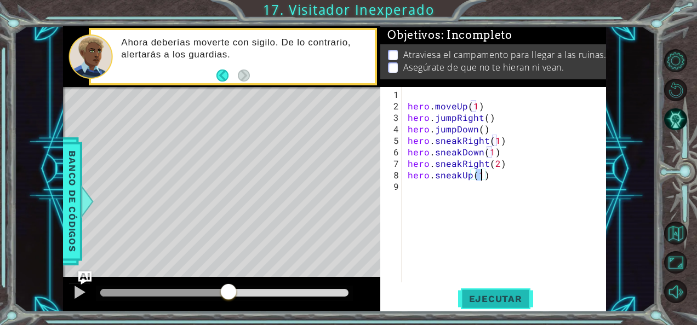
type textarea "hero.sneakUp(1)"
click at [489, 294] on span "Ejecutar" at bounding box center [495, 299] width 75 height 11
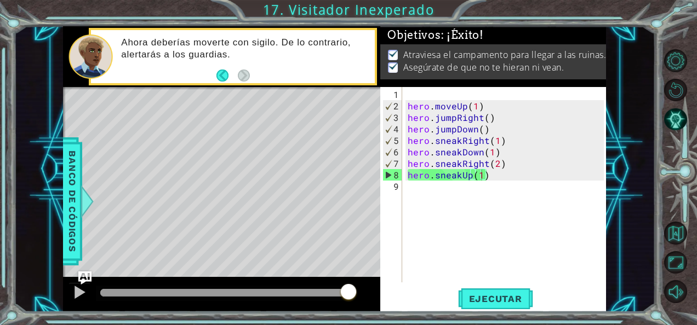
drag, startPoint x: 295, startPoint y: 294, endPoint x: 402, endPoint y: 287, distance: 107.6
click at [402, 287] on div "1 ההההההההההההההההההההההההההההההההההההההההההההההההההההההההההההההההההההההההההההה…" at bounding box center [334, 169] width 543 height 287
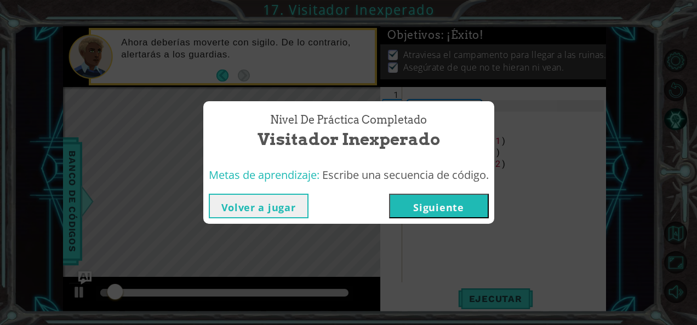
click at [470, 199] on button "Siguiente" at bounding box center [439, 206] width 100 height 25
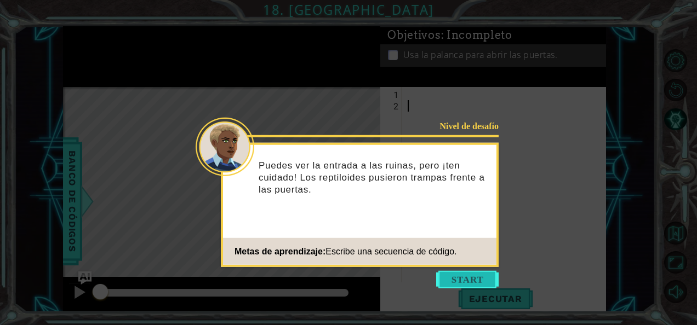
click at [461, 281] on button "Start" at bounding box center [467, 280] width 62 height 18
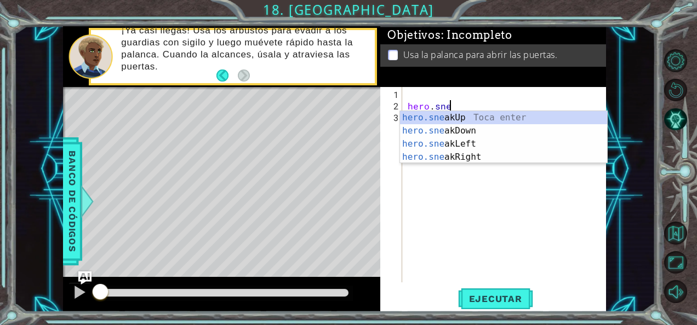
scroll to position [0, 2]
click at [464, 157] on div "hero.snea kUp Toca enter hero.snea kDown Toca enter hero.snea kLeft Toca enter …" at bounding box center [504, 150] width 208 height 79
type textarea "hero.sneakRight(1)"
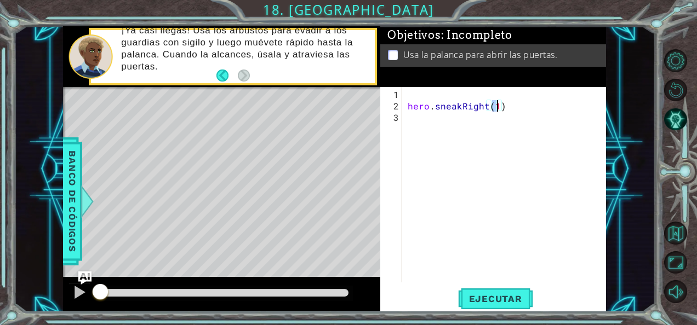
click at [427, 122] on div "hero . sneakRight ( 1 )" at bounding box center [507, 198] width 204 height 219
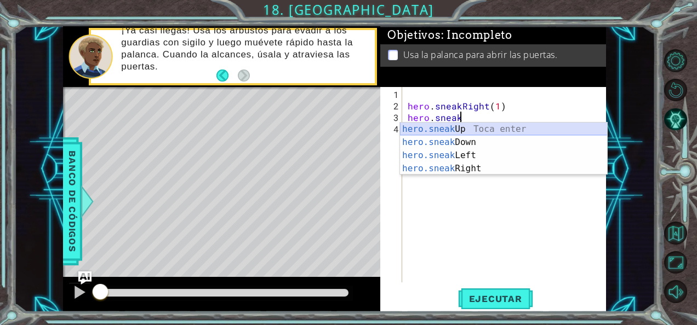
click at [431, 127] on div "hero.sneak Up Toca enter hero.sneak Down Toca enter hero.sneak Left Toca enter …" at bounding box center [504, 162] width 208 height 79
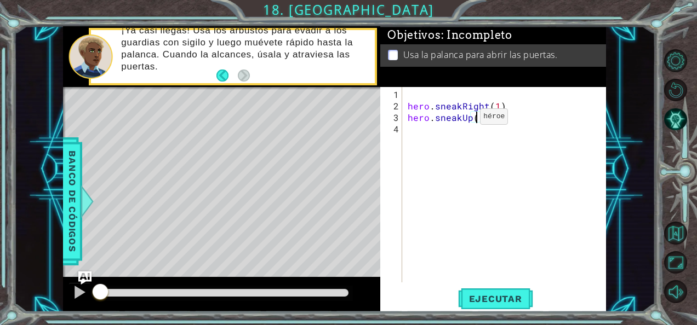
type textarea "hero.sneakUp(2)"
click at [472, 134] on div "hero . sneakRight ( 1 ) hero . sneakUp ( 2 )" at bounding box center [507, 198] width 204 height 219
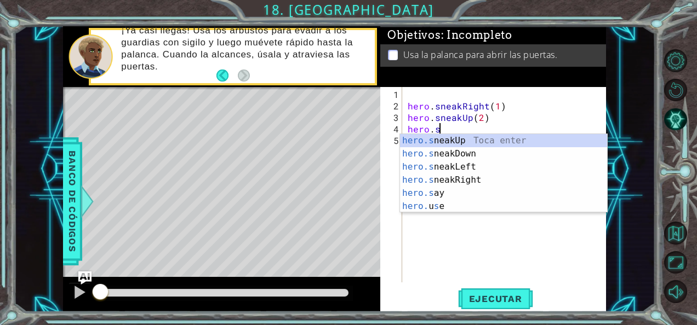
scroll to position [0, 2]
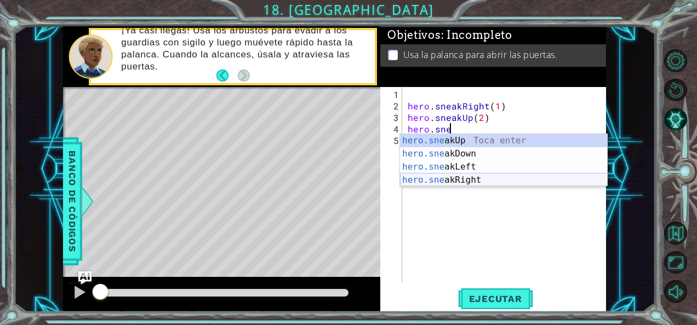
click at [460, 179] on div "hero.sne akUp Toca enter hero.sne akDown Toca enter hero.sne akLeft Toca enter …" at bounding box center [504, 173] width 208 height 79
type textarea "hero.sneakRight(1)"
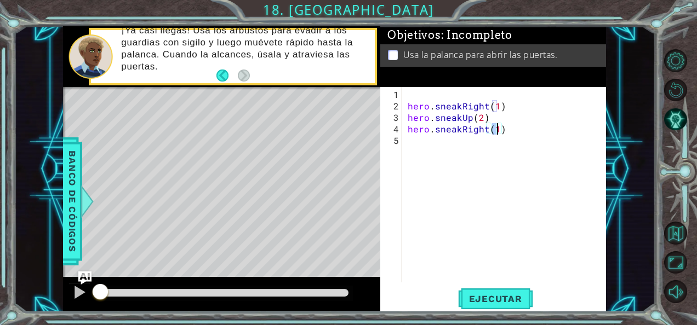
click at [431, 149] on div "hero . sneakRight ( 1 ) hero . sneakUp ( 2 ) hero . sneakRight ( 1 )" at bounding box center [507, 198] width 204 height 219
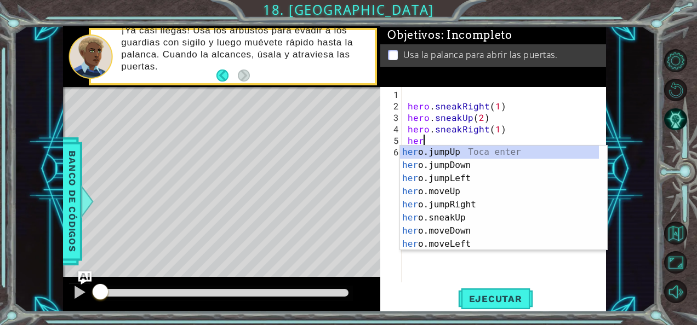
scroll to position [0, 1]
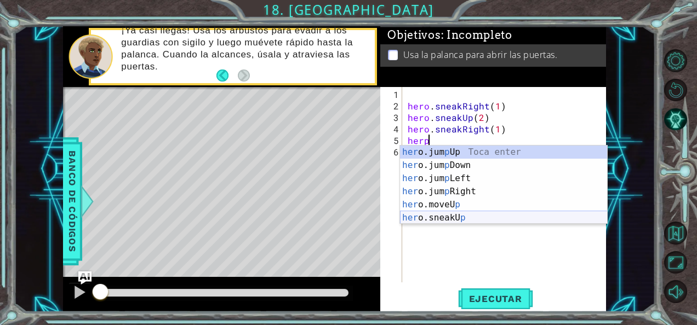
click at [454, 216] on div "her o.jum p Up Toca enter her o.jum p Down Toca enter her o.jum p Left Toca ent…" at bounding box center [504, 198] width 208 height 105
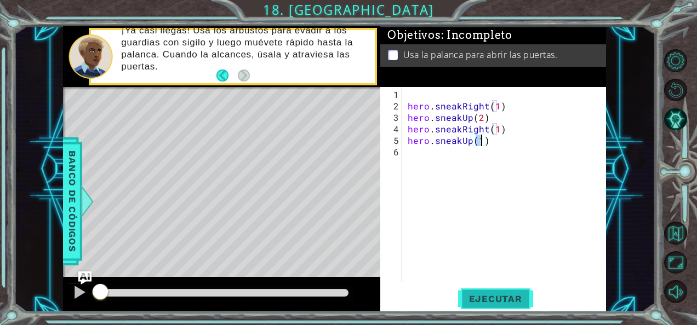
type textarea "hero.sneakUp(1)"
click at [492, 297] on span "Ejecutar" at bounding box center [495, 299] width 75 height 11
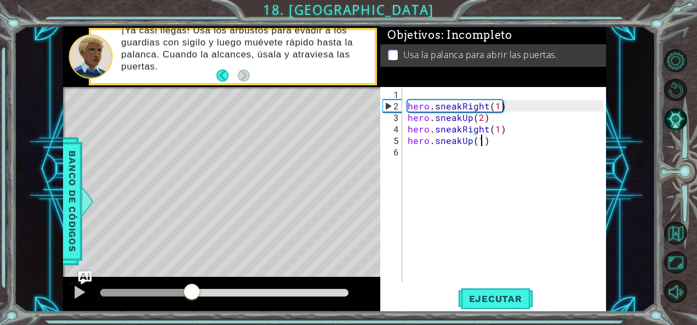
click at [192, 296] on div at bounding box center [224, 293] width 248 height 8
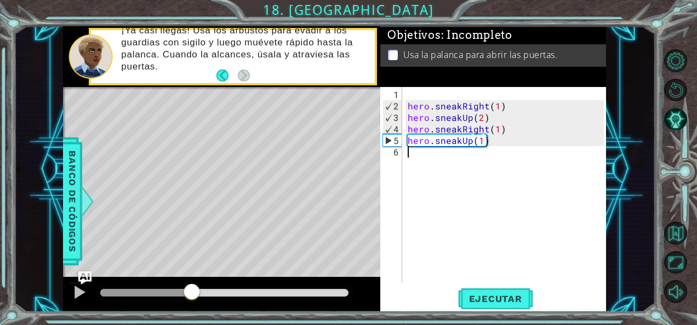
click at [443, 163] on div "hero . sneakRight ( 1 ) hero . sneakUp ( 2 ) hero . sneakRight ( 1 ) hero . sne…" at bounding box center [507, 198] width 204 height 219
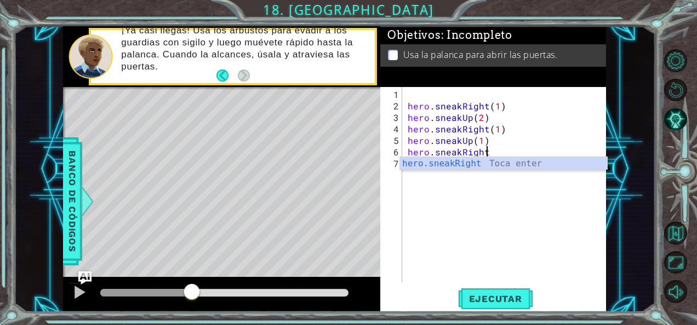
scroll to position [0, 4]
click at [503, 300] on span "Ejecutar" at bounding box center [495, 299] width 75 height 11
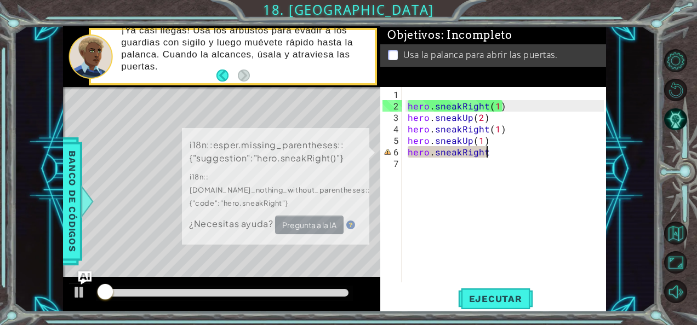
click at [213, 290] on div at bounding box center [224, 293] width 248 height 8
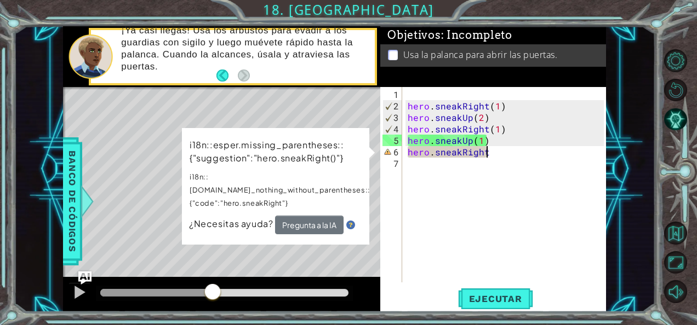
click at [499, 149] on div "hero . sneakRight ( 1 ) hero . sneakUp ( 2 ) hero . sneakRight ( 1 ) hero . sne…" at bounding box center [507, 198] width 204 height 219
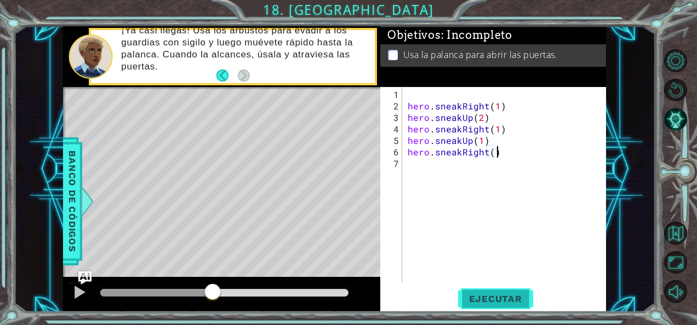
type textarea "hero.sneakRight()"
click at [496, 297] on span "Ejecutar" at bounding box center [495, 299] width 75 height 11
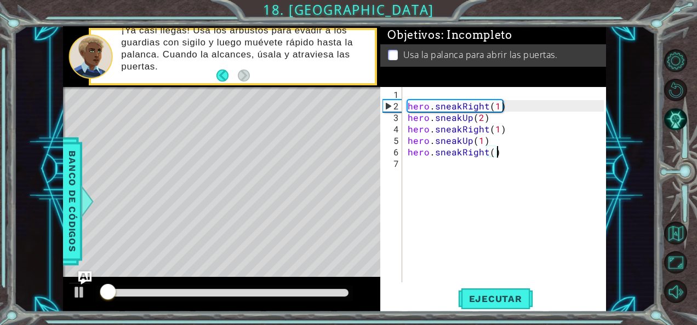
click at [230, 288] on div at bounding box center [224, 293] width 257 height 15
click at [237, 293] on div at bounding box center [224, 293] width 248 height 8
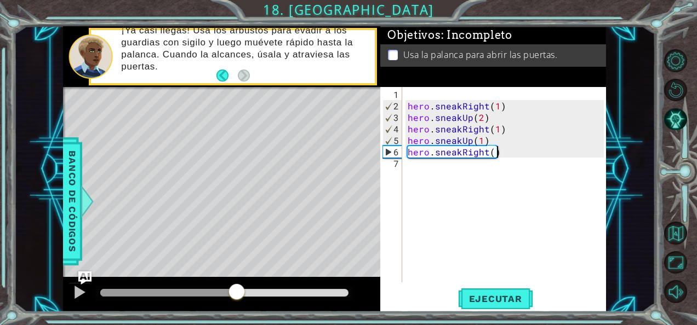
click at [441, 168] on div "hero . sneakRight ( 1 ) hero . sneakUp ( 2 ) hero . sneakRight ( 1 ) hero . sne…" at bounding box center [507, 198] width 204 height 219
type textarea "e"
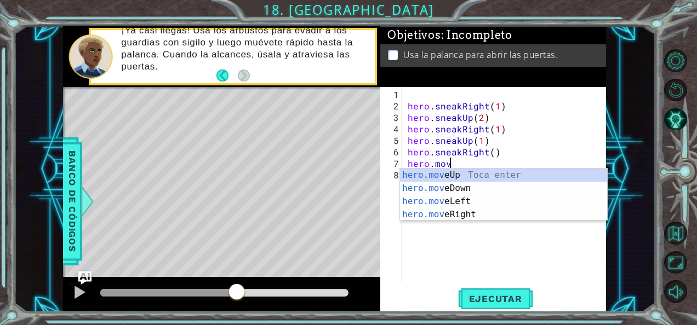
scroll to position [0, 2]
click at [467, 214] on div "hero.move Up Toca enter hero.move Down Toca enter hero.move Left Toca enter her…" at bounding box center [504, 208] width 208 height 79
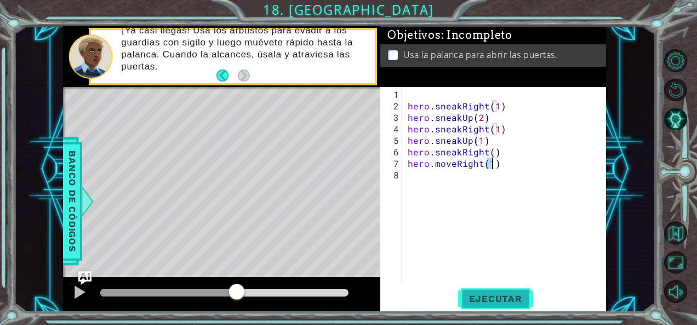
type textarea "hero.moveRight(1)"
click at [504, 298] on span "Ejecutar" at bounding box center [495, 299] width 75 height 11
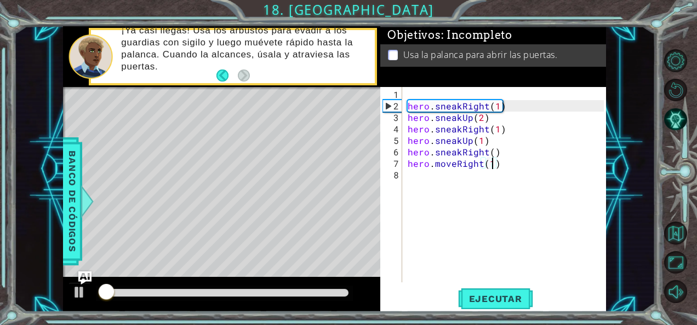
click at [271, 293] on div at bounding box center [224, 293] width 248 height 8
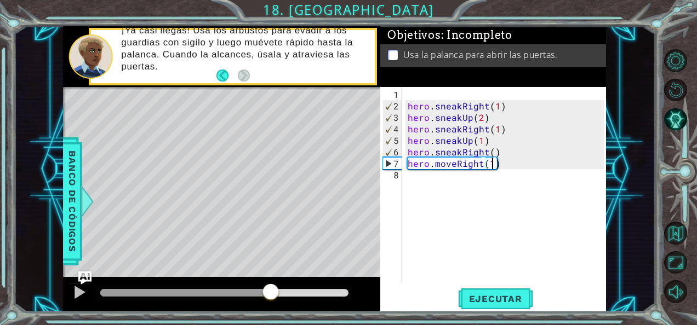
click at [488, 180] on div "hero . sneakRight ( 1 ) hero . sneakUp ( 2 ) hero . sneakRight ( 1 ) hero . sne…" at bounding box center [507, 198] width 204 height 219
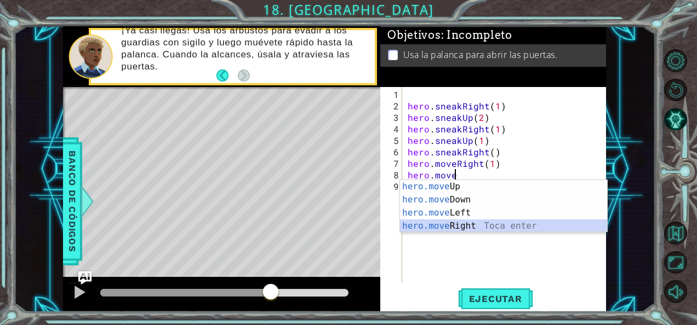
click at [511, 226] on div "hero.move Up Toca enter hero.move Down Toca enter hero.move Left Toca enter her…" at bounding box center [504, 219] width 208 height 79
type textarea "hero.moveRight(1)"
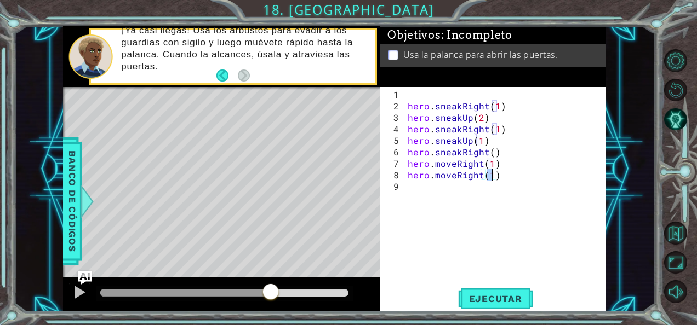
click at [465, 190] on div "hero . sneakRight ( 1 ) hero . sneakUp ( 2 ) hero . sneakRight ( 1 ) hero . sne…" at bounding box center [507, 198] width 204 height 219
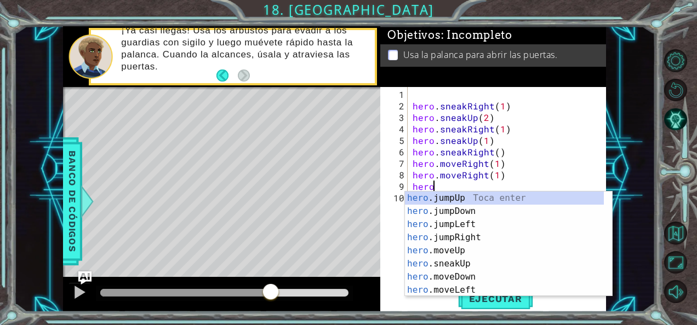
scroll to position [0, 0]
click at [484, 180] on div "hero . sneakRight ( 1 ) hero . sneakUp ( 2 ) hero . sneakRight ( 1 ) hero . sne…" at bounding box center [509, 198] width 199 height 219
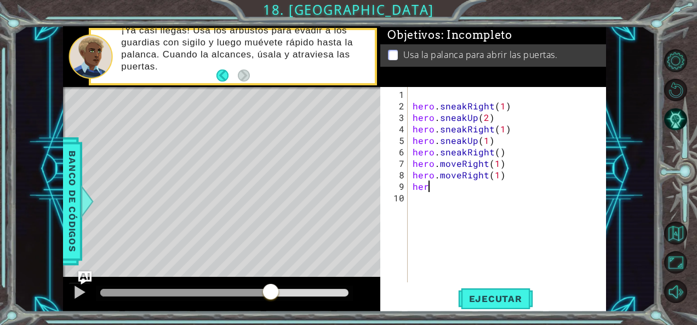
click at [485, 178] on div "hero . sneakRight ( 1 ) hero . sneakUp ( 2 ) hero . sneakRight ( 1 ) hero . sne…" at bounding box center [509, 198] width 199 height 219
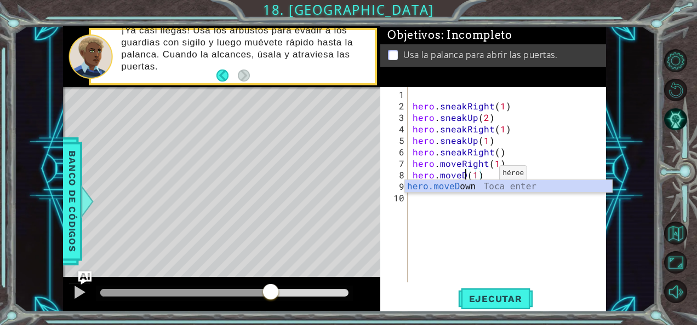
scroll to position [0, 4]
type textarea "hero.moveDown(1)"
click at [440, 213] on div "hero . sneakRight ( 1 ) hero . sneakUp ( 2 ) hero . sneakRight ( 1 ) hero . sne…" at bounding box center [509, 198] width 199 height 219
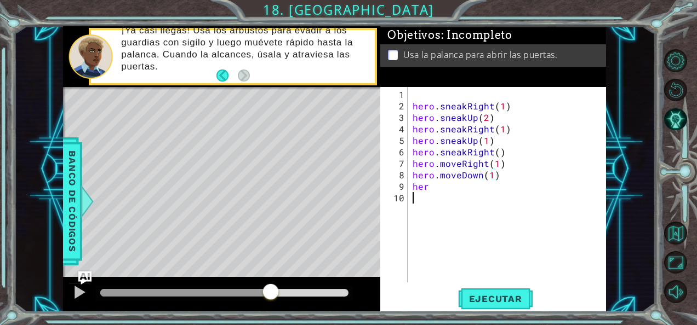
scroll to position [0, 0]
click at [440, 188] on div "hero . sneakRight ( 1 ) hero . sneakUp ( 2 ) hero . sneakRight ( 1 ) hero . sne…" at bounding box center [509, 198] width 199 height 219
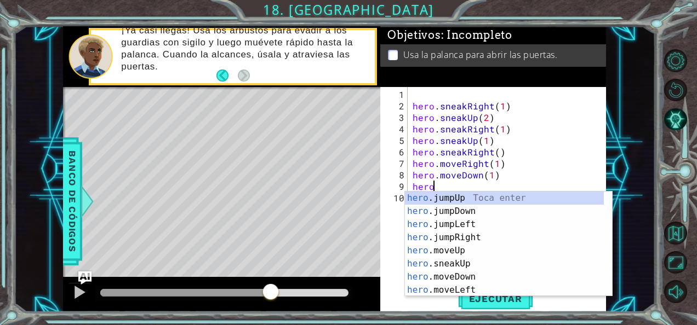
scroll to position [0, 1]
type textarea "hero."
click at [456, 208] on div "hero. jumpUp Toca enter hero. jumpDown Toca enter hero. jumpLeft Toca enter her…" at bounding box center [504, 257] width 199 height 131
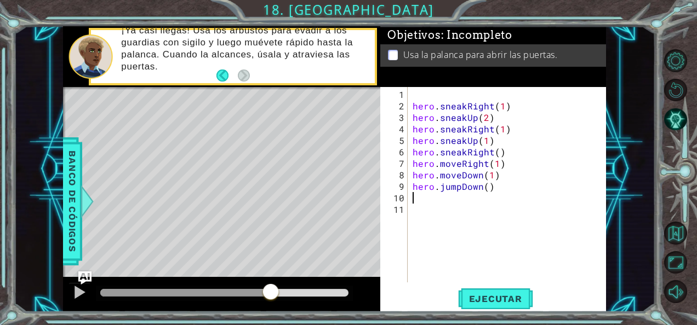
scroll to position [0, 0]
click at [443, 202] on div "hero . sneakRight ( 1 ) hero . sneakUp ( 2 ) hero . sneakRight ( 1 ) hero . sne…" at bounding box center [509, 198] width 199 height 219
click at [495, 310] on button "Ejecutar" at bounding box center [495, 299] width 75 height 22
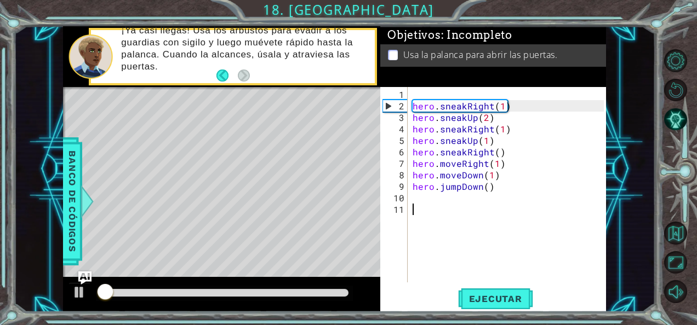
click at [270, 297] on div at bounding box center [224, 293] width 257 height 15
click at [265, 294] on div at bounding box center [224, 293] width 248 height 8
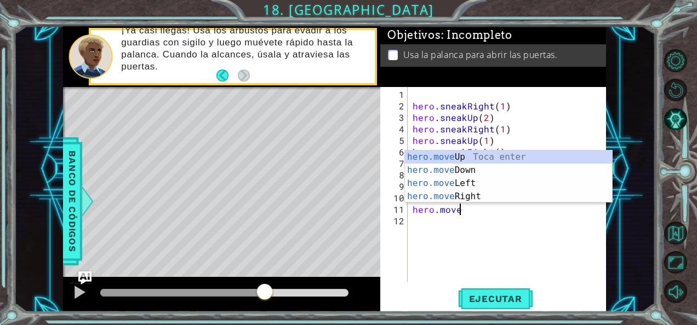
scroll to position [0, 2]
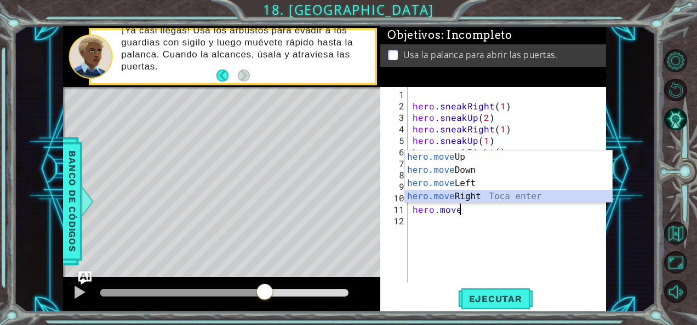
click at [440, 193] on div "hero.move Up Toca enter hero.move Down Toca enter hero.move Left Toca enter her…" at bounding box center [509, 190] width 208 height 79
type textarea "hero.moveRight(1)"
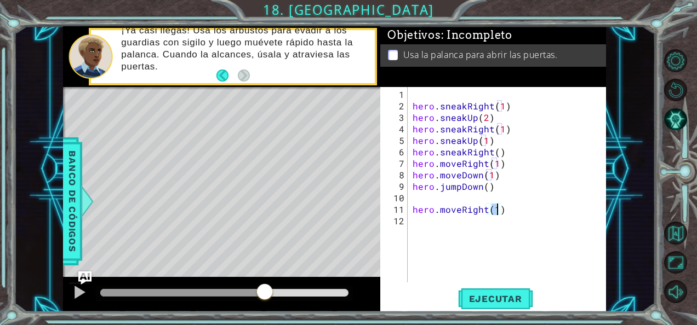
click at [439, 224] on div "hero . sneakRight ( 1 ) hero . sneakUp ( 2 ) hero . sneakRight ( 1 ) hero . sne…" at bounding box center [509, 198] width 199 height 219
click at [496, 211] on div "hero . sneakRight ( 1 ) hero . sneakUp ( 2 ) hero . sneakRight ( 1 ) hero . sne…" at bounding box center [509, 198] width 199 height 219
type textarea "hero.moveRight(2)"
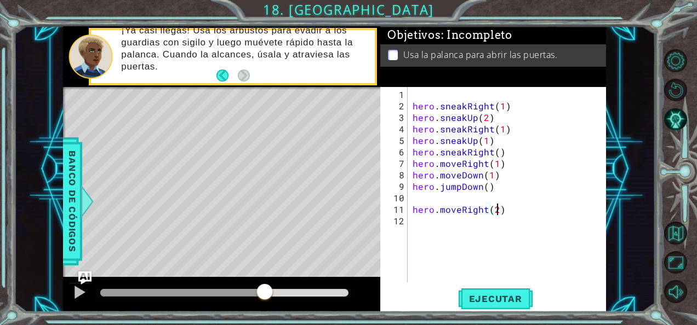
click at [472, 228] on div "hero . sneakRight ( 1 ) hero . sneakUp ( 2 ) hero . sneakRight ( 1 ) hero . sne…" at bounding box center [509, 198] width 199 height 219
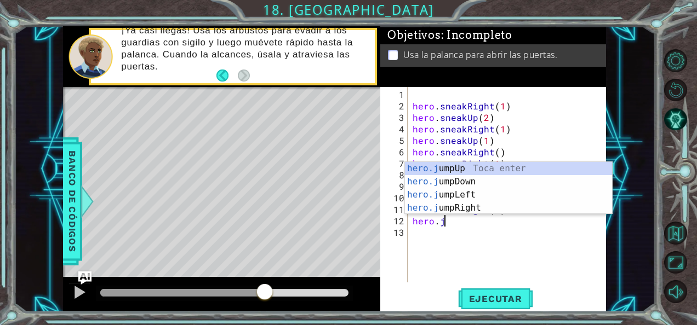
scroll to position [0, 2]
type textarea "hero.jum"
click at [433, 170] on div "hero.jum pUp Toca enter hero.jum pDown Toca enter hero.jum pLeft Toca enter her…" at bounding box center [509, 201] width 208 height 79
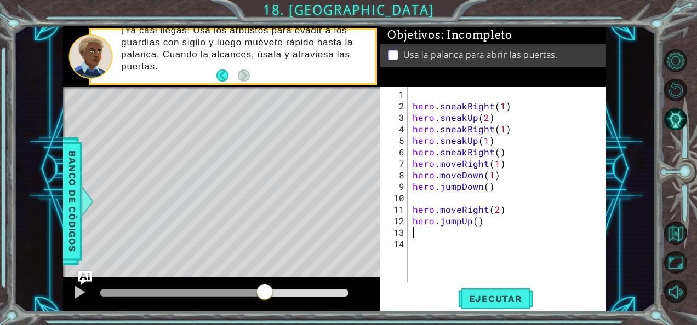
click at [430, 235] on div "hero . sneakRight ( 1 ) hero . sneakUp ( 2 ) hero . sneakRight ( 1 ) hero . sne…" at bounding box center [509, 198] width 199 height 219
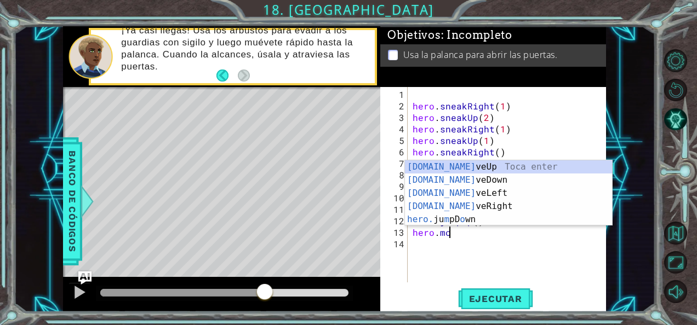
scroll to position [0, 2]
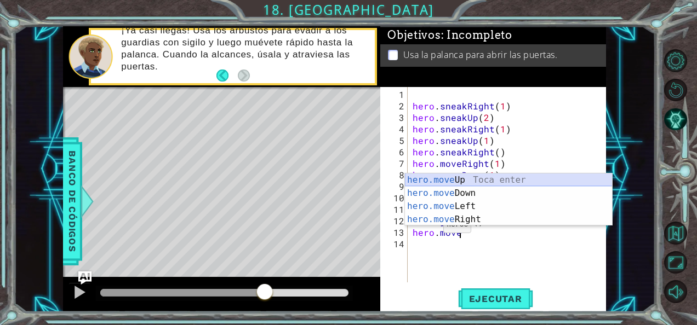
click at [416, 180] on div "hero.move Up Toca enter hero.move Down Toca enter hero.move Left Toca enter her…" at bounding box center [509, 213] width 208 height 79
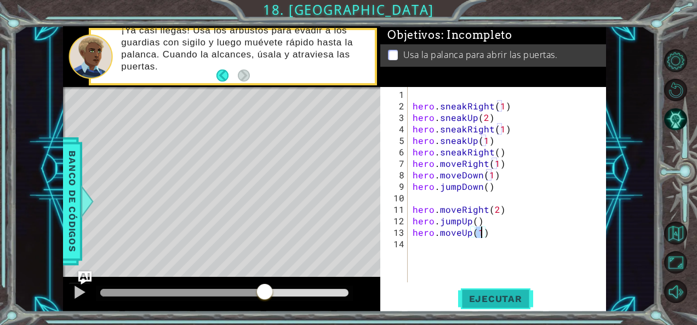
type textarea "hero.moveUp(1)"
click at [496, 308] on button "Ejecutar" at bounding box center [495, 299] width 75 height 22
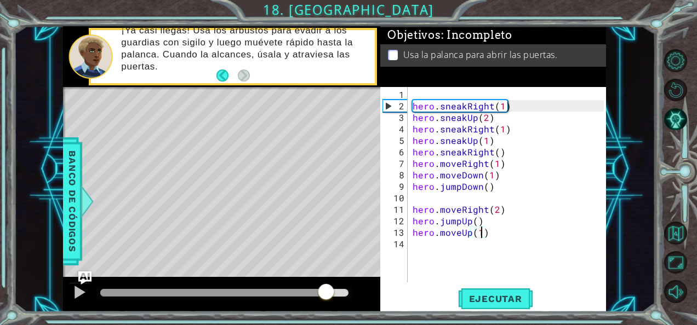
click at [326, 290] on div at bounding box center [224, 293] width 248 height 8
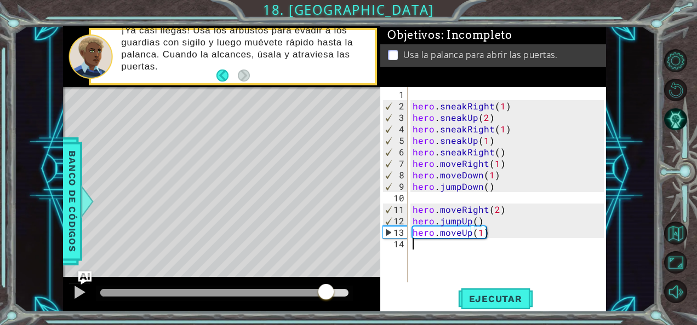
click at [425, 244] on div "hero . sneakRight ( 1 ) hero . sneakUp ( 2 ) hero . sneakRight ( 1 ) hero . sne…" at bounding box center [509, 198] width 199 height 219
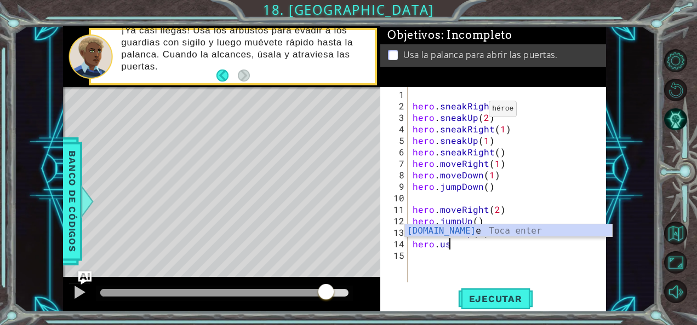
scroll to position [0, 2]
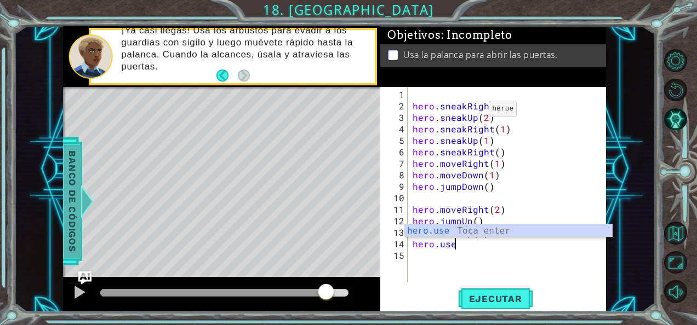
type textarea "hero.use"
click at [77, 212] on span "Banco de códigos" at bounding box center [73, 201] width 18 height 113
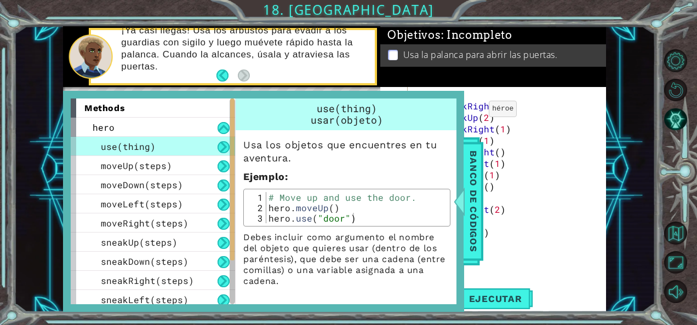
type textarea "hero.use("door")"
click at [346, 216] on div "# Move up and use the door. hero . moveUp ( ) hero . use ( "door" )" at bounding box center [356, 218] width 181 height 52
click at [470, 237] on span "Banco de códigos" at bounding box center [474, 201] width 18 height 113
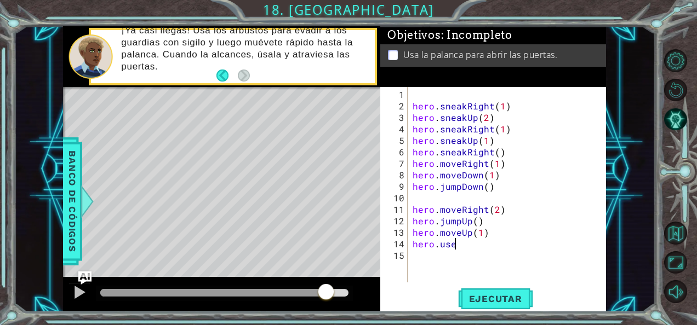
click at [478, 246] on div "hero . sneakRight ( 1 ) hero . sneakUp ( 2 ) hero . sneakRight ( 1 ) hero . sne…" at bounding box center [509, 198] width 199 height 219
paste textarea """
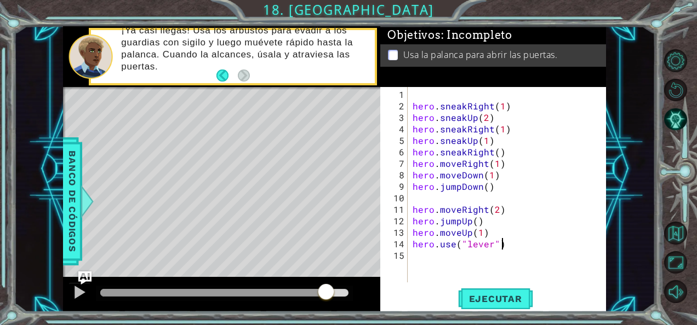
scroll to position [0, 5]
type textarea "hero.use("lever")"
click at [507, 292] on button "Ejecutar" at bounding box center [495, 299] width 75 height 22
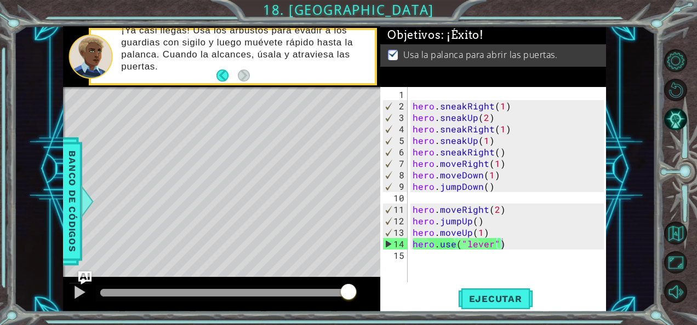
drag, startPoint x: 316, startPoint y: 293, endPoint x: 413, endPoint y: 300, distance: 97.2
click at [413, 300] on div "1 ההההההההההההההההההההההההההההההההההההההההההההההההההההההההההההההההההההההההההההה…" at bounding box center [334, 169] width 543 height 287
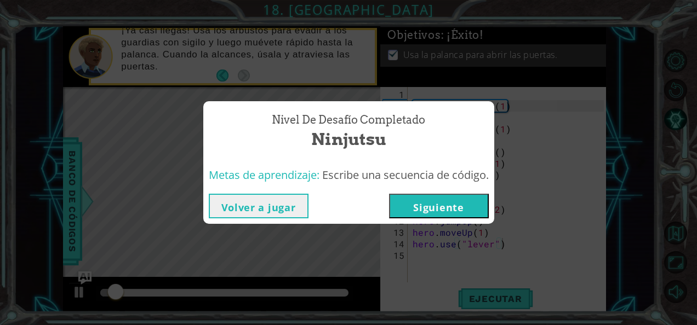
click at [457, 209] on button "Siguiente" at bounding box center [439, 206] width 100 height 25
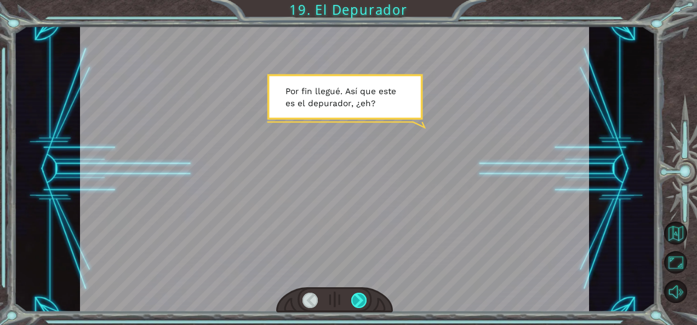
click at [365, 299] on div at bounding box center [358, 300] width 15 height 15
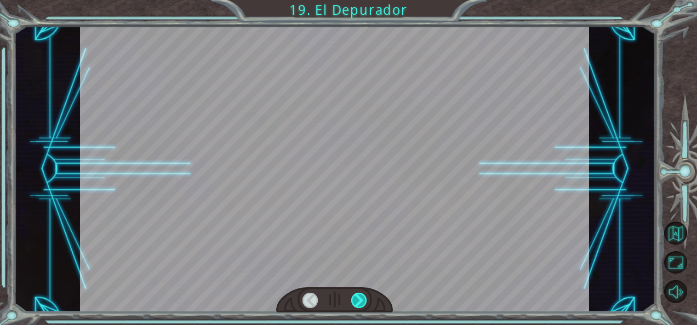
click at [365, 299] on div at bounding box center [358, 300] width 15 height 15
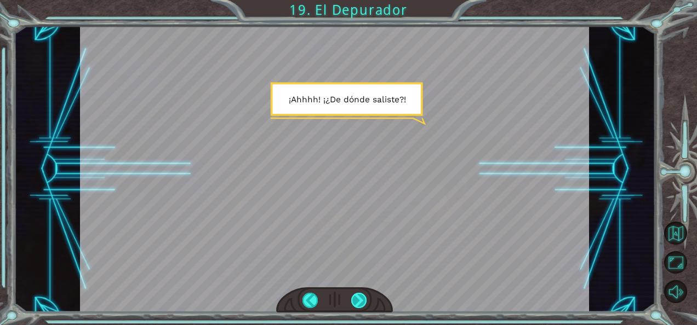
click at [364, 304] on div at bounding box center [358, 300] width 15 height 15
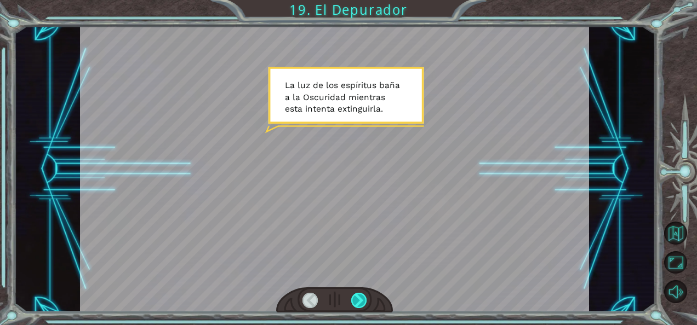
click at [365, 305] on div at bounding box center [358, 300] width 15 height 15
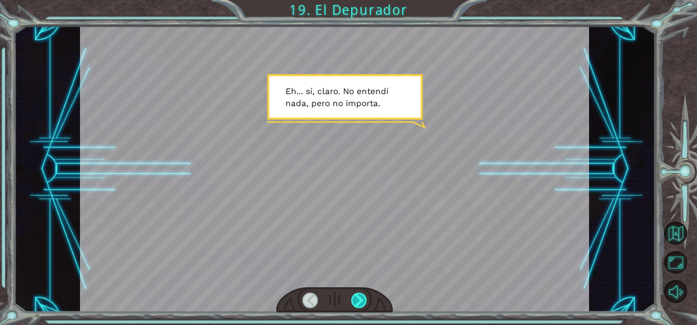
click at [360, 304] on div at bounding box center [358, 300] width 15 height 15
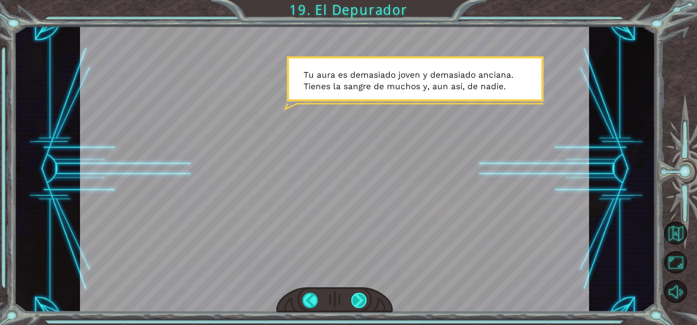
click at [360, 304] on div at bounding box center [358, 300] width 15 height 15
click at [362, 304] on div at bounding box center [358, 300] width 15 height 15
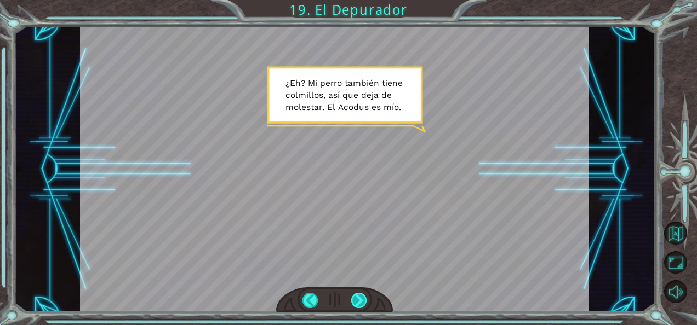
click at [364, 304] on div at bounding box center [358, 300] width 15 height 15
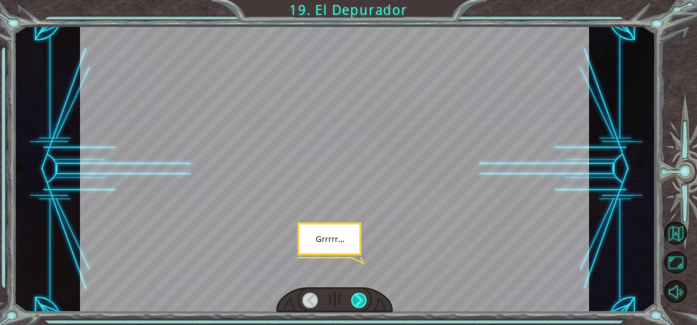
click at [364, 304] on div at bounding box center [358, 300] width 15 height 15
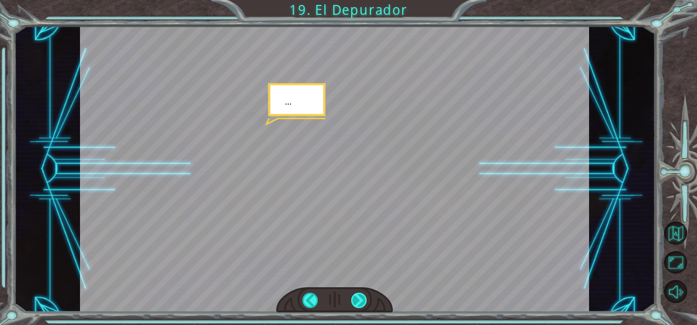
click at [364, 304] on div at bounding box center [358, 300] width 15 height 15
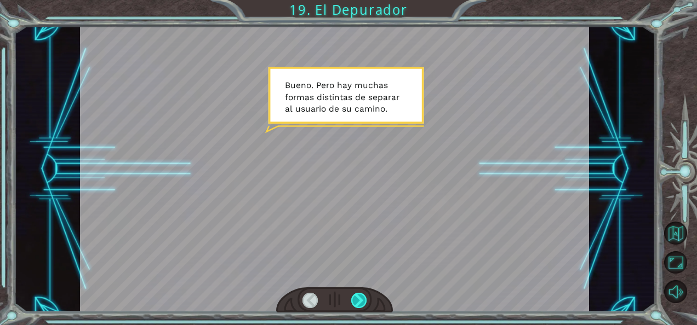
click at [364, 304] on div at bounding box center [358, 300] width 15 height 15
click at [364, 302] on div at bounding box center [358, 300] width 15 height 15
